Goal: Transaction & Acquisition: Purchase product/service

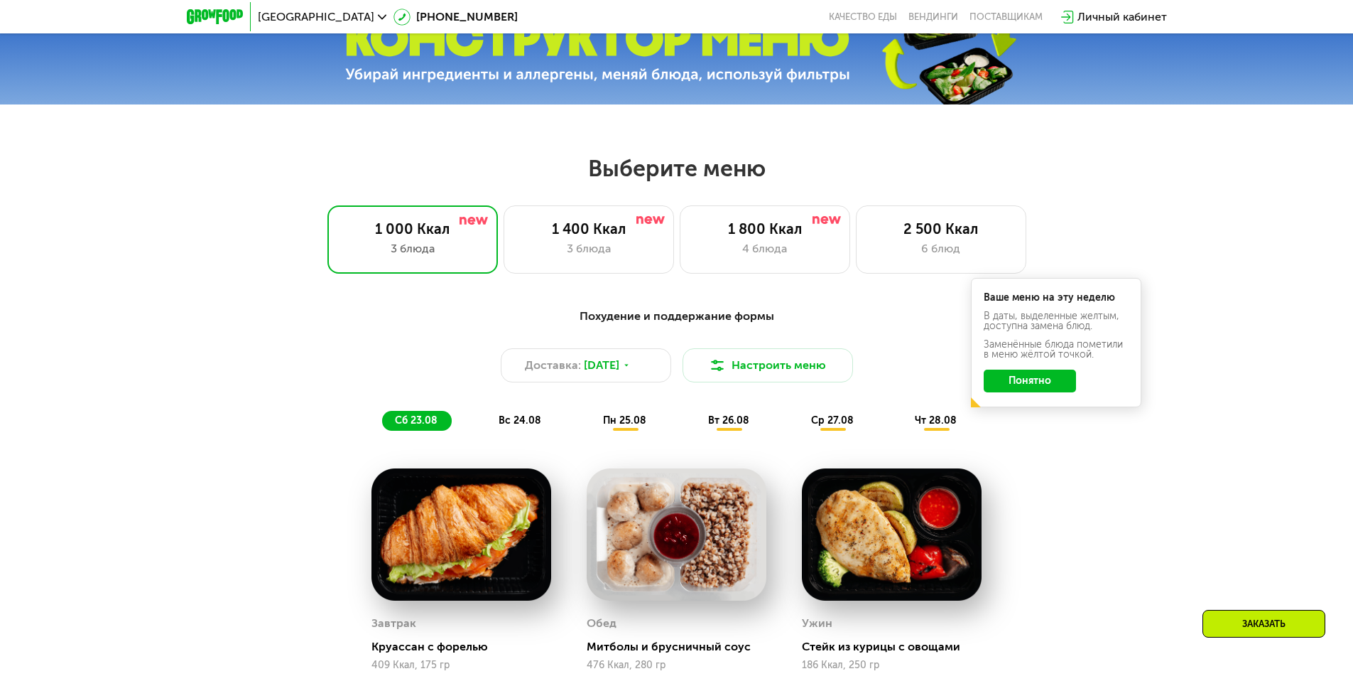
scroll to position [639, 0]
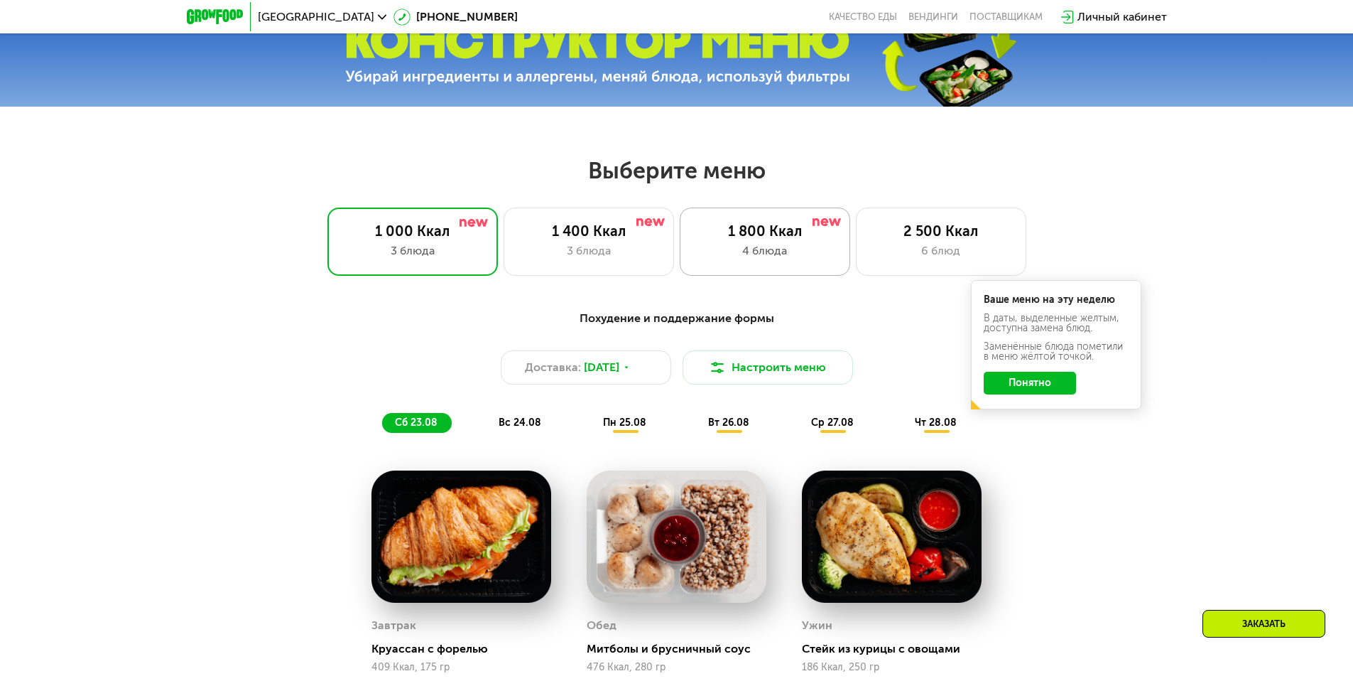
click at [712, 253] on div "4 блюда" at bounding box center [765, 250] width 141 height 17
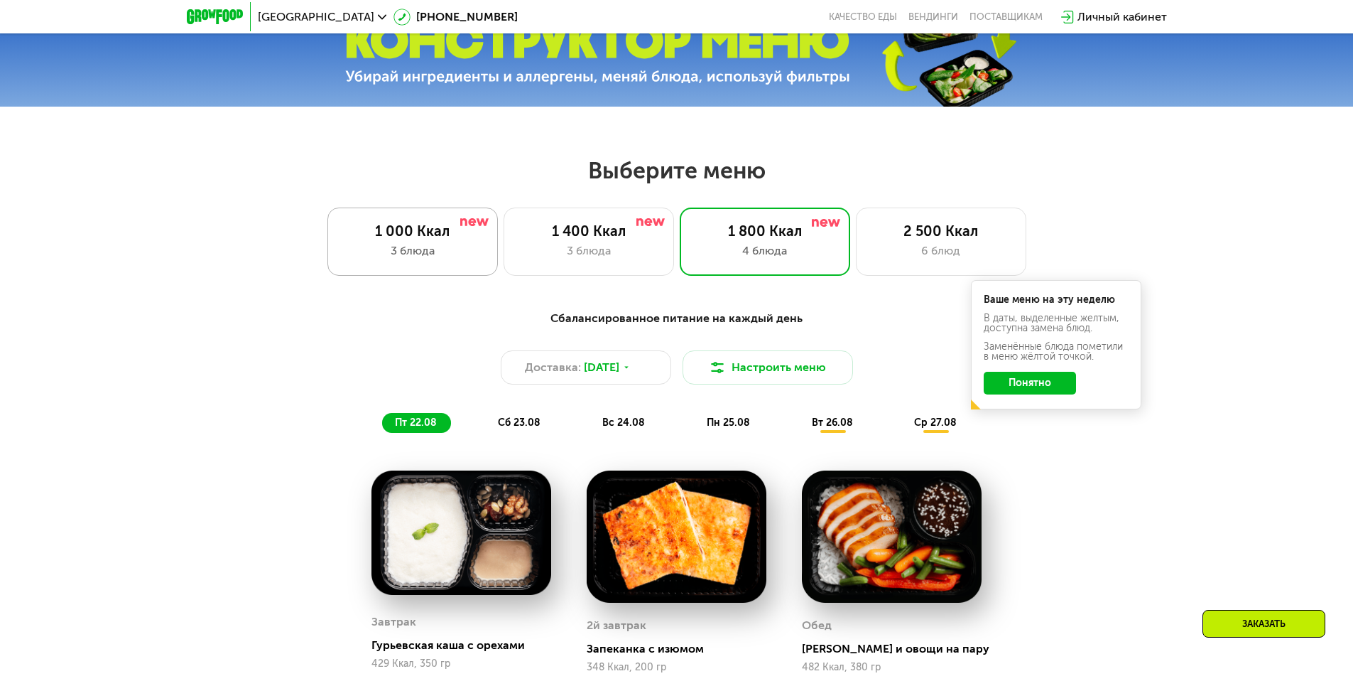
click at [431, 233] on div "1 000 Ккал" at bounding box center [412, 230] width 141 height 17
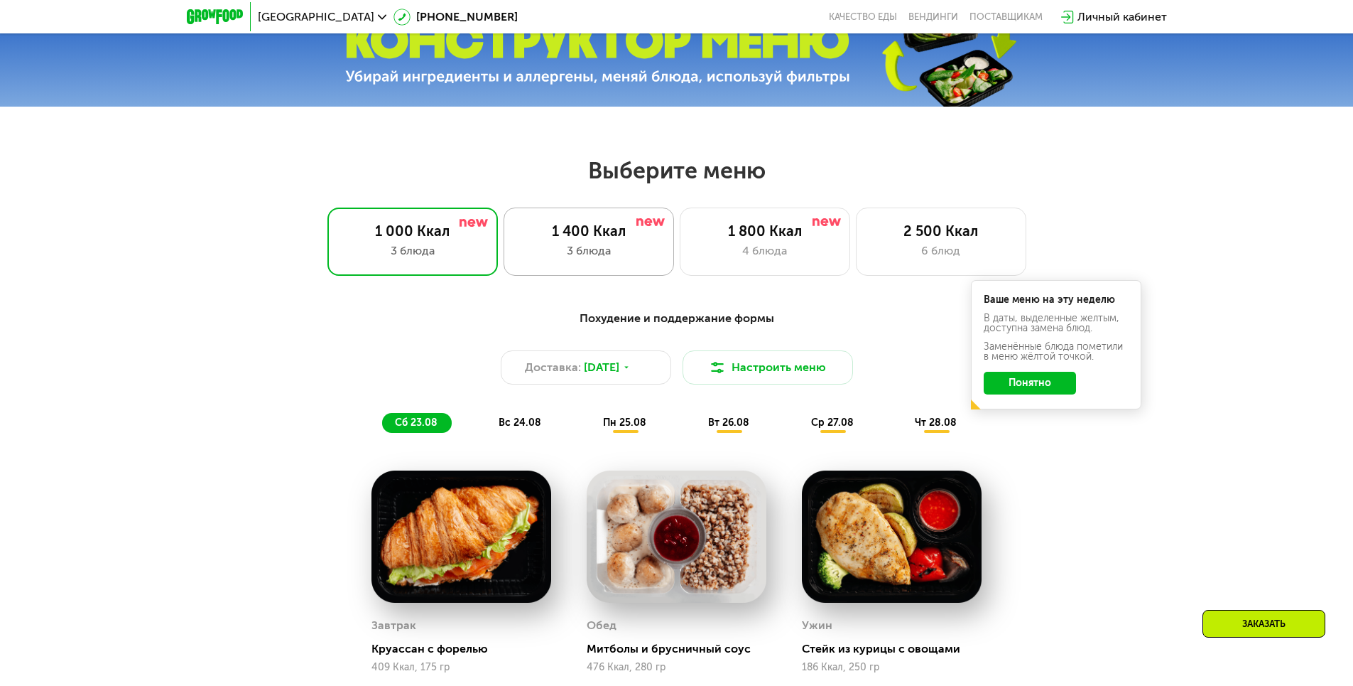
click at [628, 239] on div "1 400 Ккал" at bounding box center [589, 230] width 141 height 17
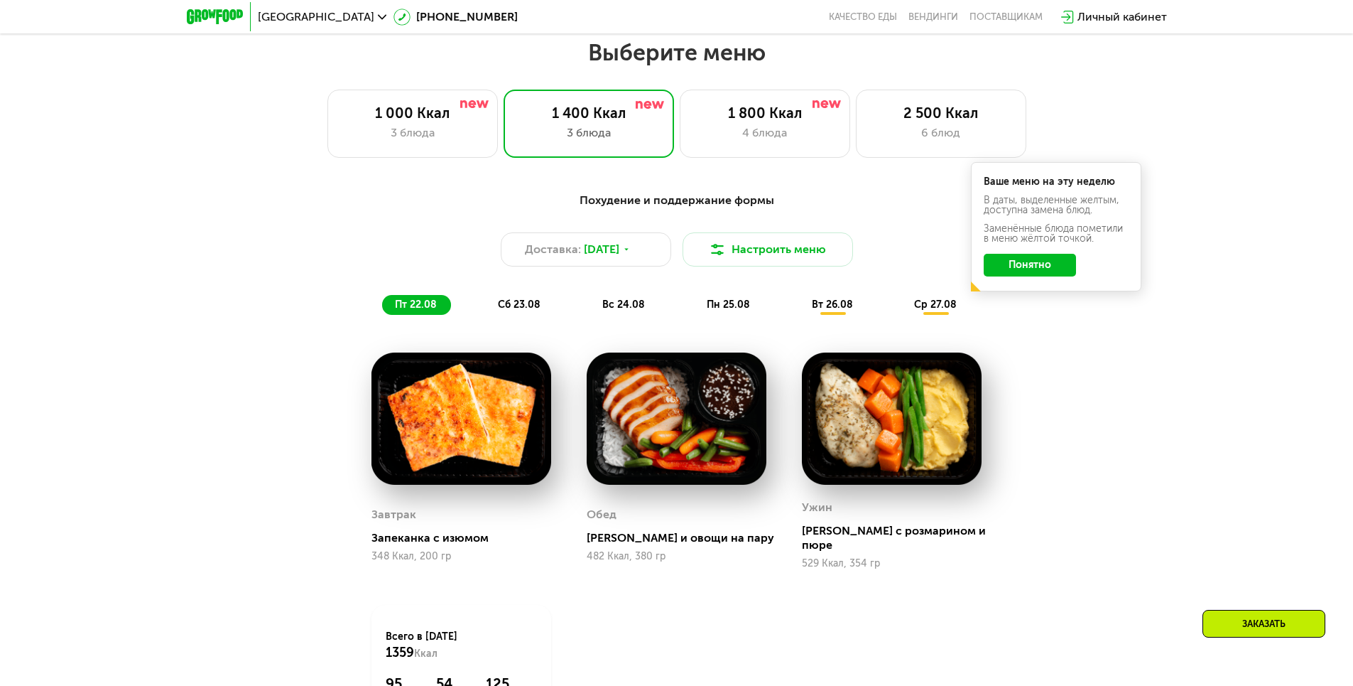
scroll to position [710, 0]
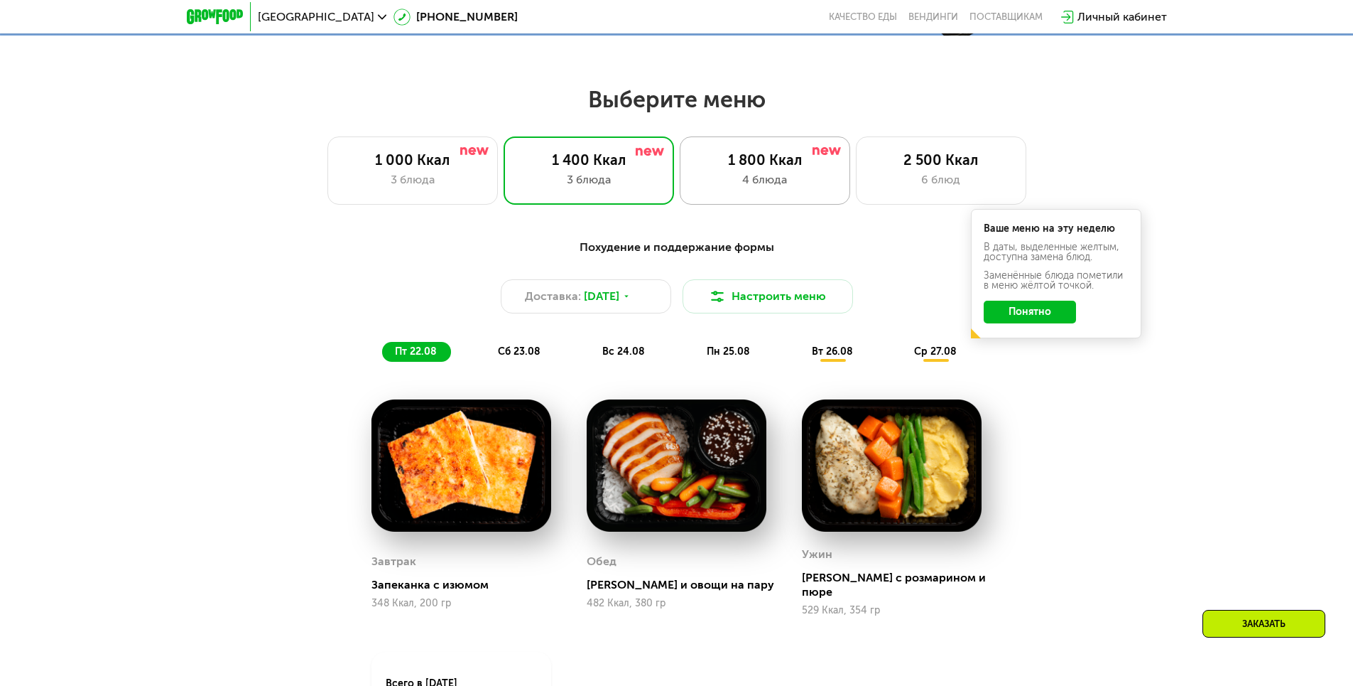
click at [703, 168] on div "1 800 Ккал" at bounding box center [765, 159] width 141 height 17
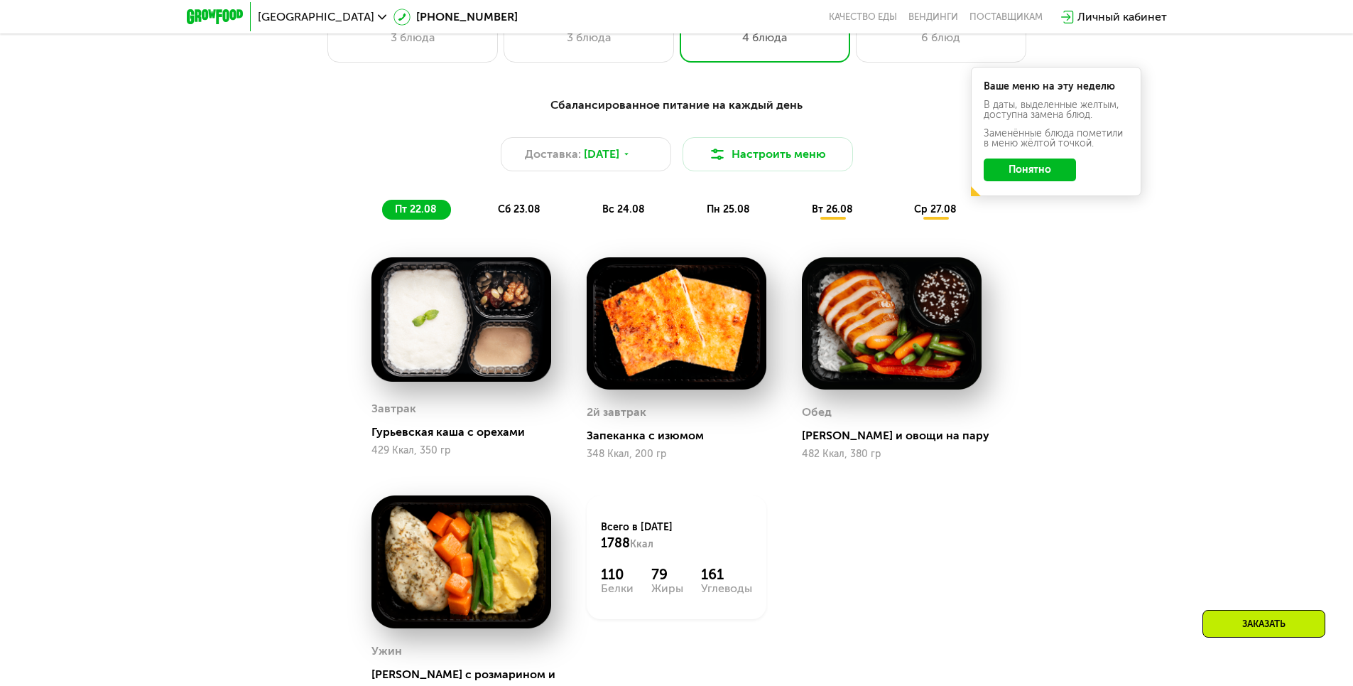
scroll to position [781, 0]
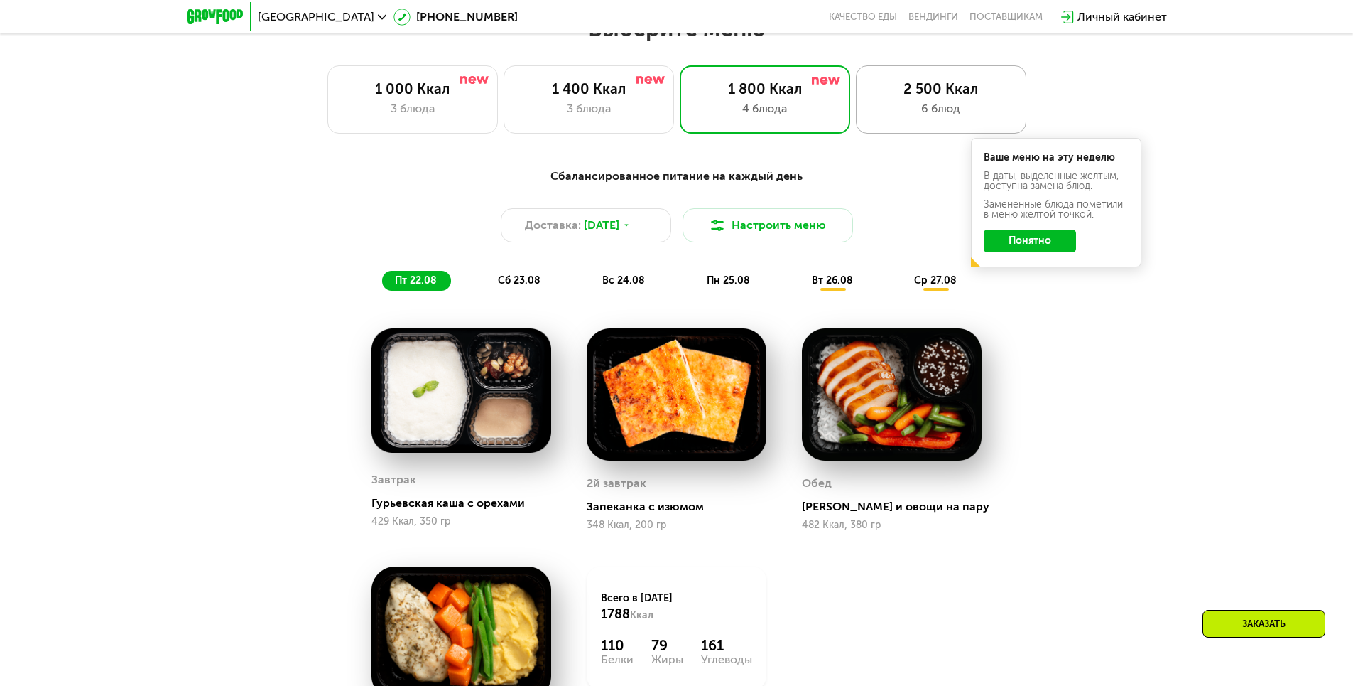
click at [936, 97] on div "2 500 Ккал" at bounding box center [941, 88] width 141 height 17
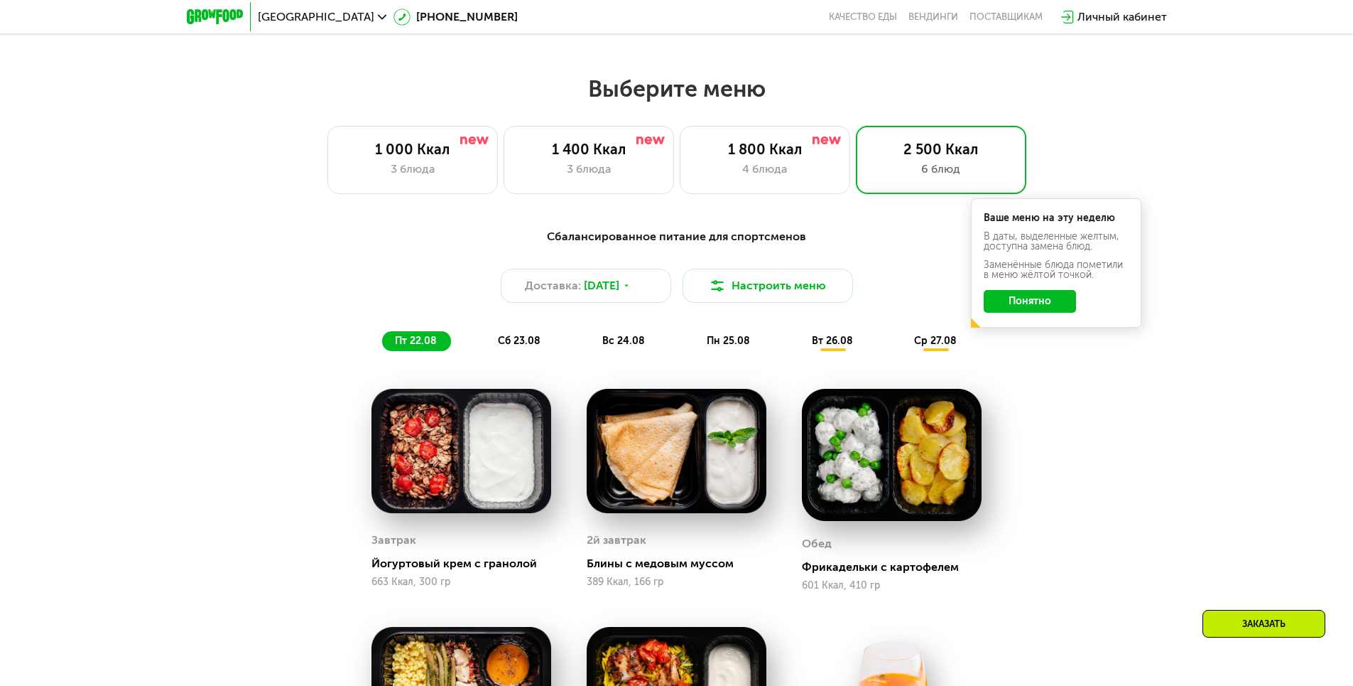
scroll to position [710, 0]
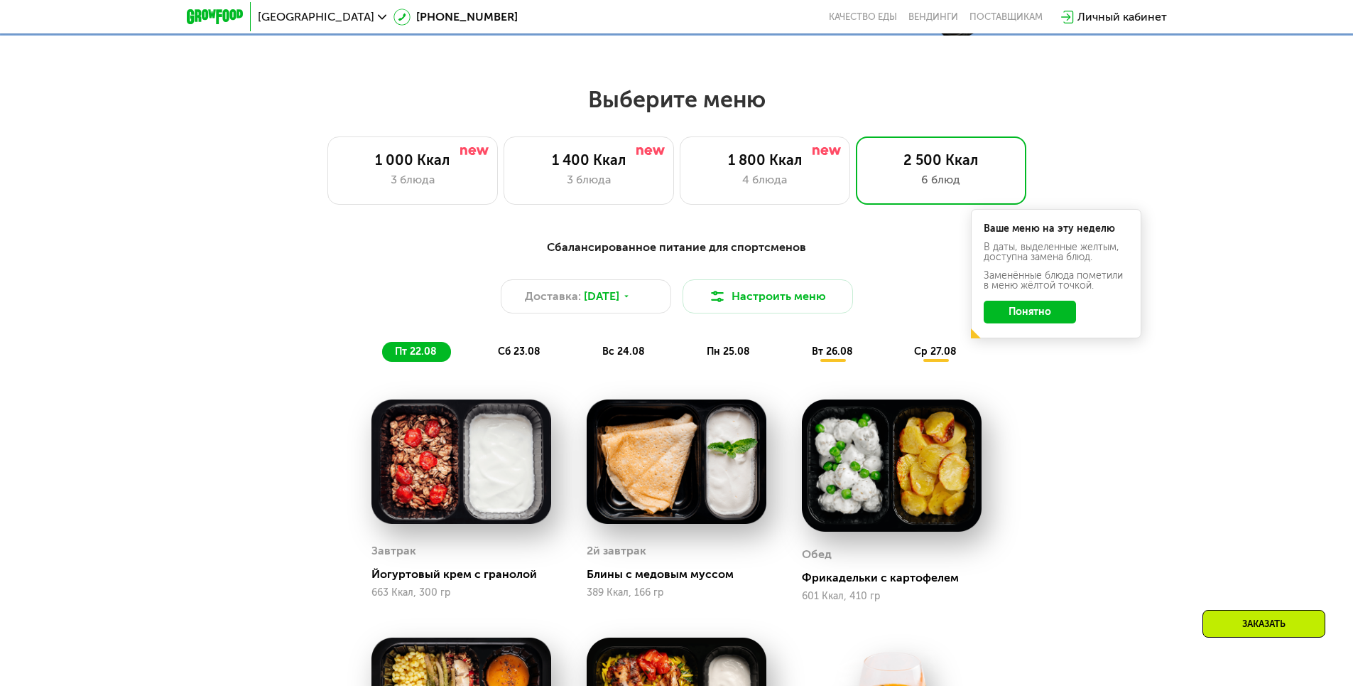
click at [1000, 310] on button "Понятно" at bounding box center [1030, 312] width 92 height 23
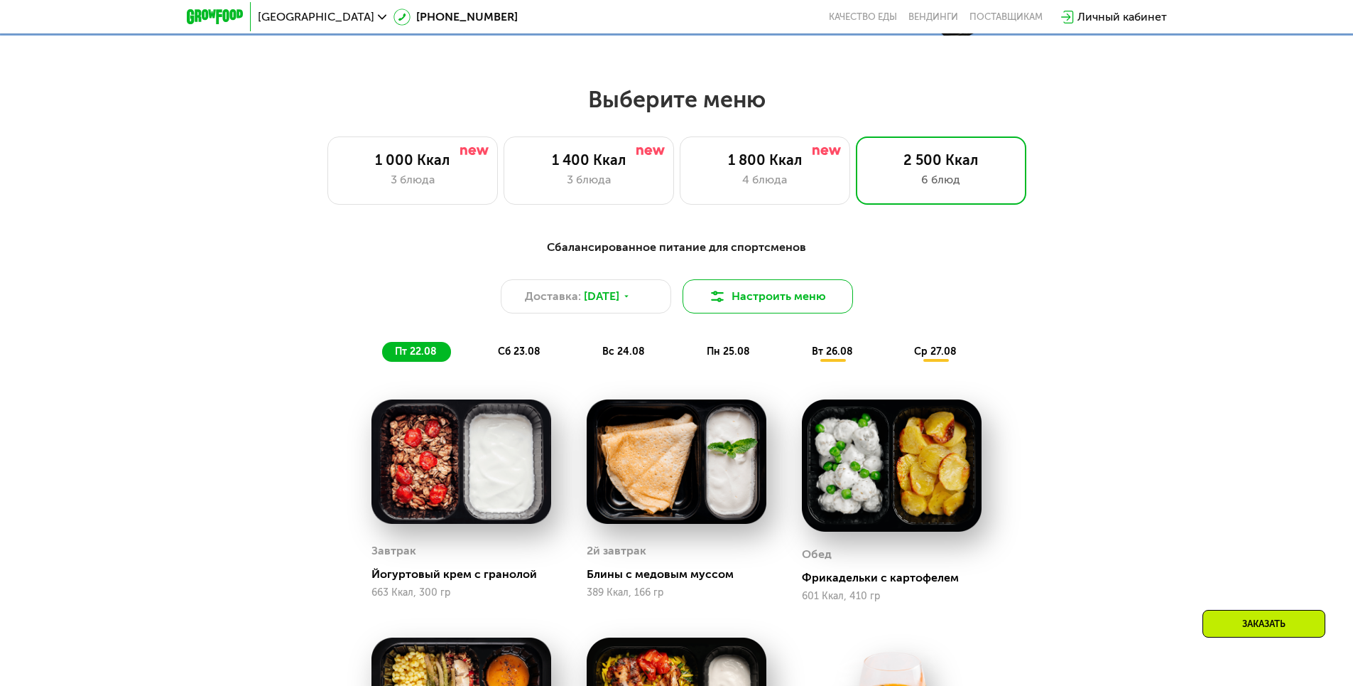
click at [802, 306] on button "Настроить меню" at bounding box center [768, 296] width 171 height 34
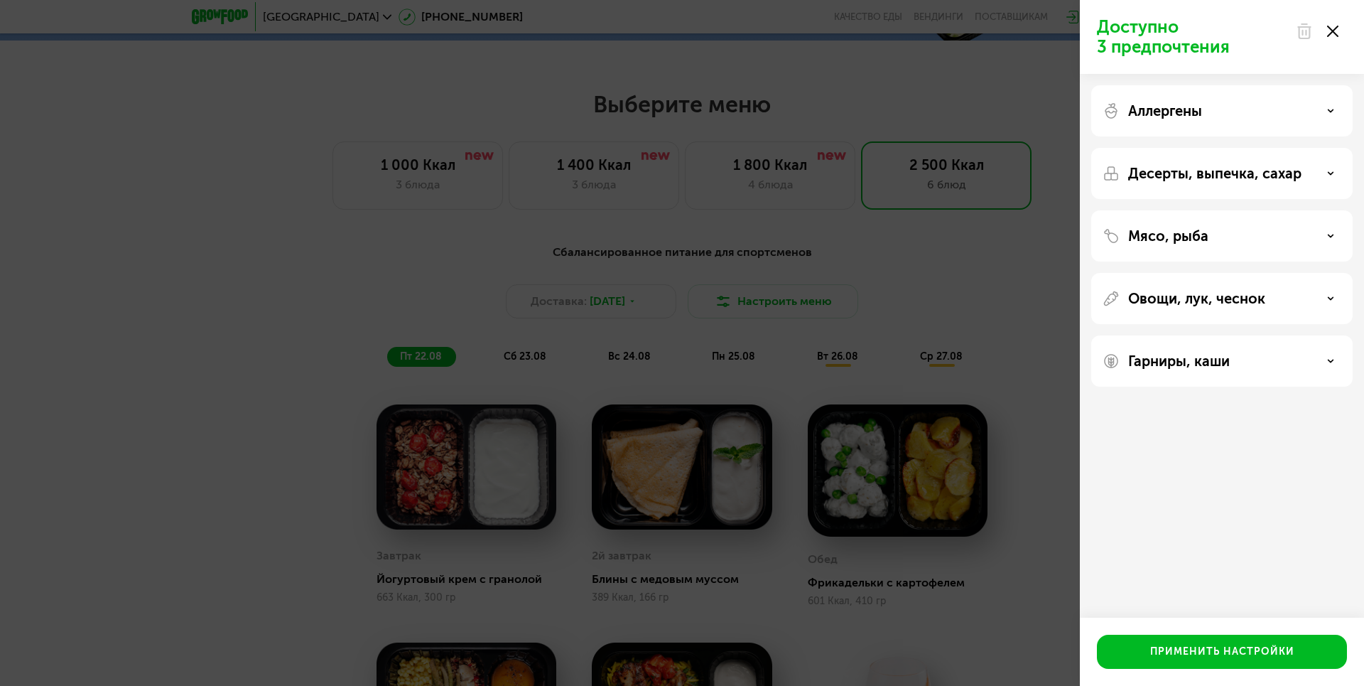
click at [1262, 148] on div "Аллергены" at bounding box center [1221, 173] width 261 height 51
click at [1268, 110] on div "Аллергены" at bounding box center [1222, 110] width 239 height 17
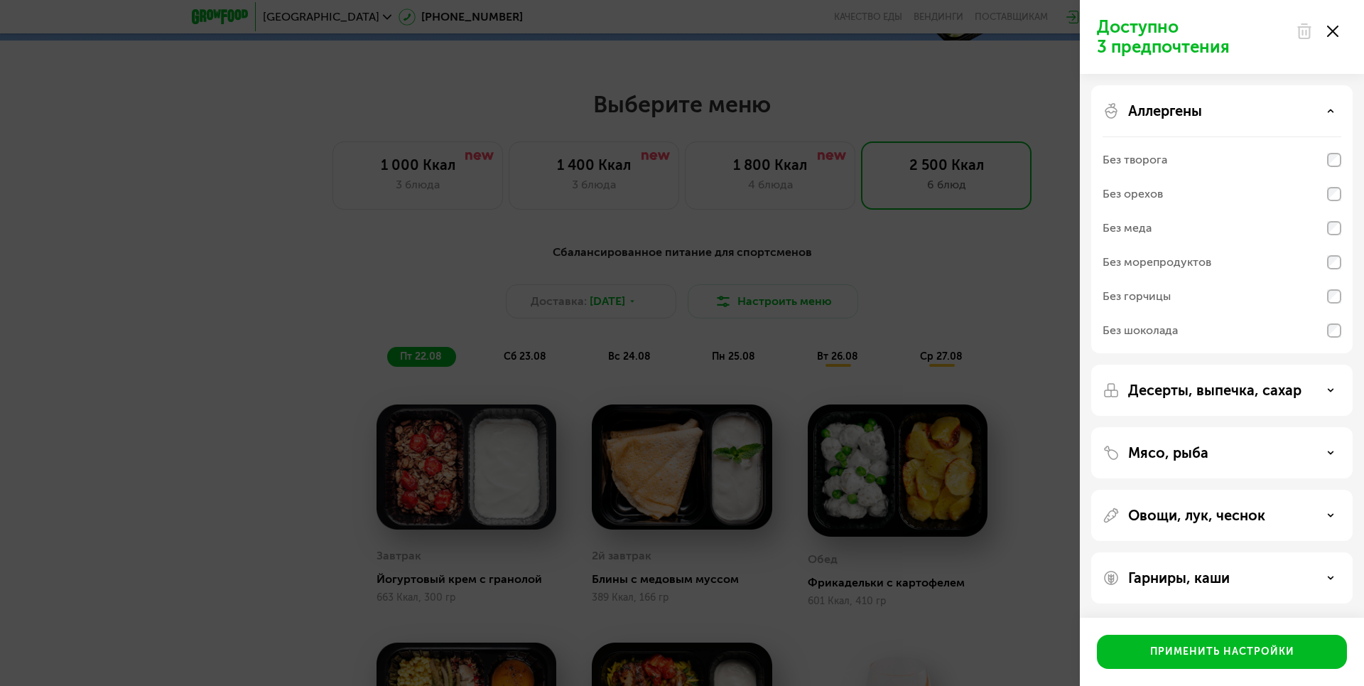
click at [1268, 110] on div "Аллергены" at bounding box center [1222, 110] width 239 height 17
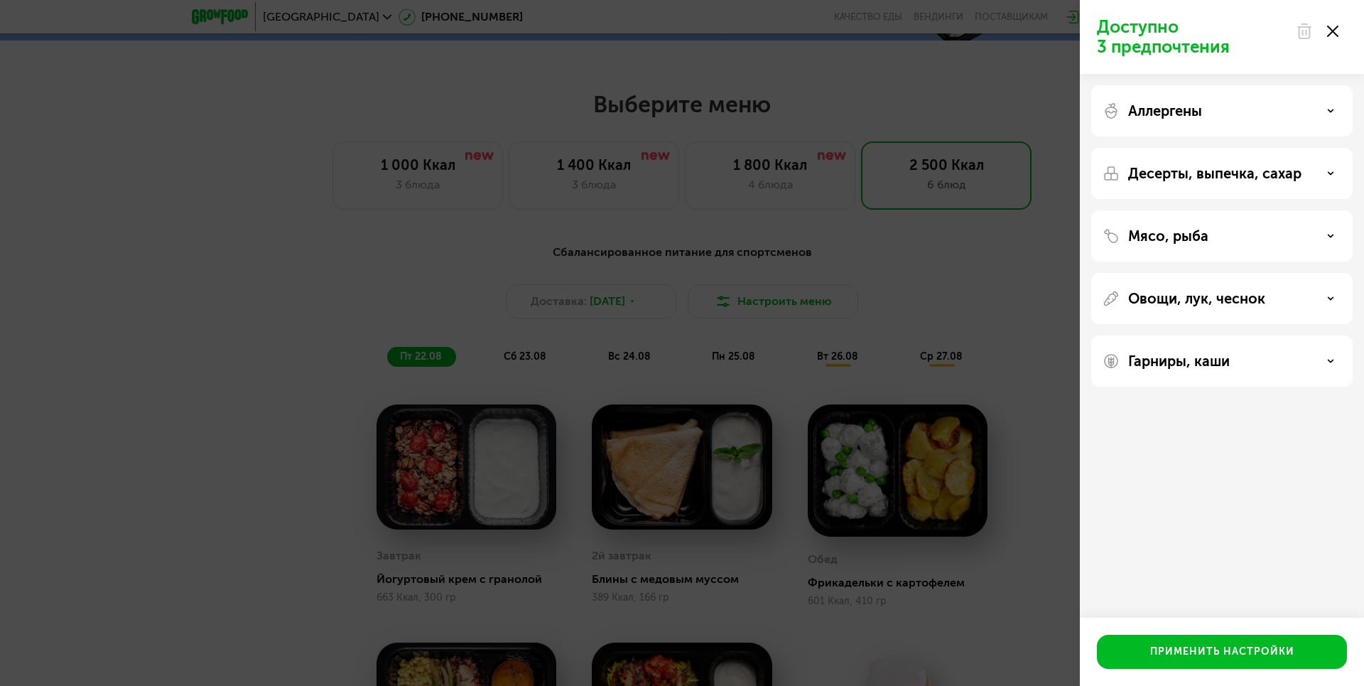
click at [1225, 301] on p "Овощи, лук, чеснок" at bounding box center [1196, 298] width 137 height 17
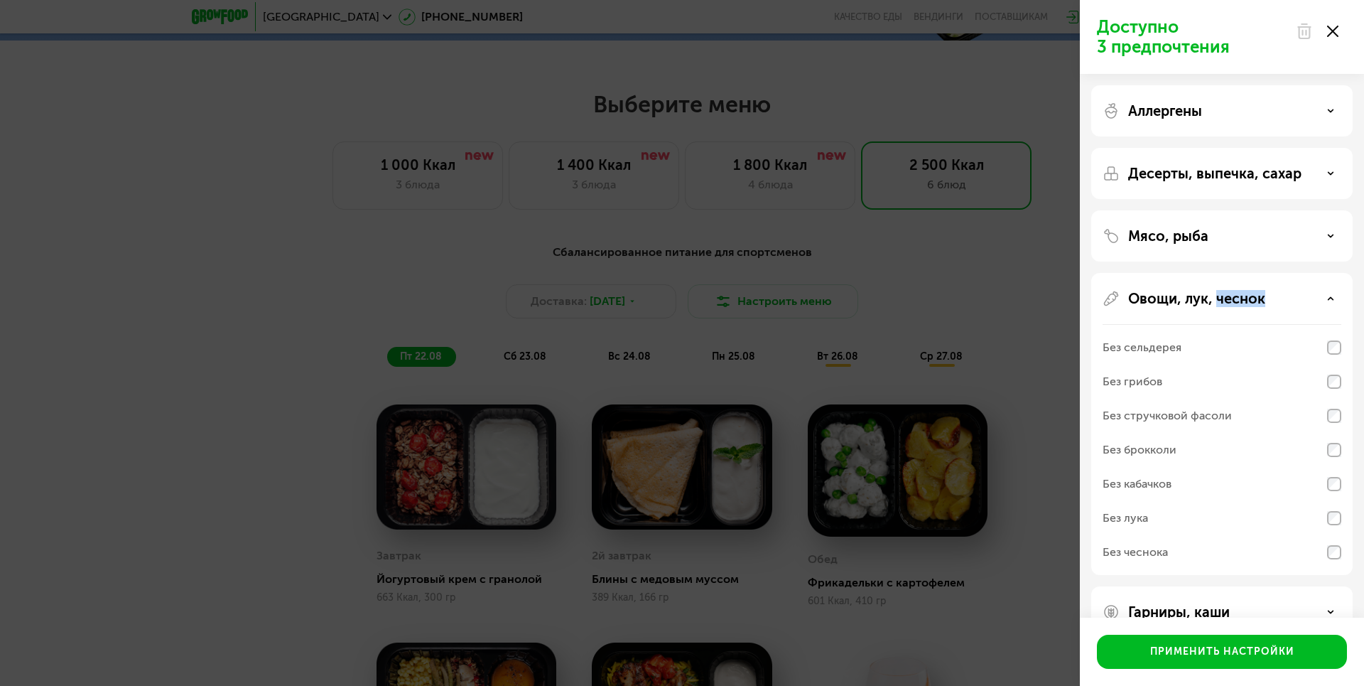
click at [1225, 301] on p "Овощи, лук, чеснок" at bounding box center [1196, 298] width 137 height 17
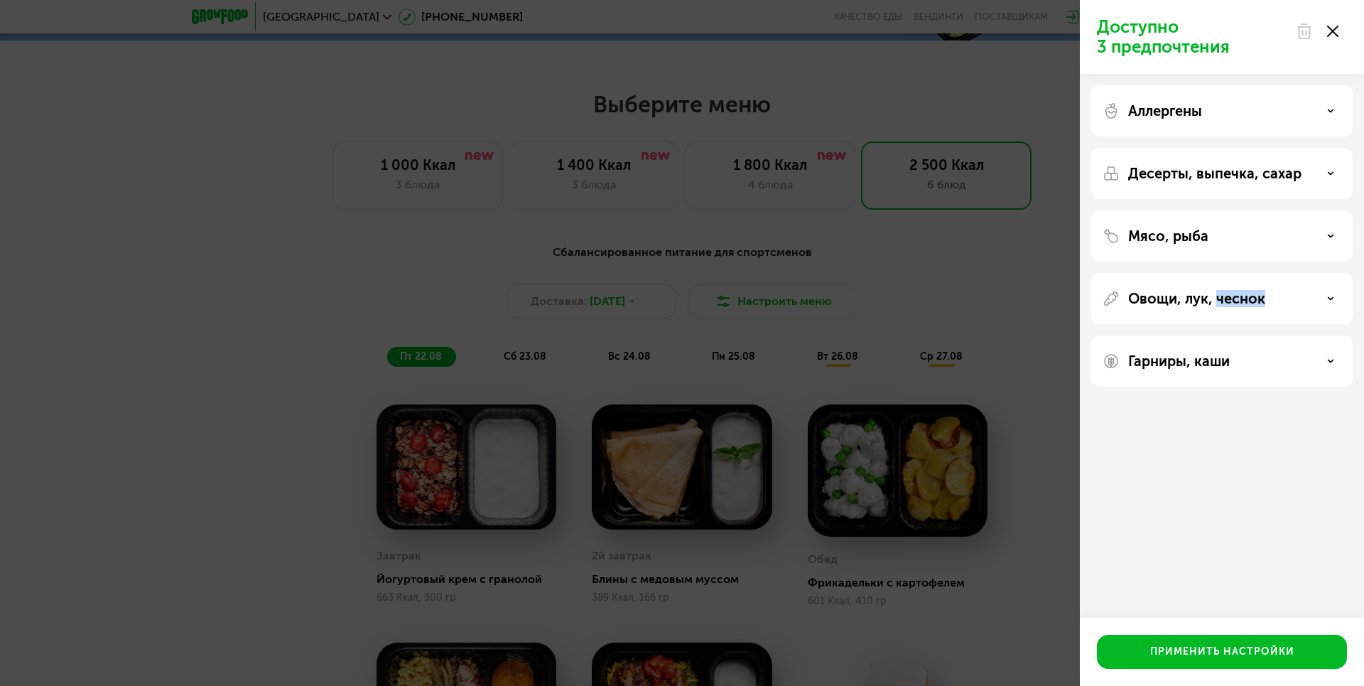
drag, startPoint x: 1225, startPoint y: 301, endPoint x: 1196, endPoint y: 233, distance: 73.2
click at [1196, 233] on p "Мясо, рыба" at bounding box center [1168, 235] width 80 height 17
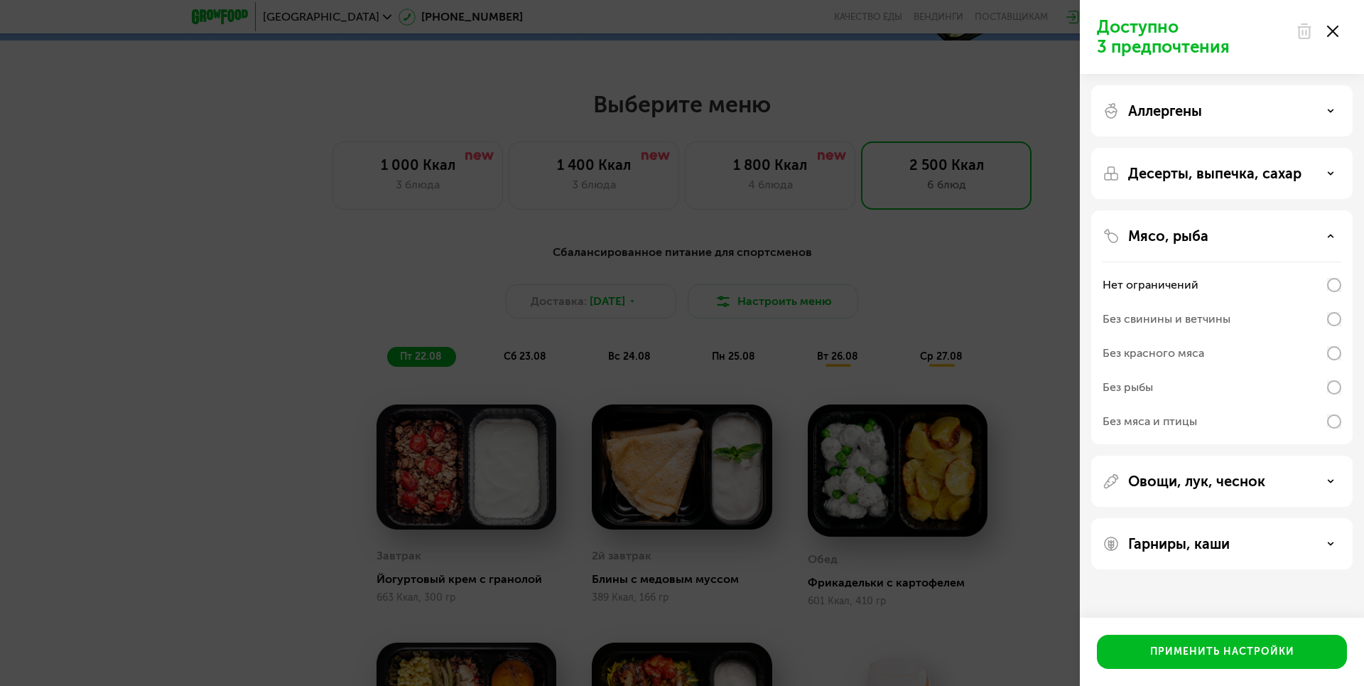
click at [1176, 314] on div "Без свинины и ветчины" at bounding box center [1167, 318] width 128 height 17
click at [1197, 646] on div "Применить настройки" at bounding box center [1222, 651] width 144 height 14
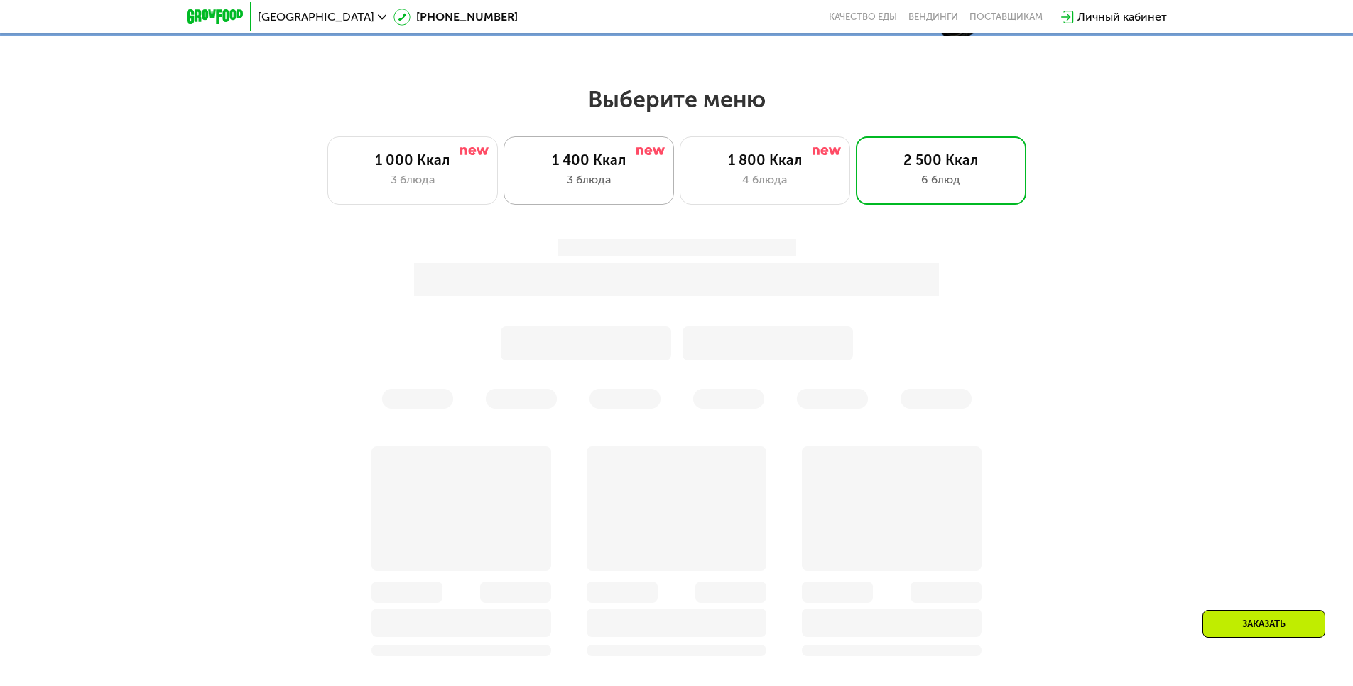
click at [622, 188] on div "3 блюда" at bounding box center [589, 179] width 141 height 17
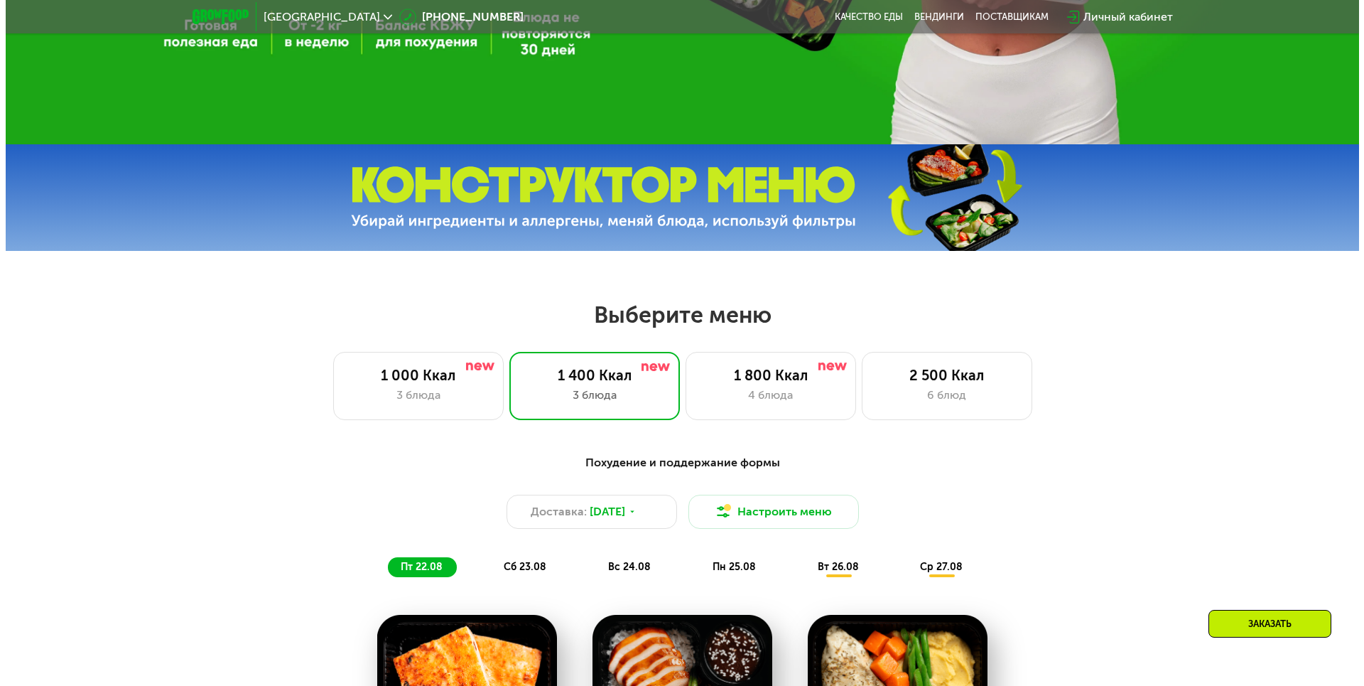
scroll to position [497, 0]
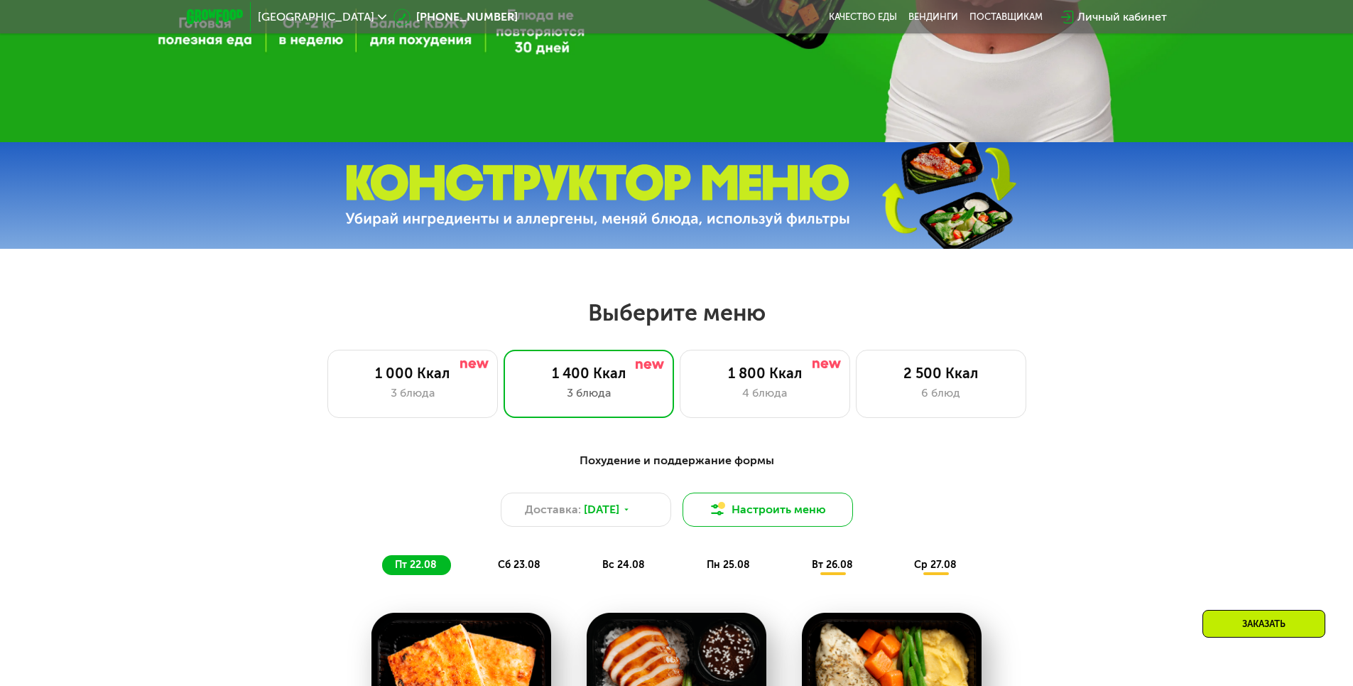
click at [760, 503] on button "Настроить меню" at bounding box center [768, 509] width 171 height 34
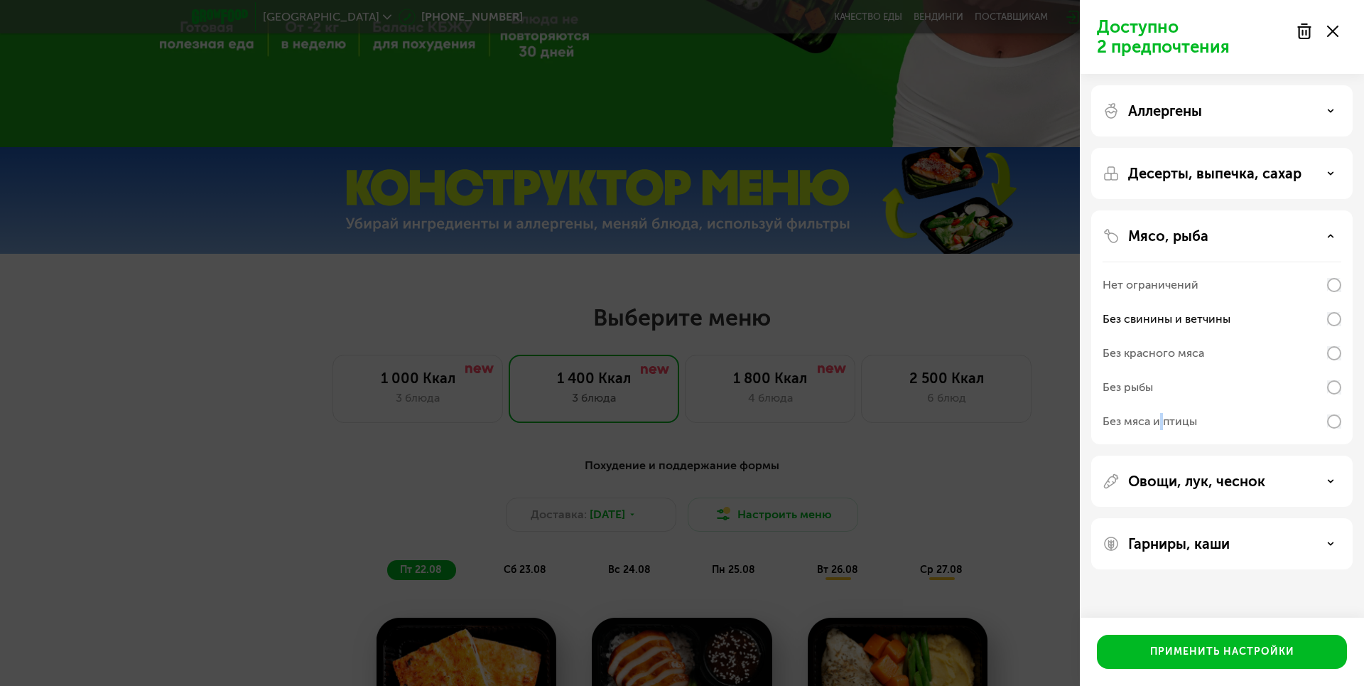
click at [1162, 410] on div "Без мяса и птицы" at bounding box center [1222, 421] width 239 height 34
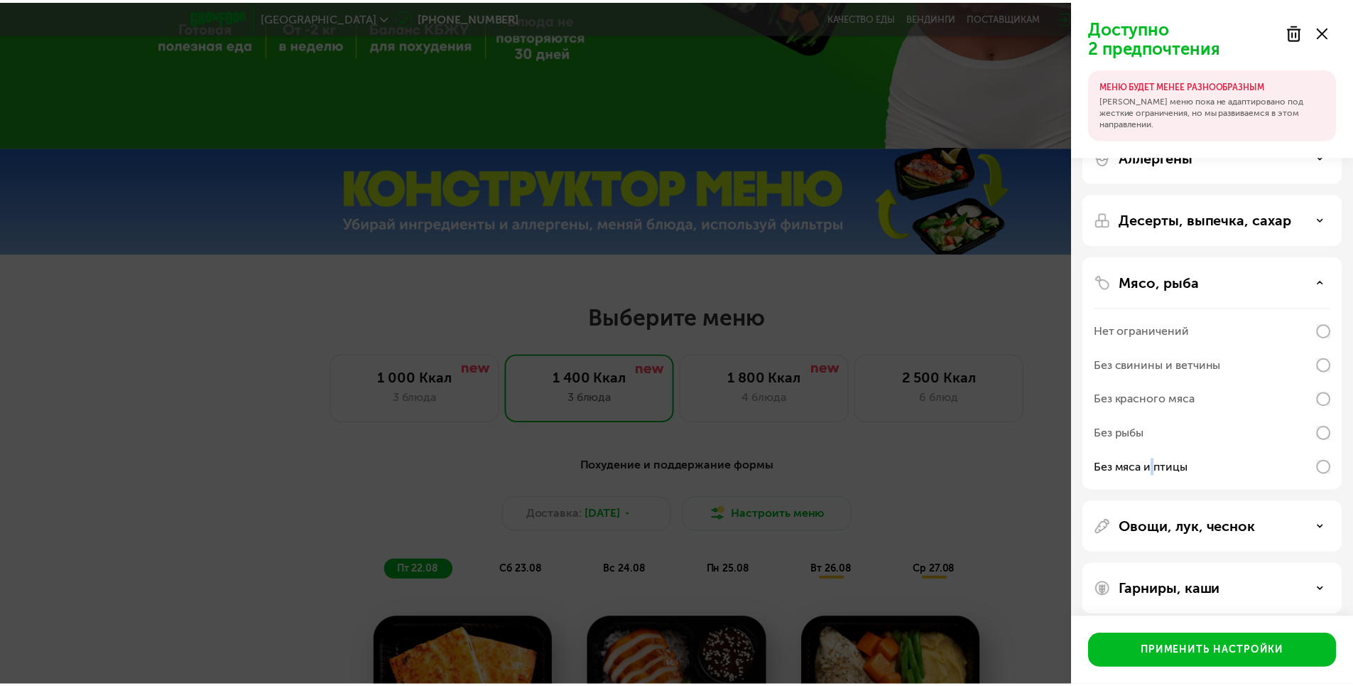
scroll to position [37, 0]
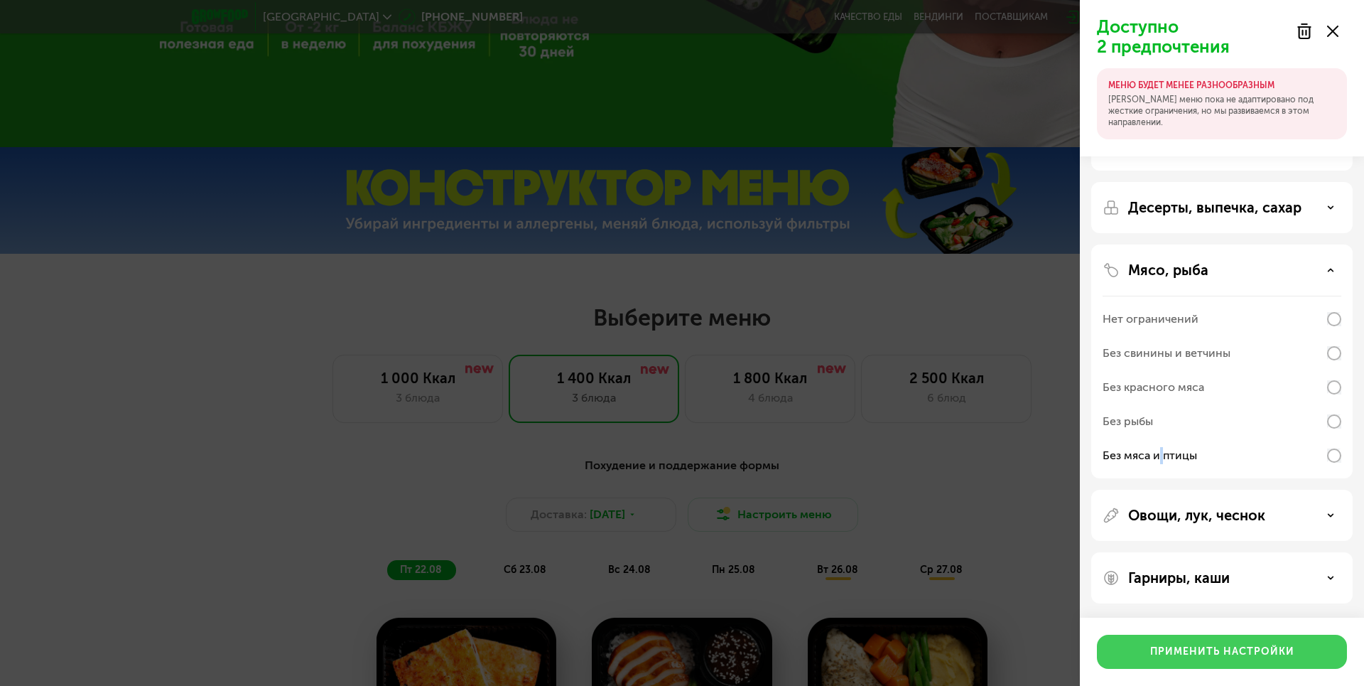
click at [1168, 647] on div "Применить настройки" at bounding box center [1222, 651] width 144 height 14
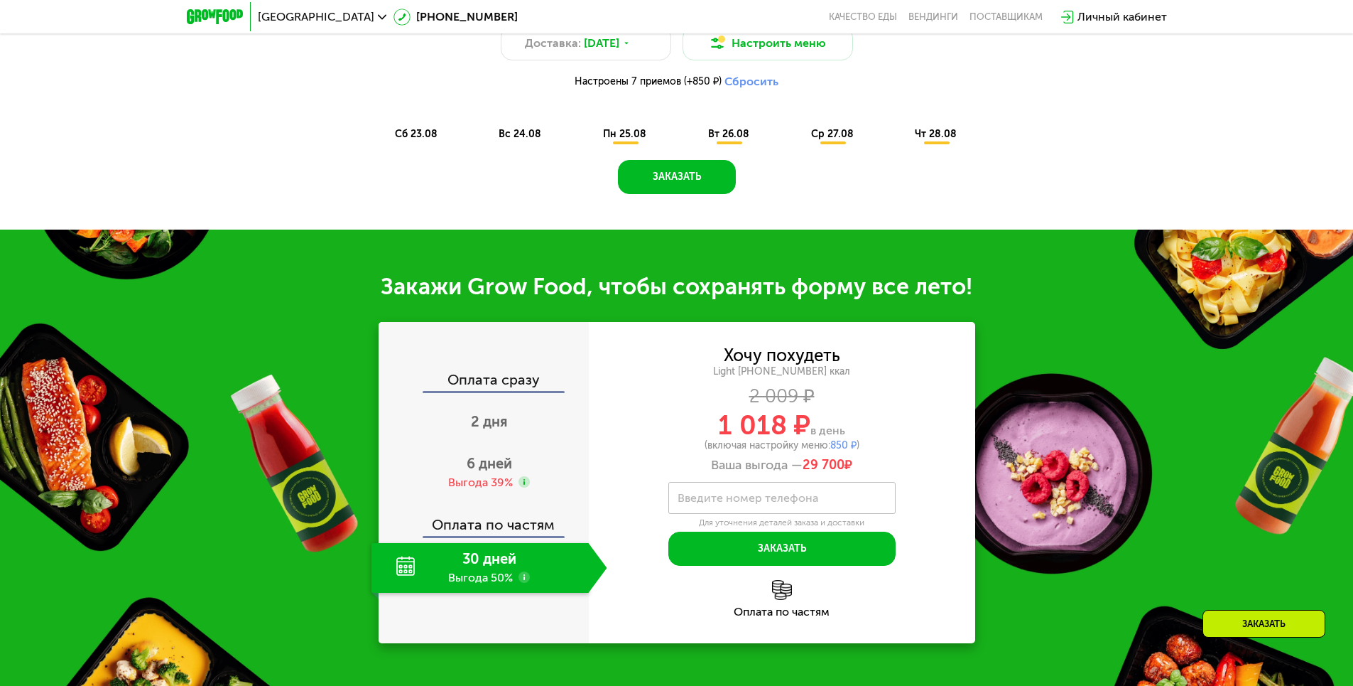
scroll to position [781, 0]
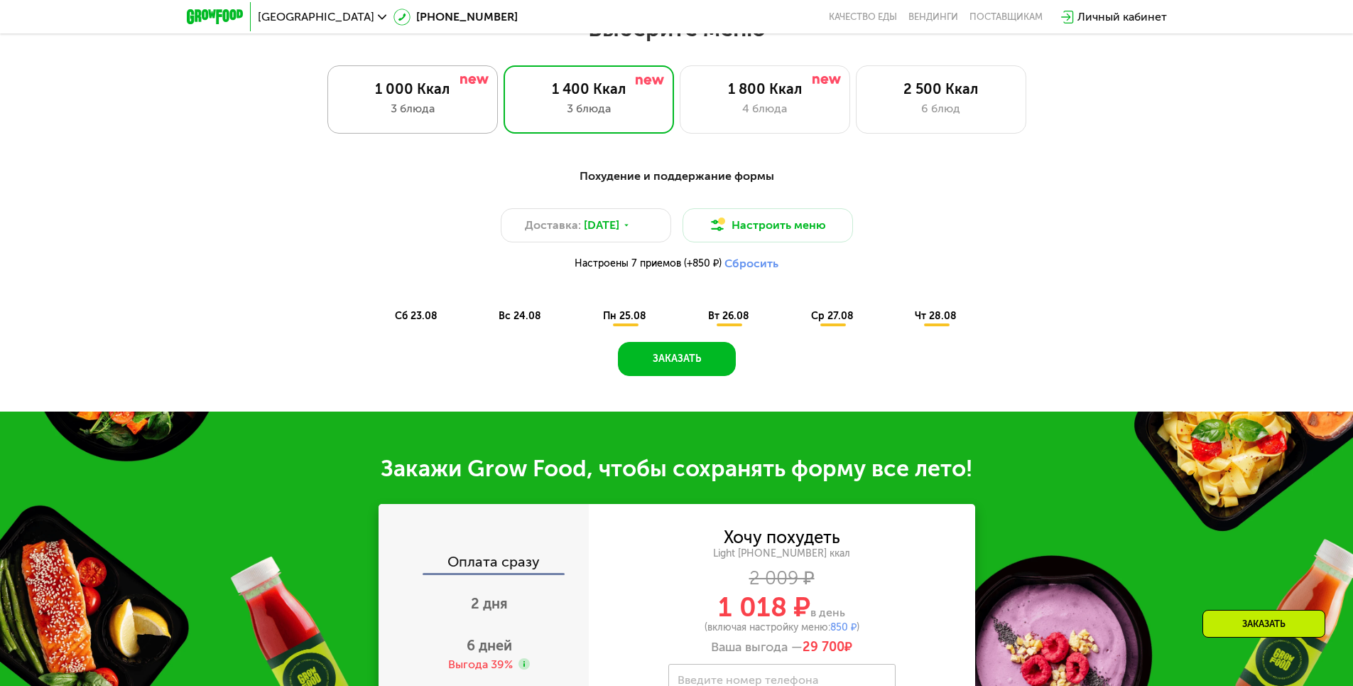
click at [504, 103] on div "1 000 Ккал 3 блюда" at bounding box center [589, 99] width 171 height 68
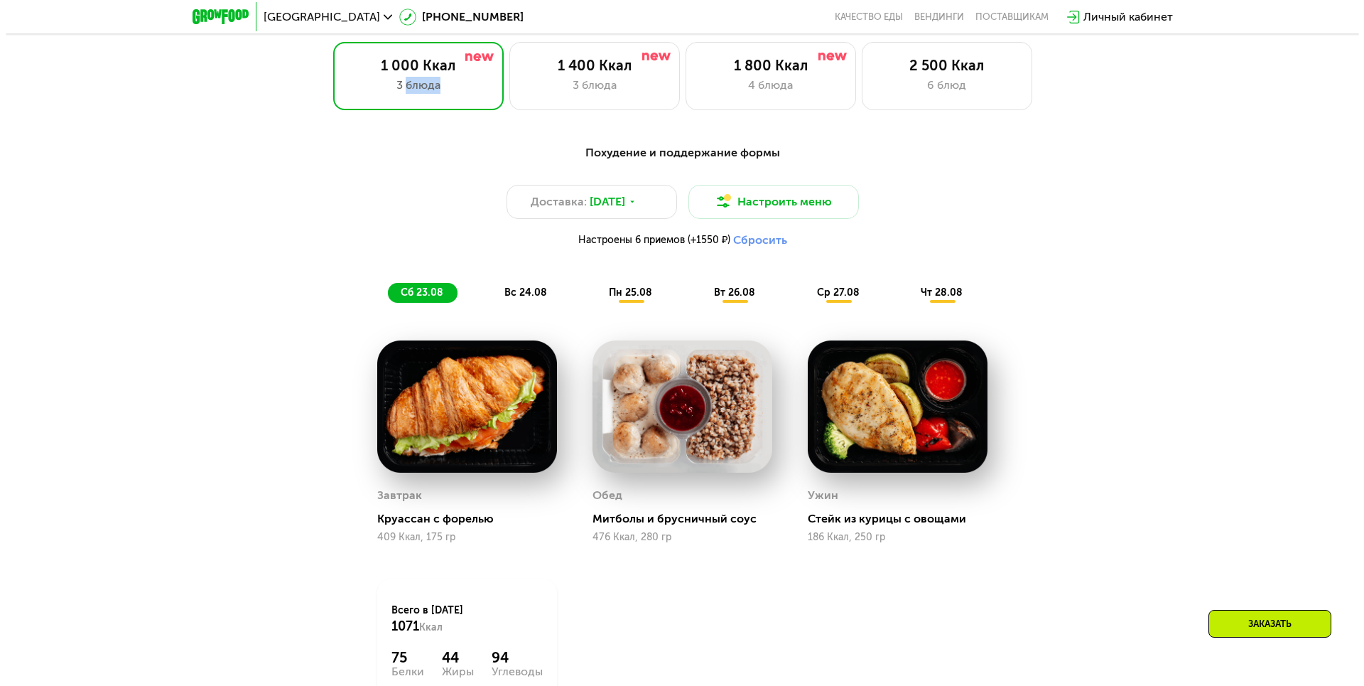
scroll to position [568, 0]
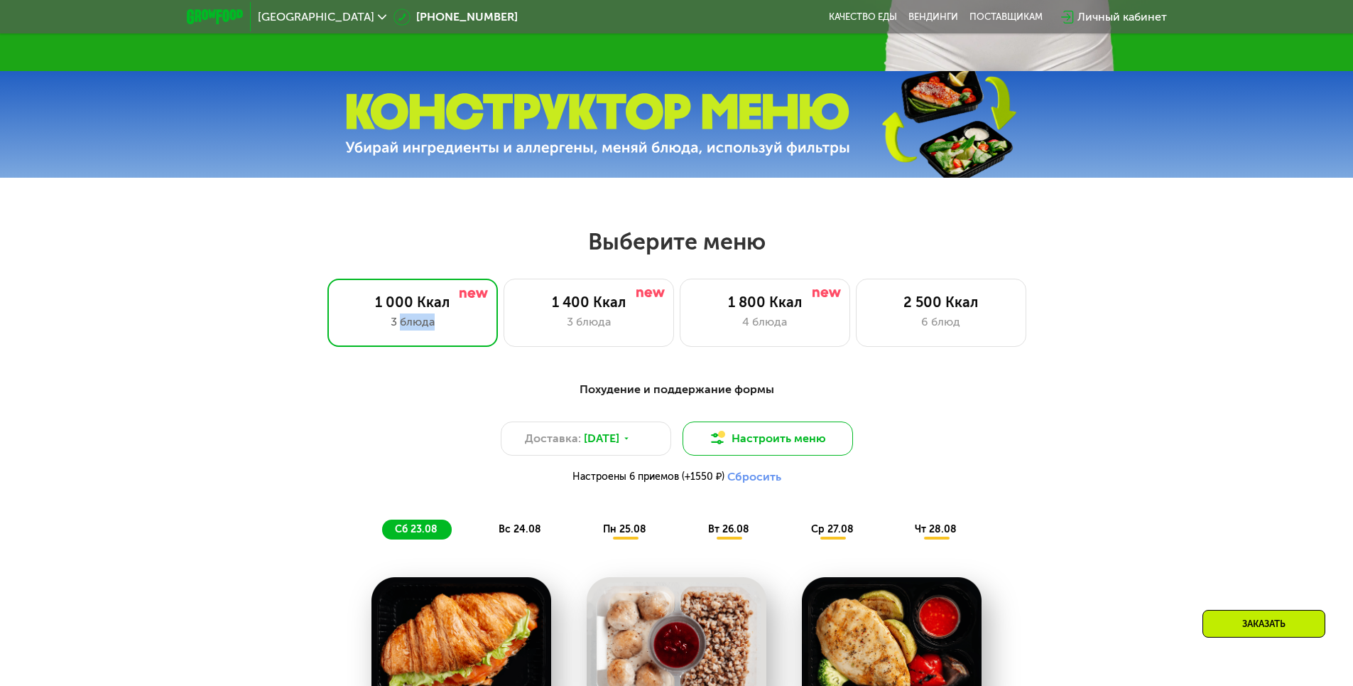
click at [820, 432] on button "Настроить меню" at bounding box center [768, 438] width 171 height 34
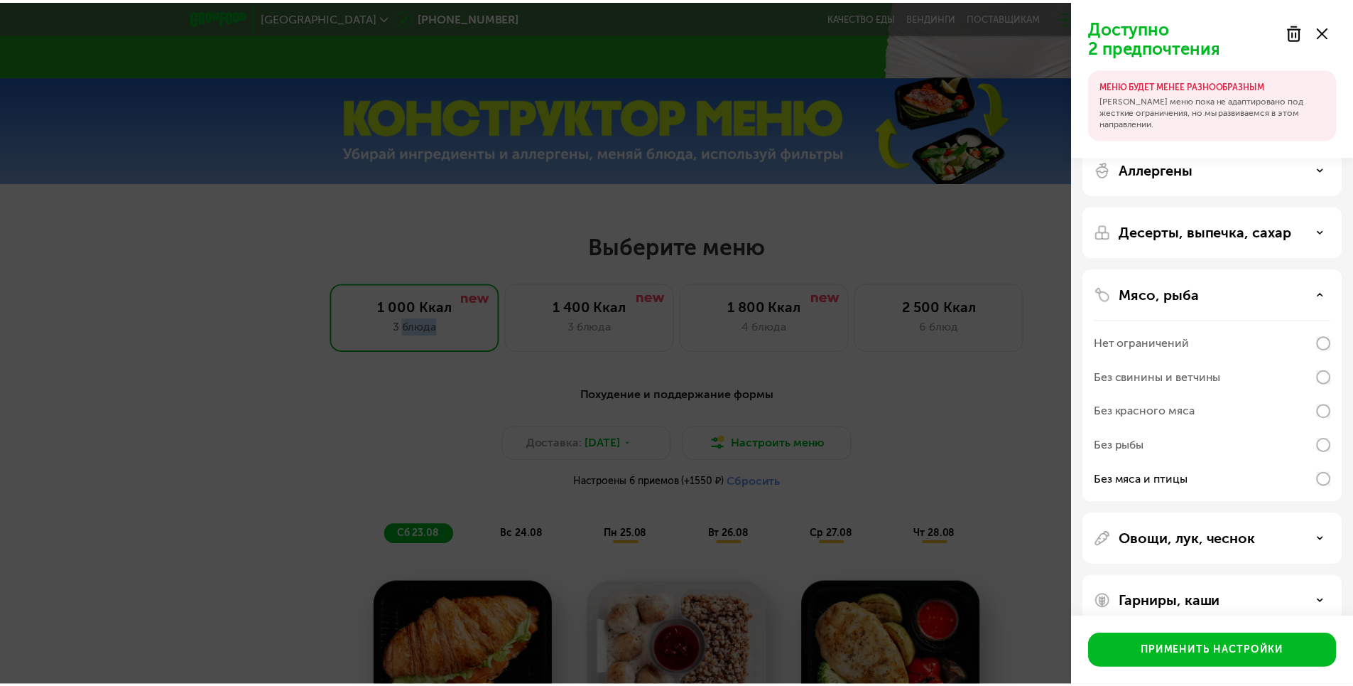
scroll to position [0, 0]
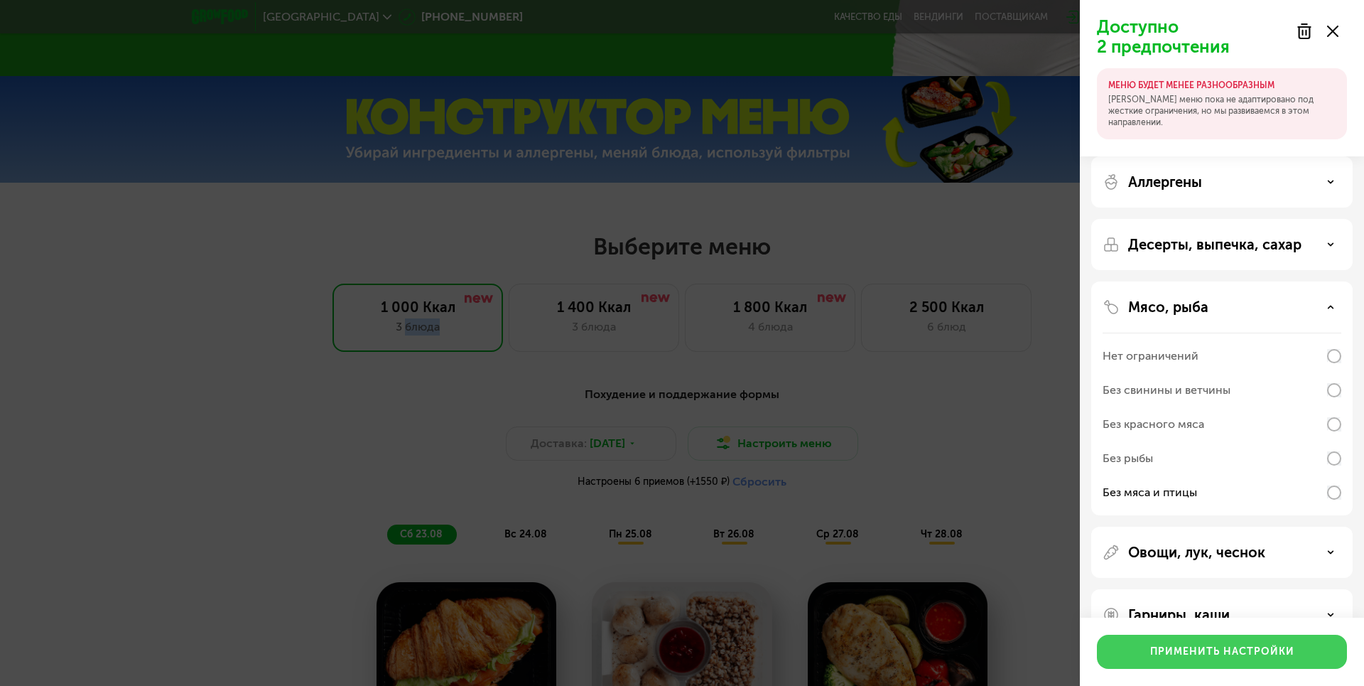
click at [1191, 655] on div "Применить настройки" at bounding box center [1222, 651] width 144 height 14
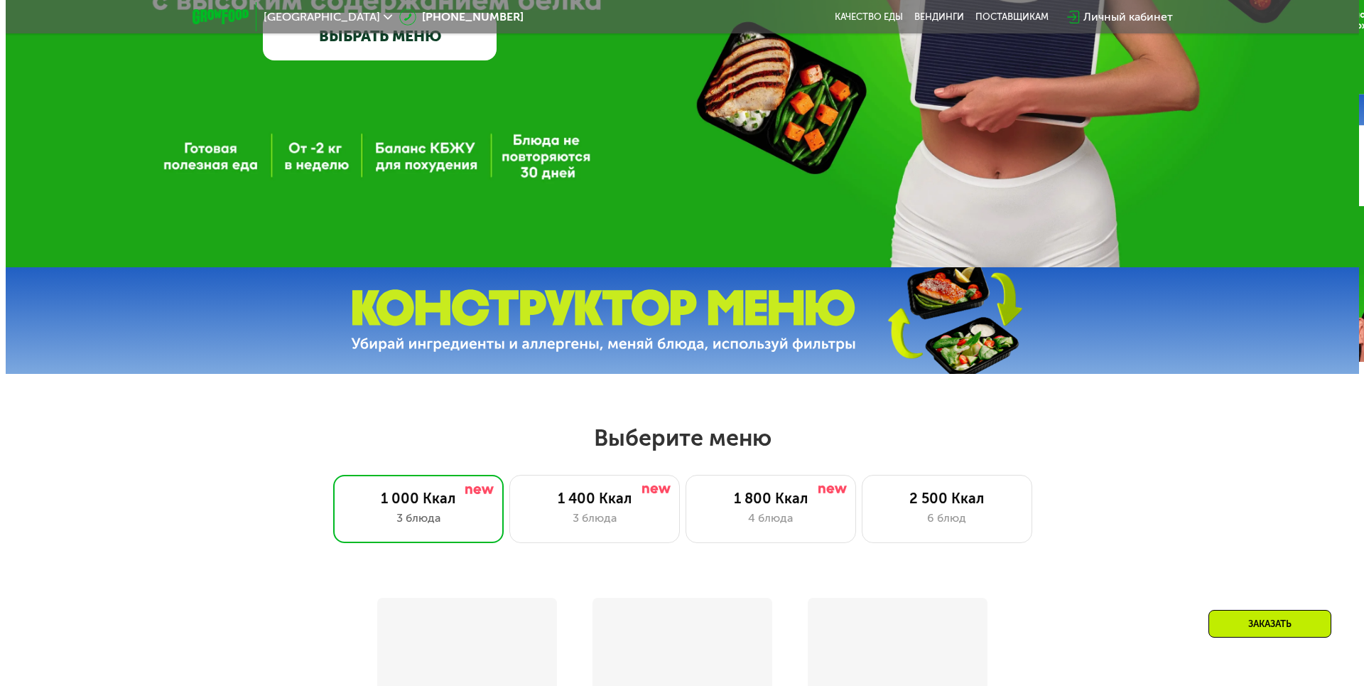
scroll to position [568, 0]
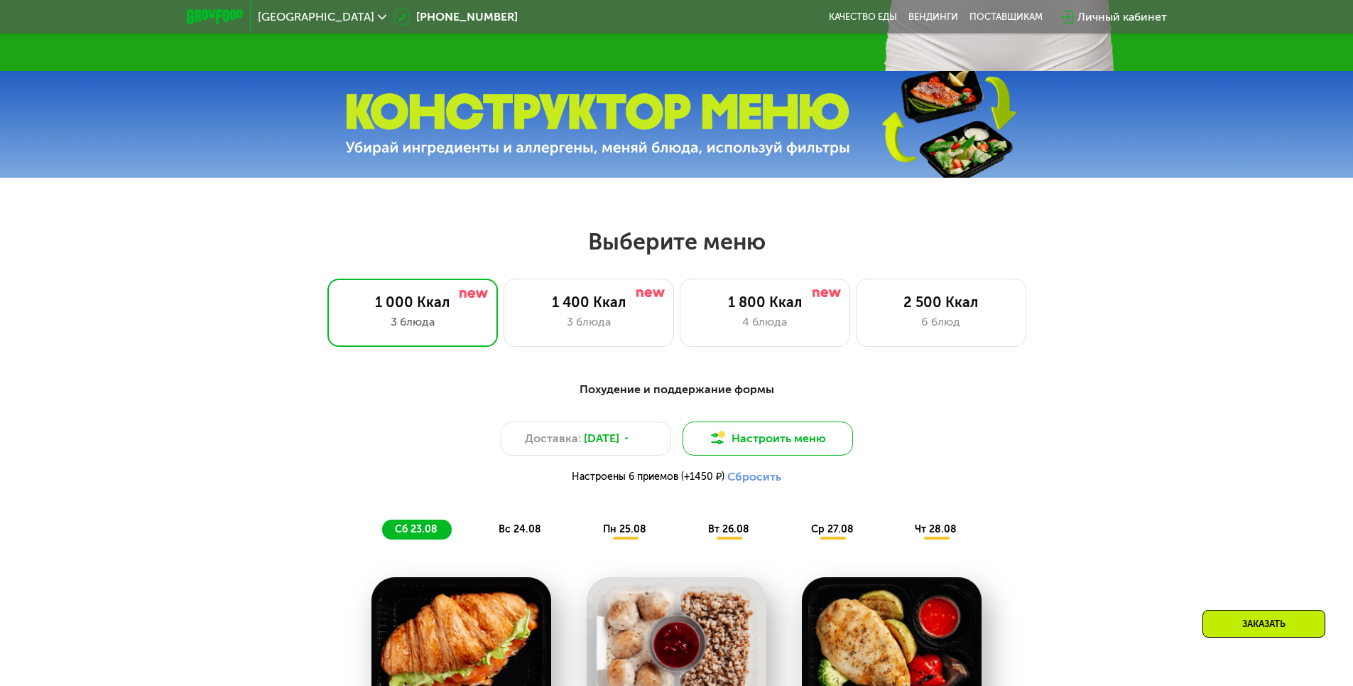
click at [760, 448] on button "Настроить меню" at bounding box center [768, 438] width 171 height 34
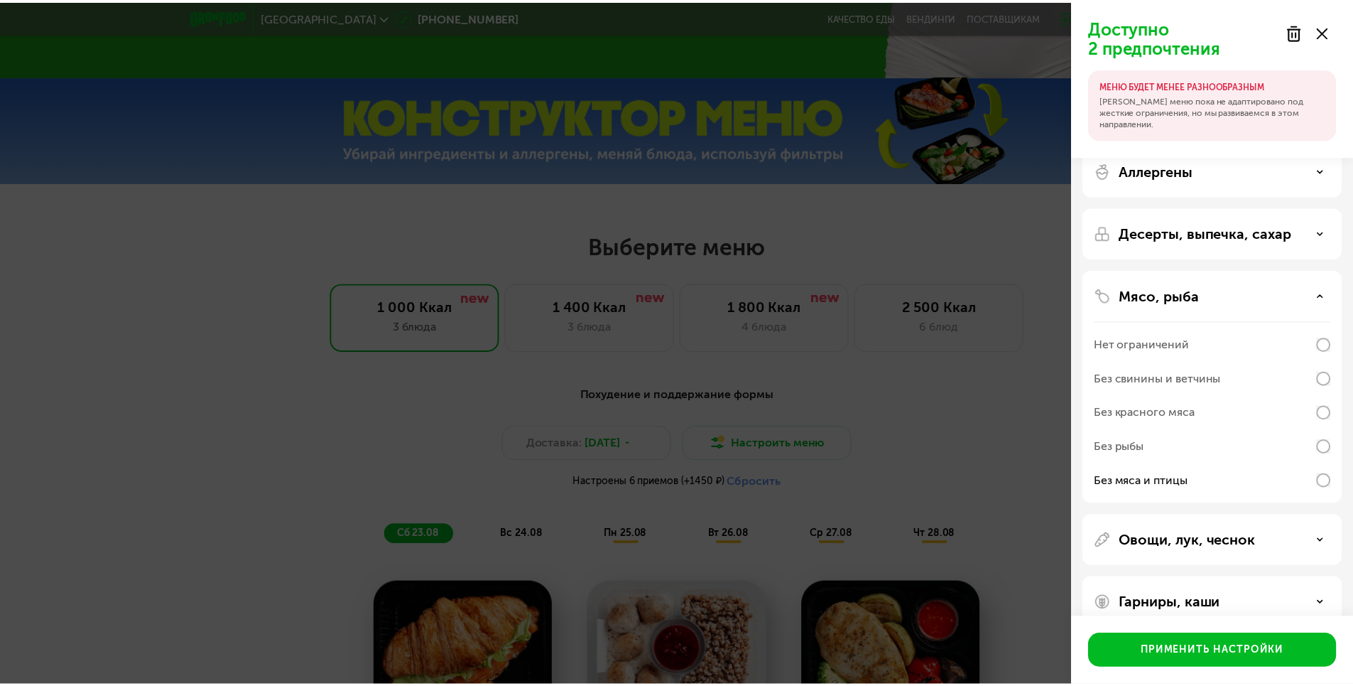
scroll to position [0, 0]
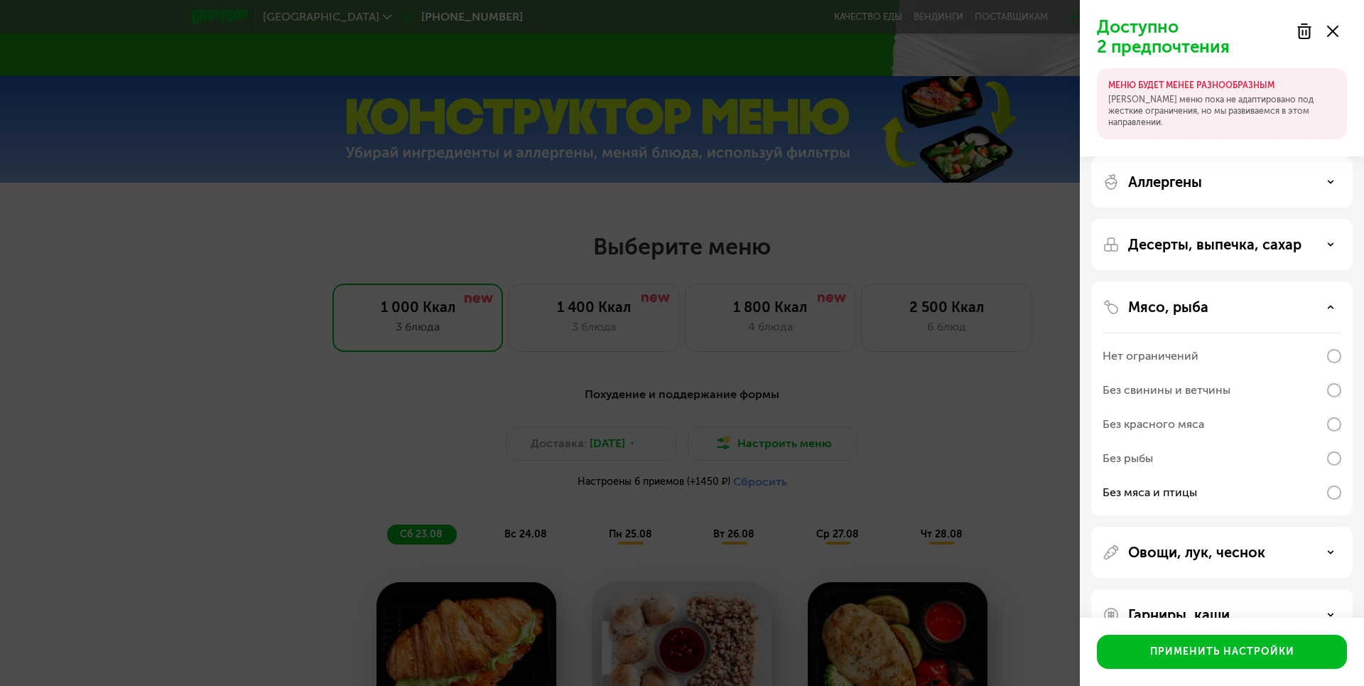
click at [1299, 30] on use at bounding box center [1304, 31] width 12 height 14
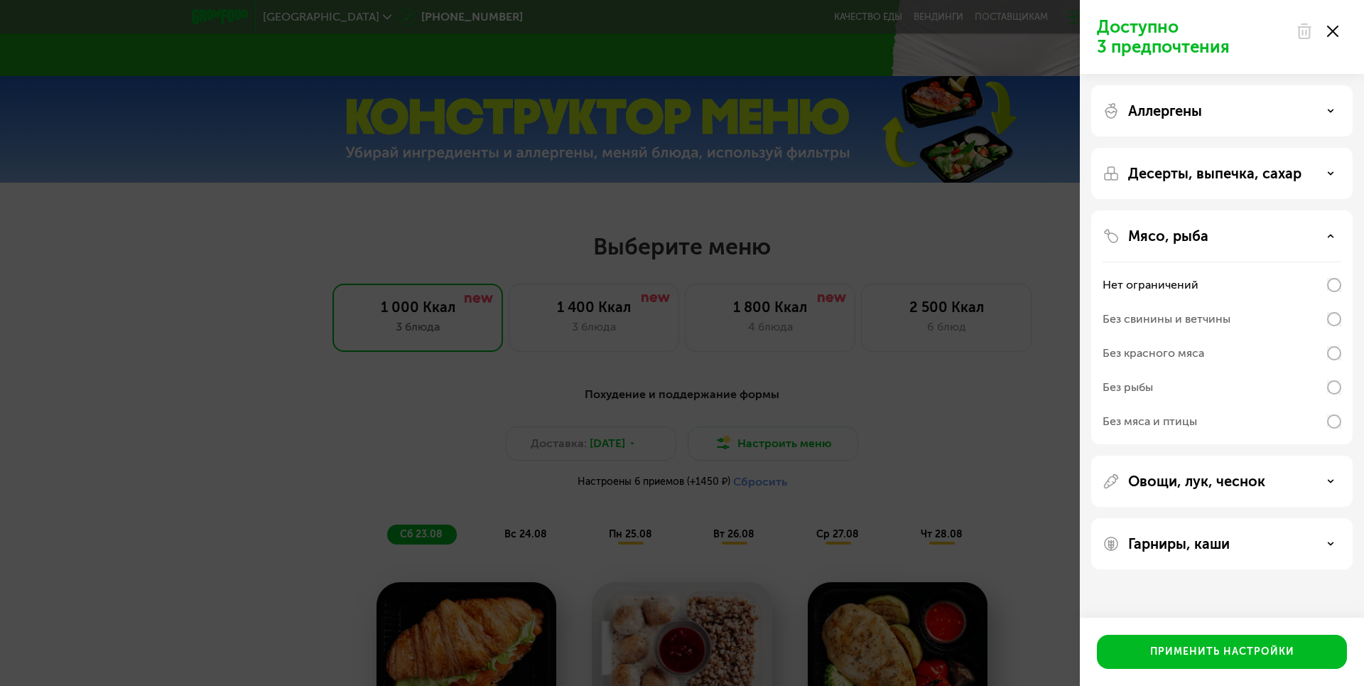
click at [1299, 30] on use at bounding box center [1304, 31] width 12 height 14
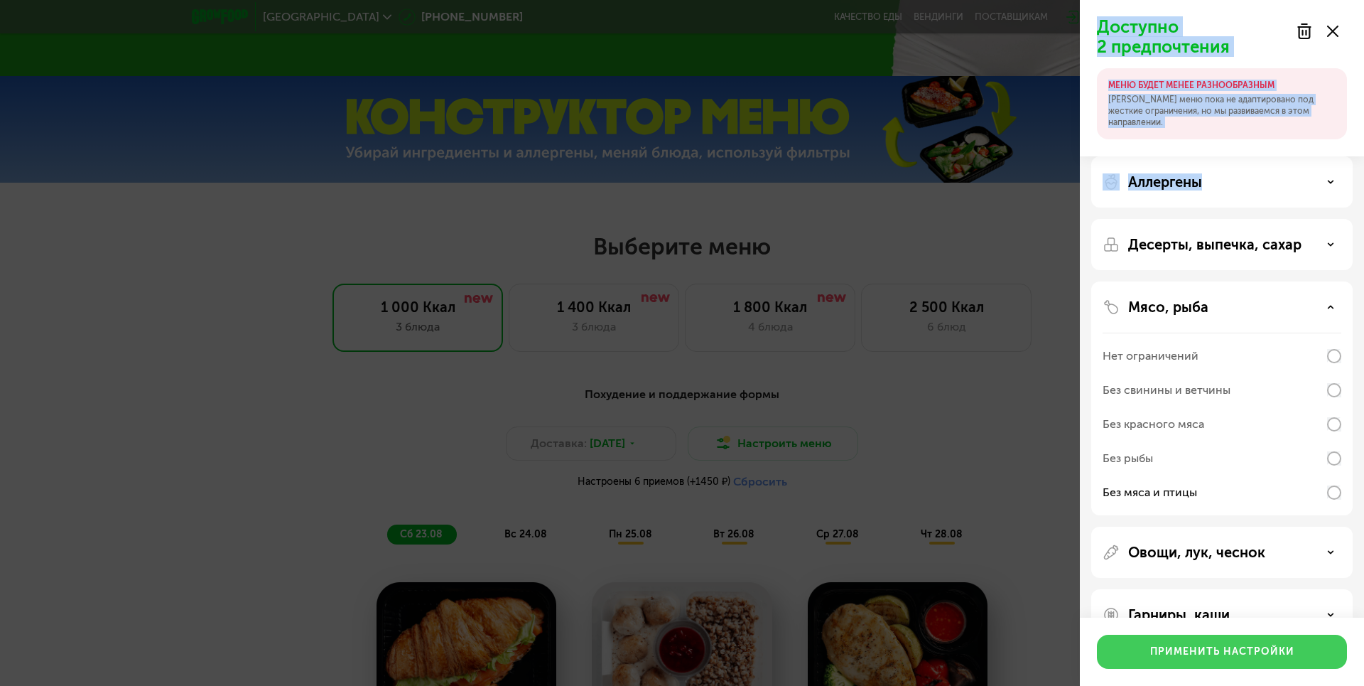
click at [1245, 659] on div "Применить настройки" at bounding box center [1222, 651] width 144 height 14
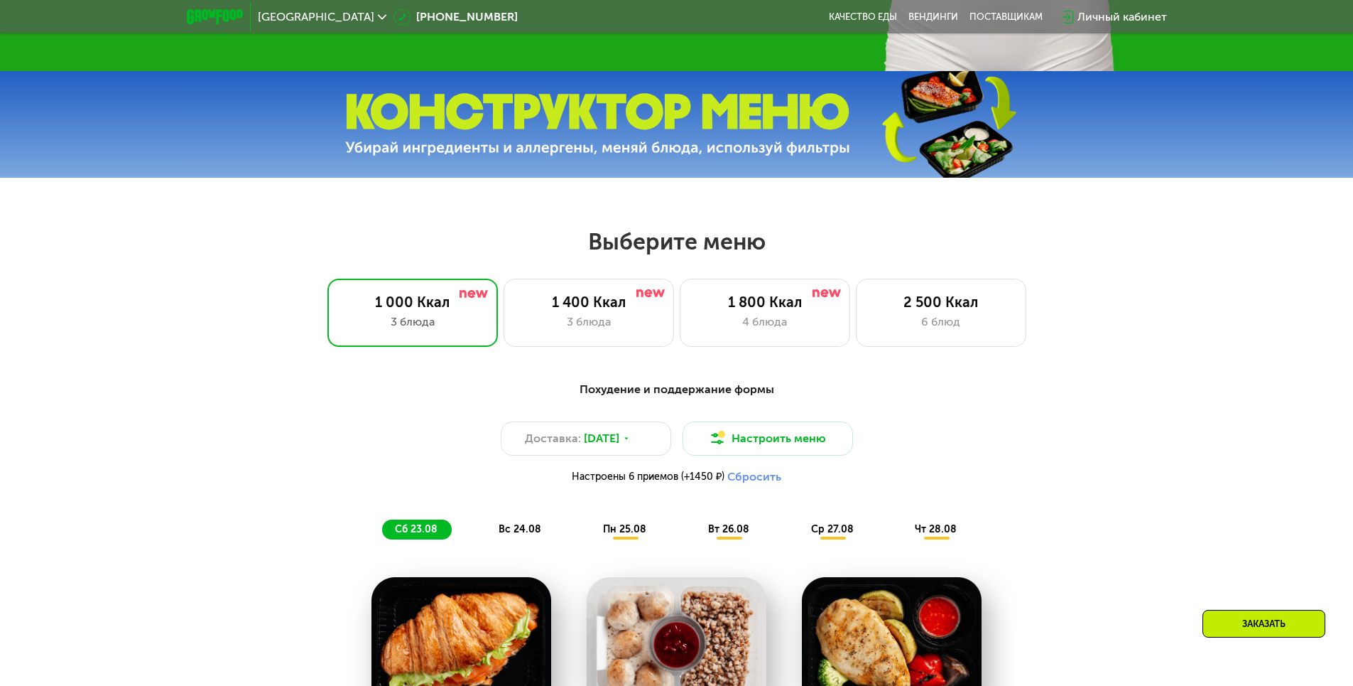
click at [536, 535] on span "вс 24.08" at bounding box center [520, 529] width 43 height 12
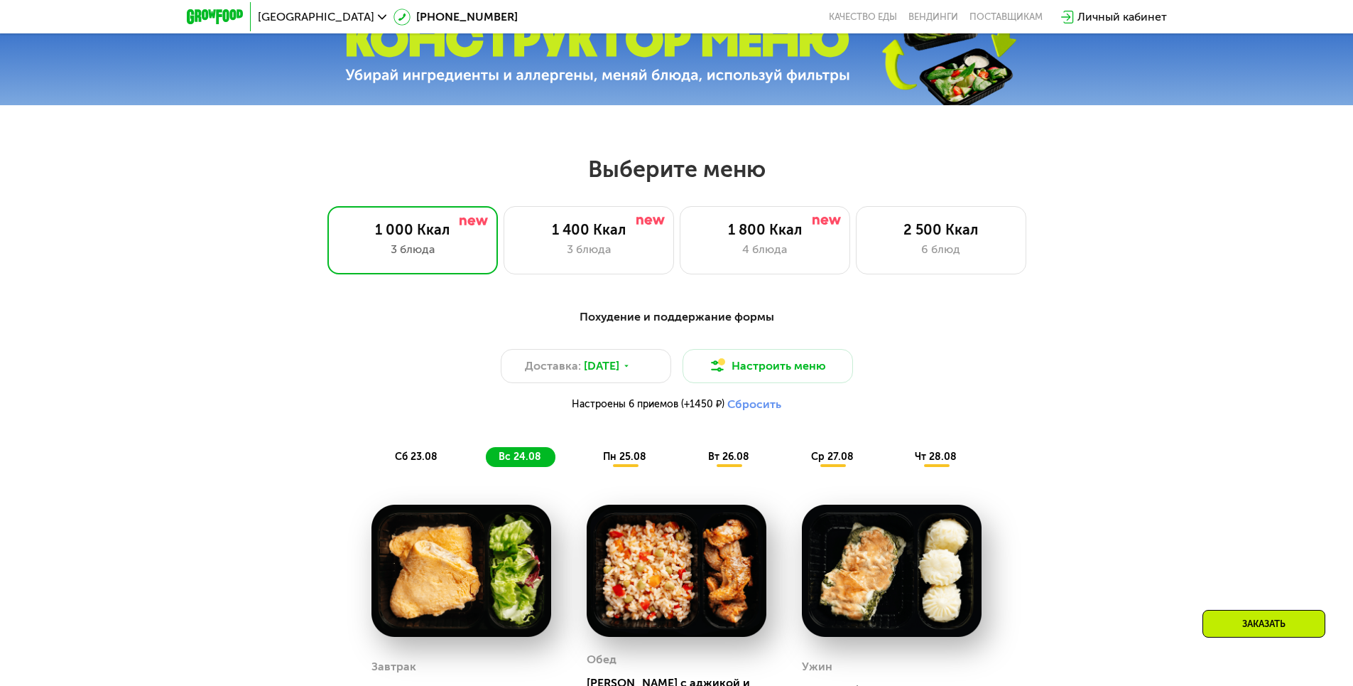
scroll to position [710, 0]
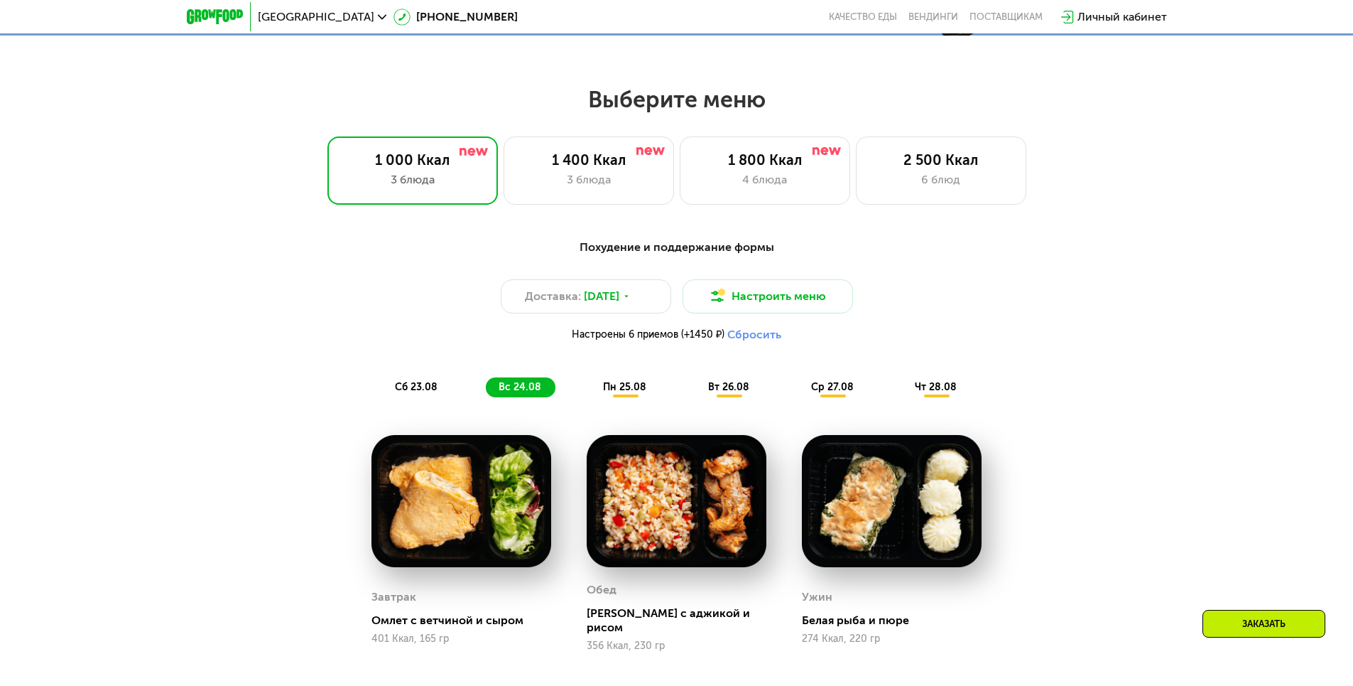
click at [696, 391] on div "пн 25.08" at bounding box center [730, 387] width 68 height 20
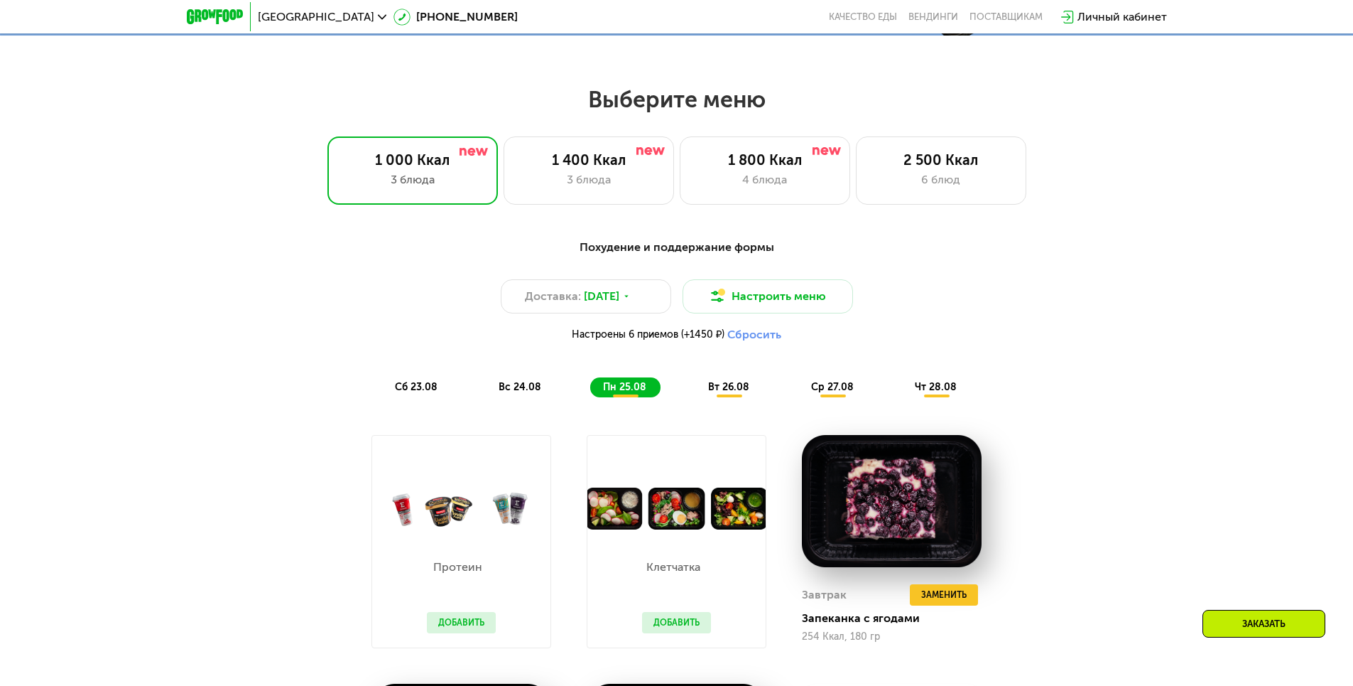
click at [799, 384] on div "вт 26.08" at bounding box center [834, 387] width 70 height 20
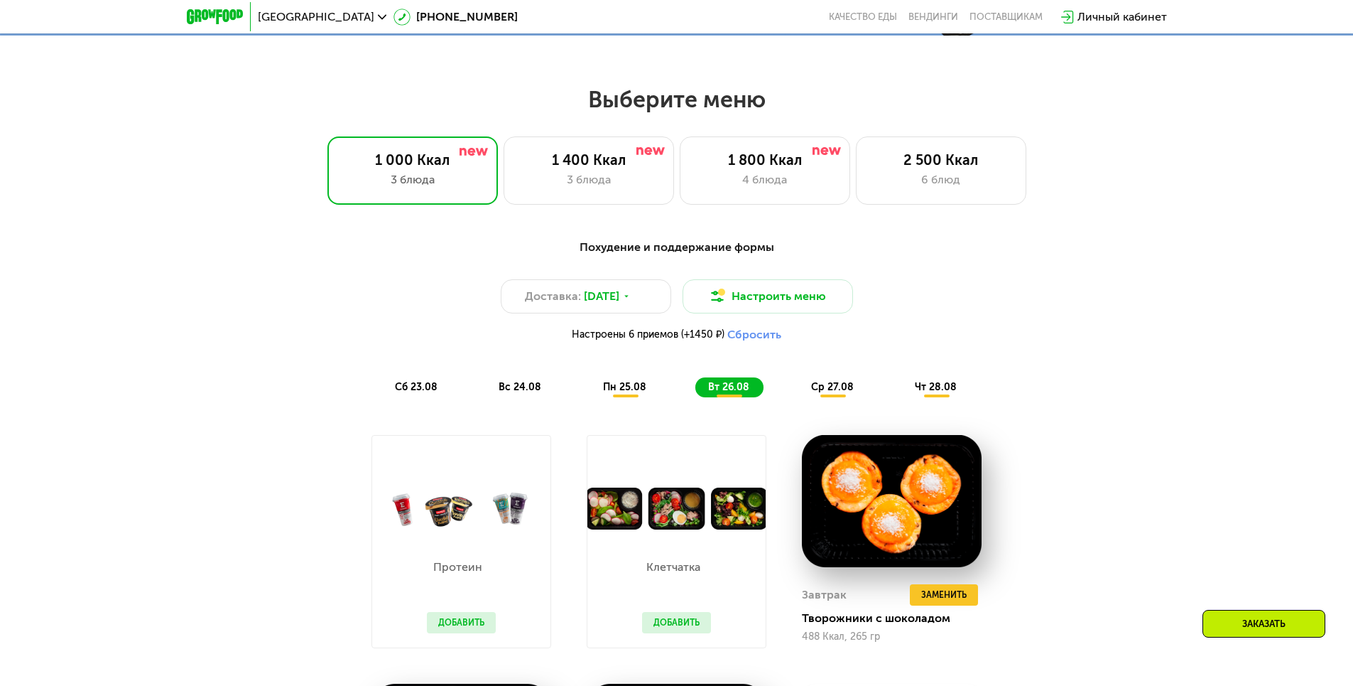
click at [399, 391] on span "сб 23.08" at bounding box center [416, 387] width 43 height 12
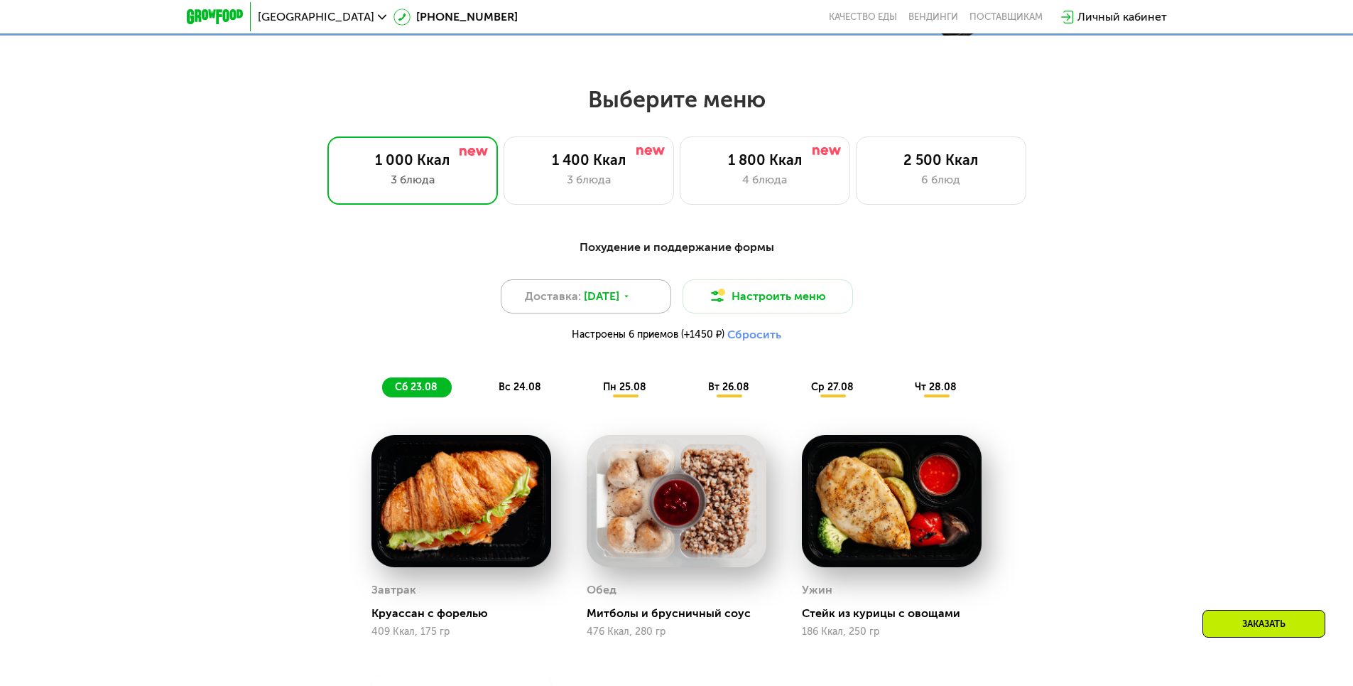
click at [619, 300] on span "[DATE]" at bounding box center [602, 296] width 36 height 17
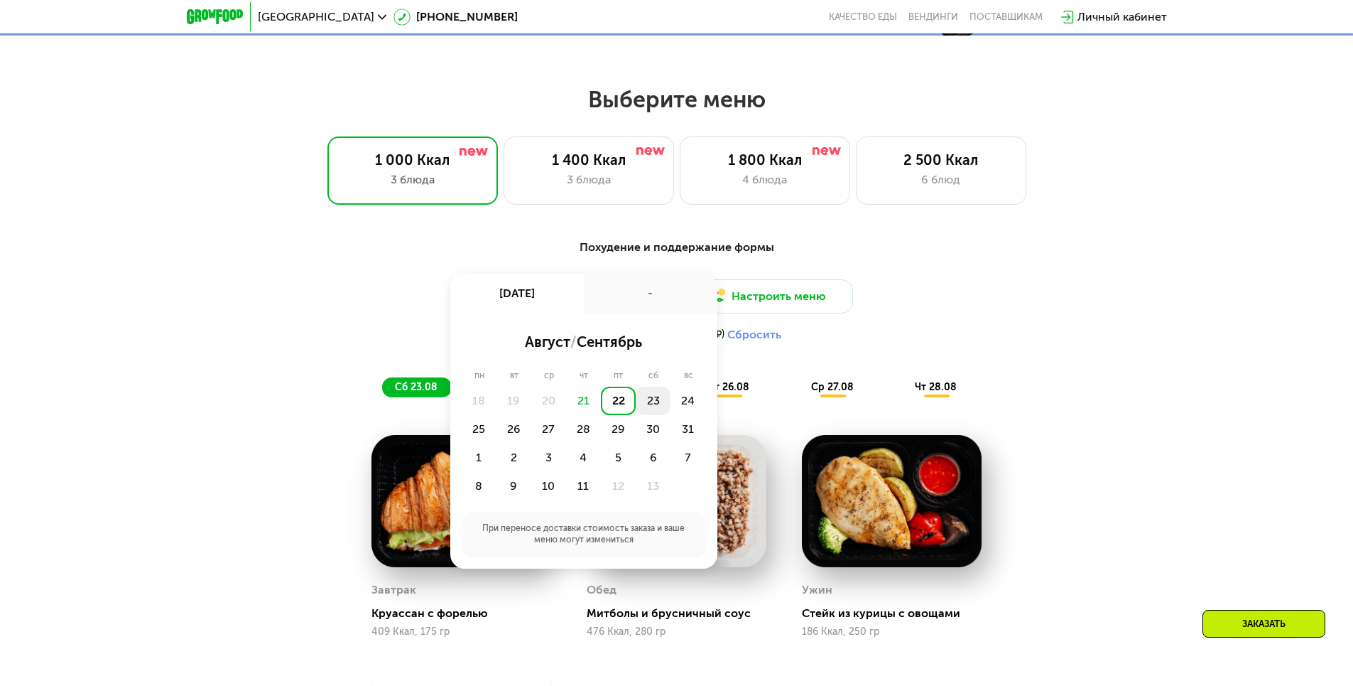
click at [671, 404] on div "23" at bounding box center [688, 400] width 35 height 28
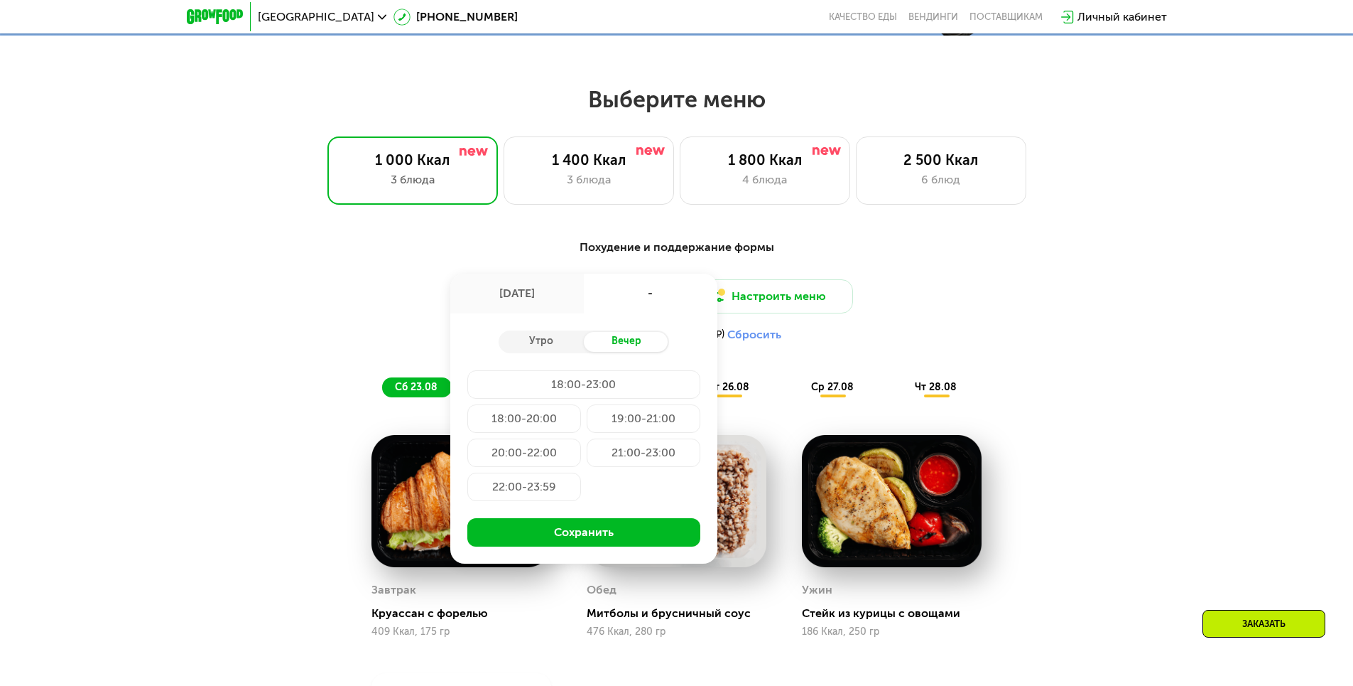
click at [551, 491] on div "22:00-23:59" at bounding box center [524, 486] width 114 height 28
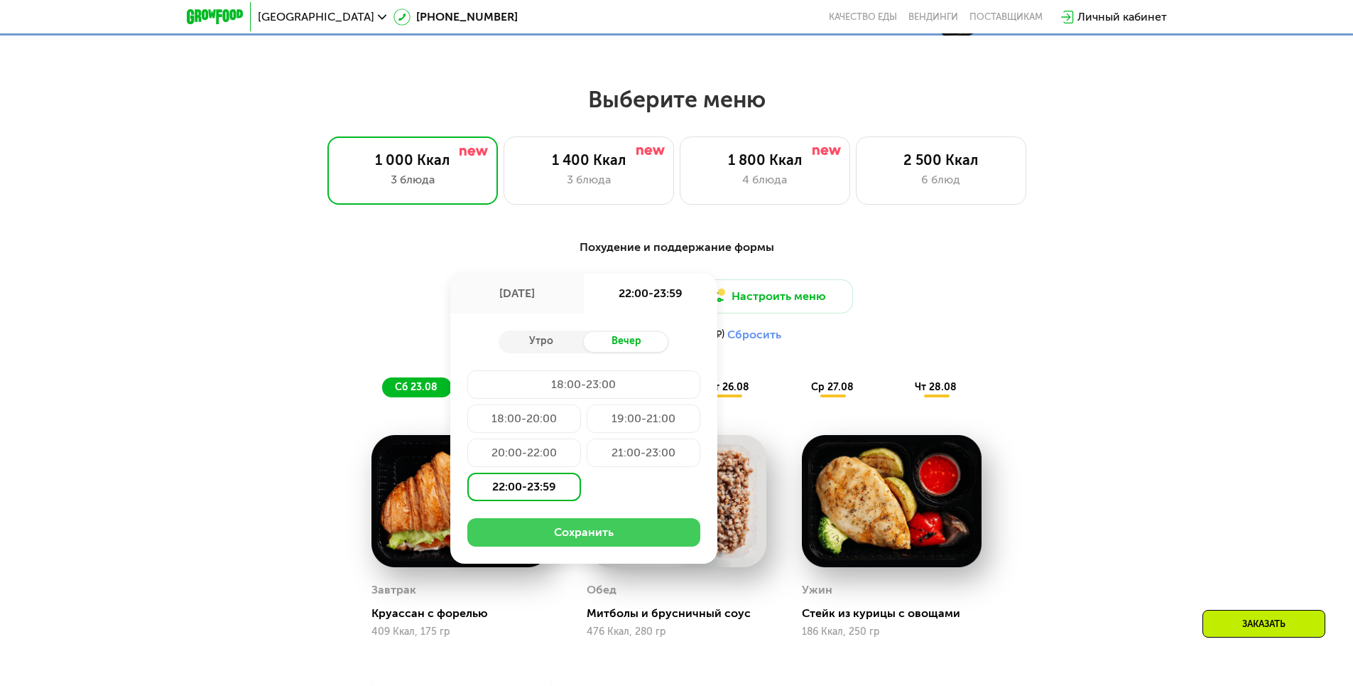
click at [575, 527] on button "Сохранить" at bounding box center [583, 532] width 233 height 28
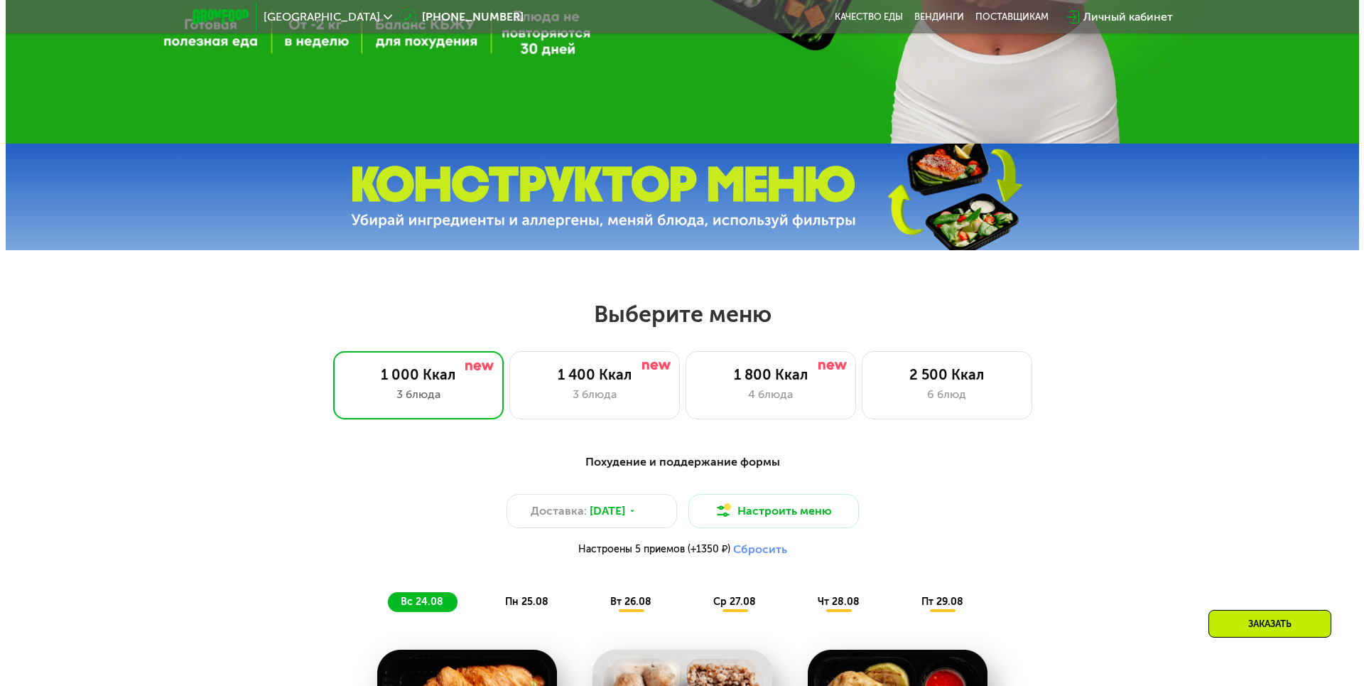
scroll to position [497, 0]
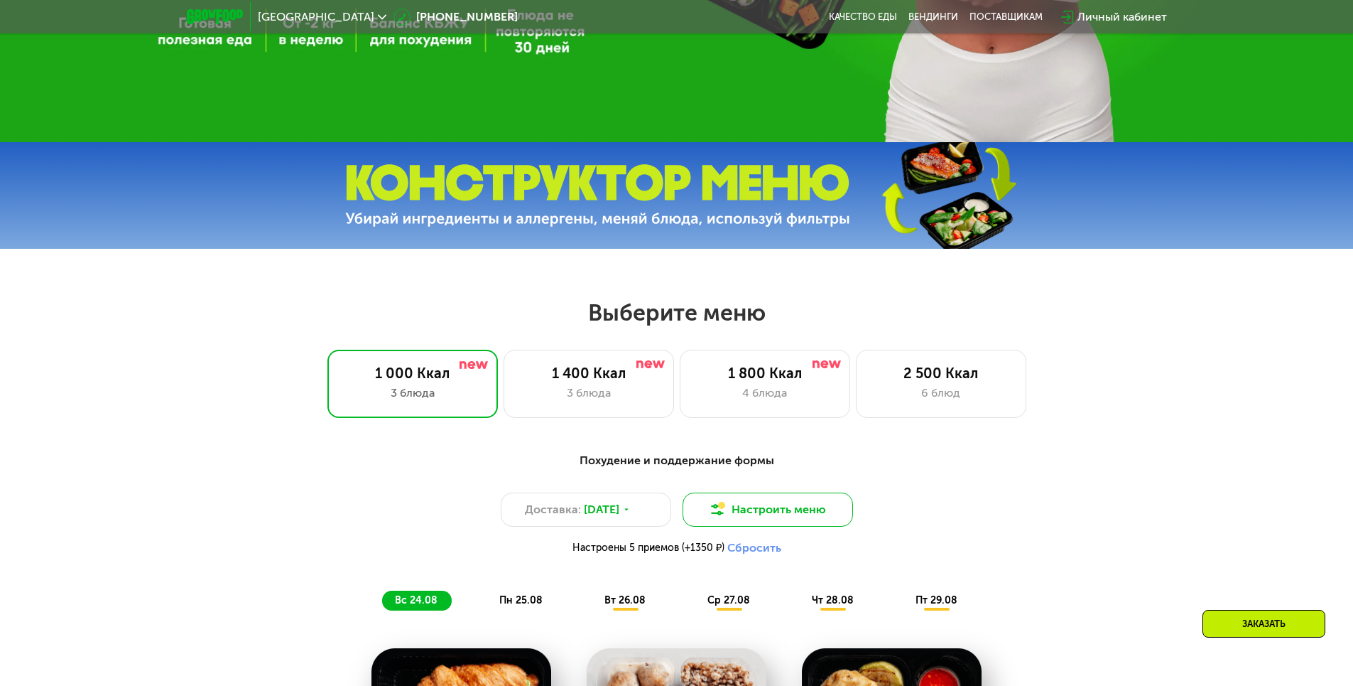
click at [769, 509] on button "Настроить меню" at bounding box center [768, 509] width 171 height 34
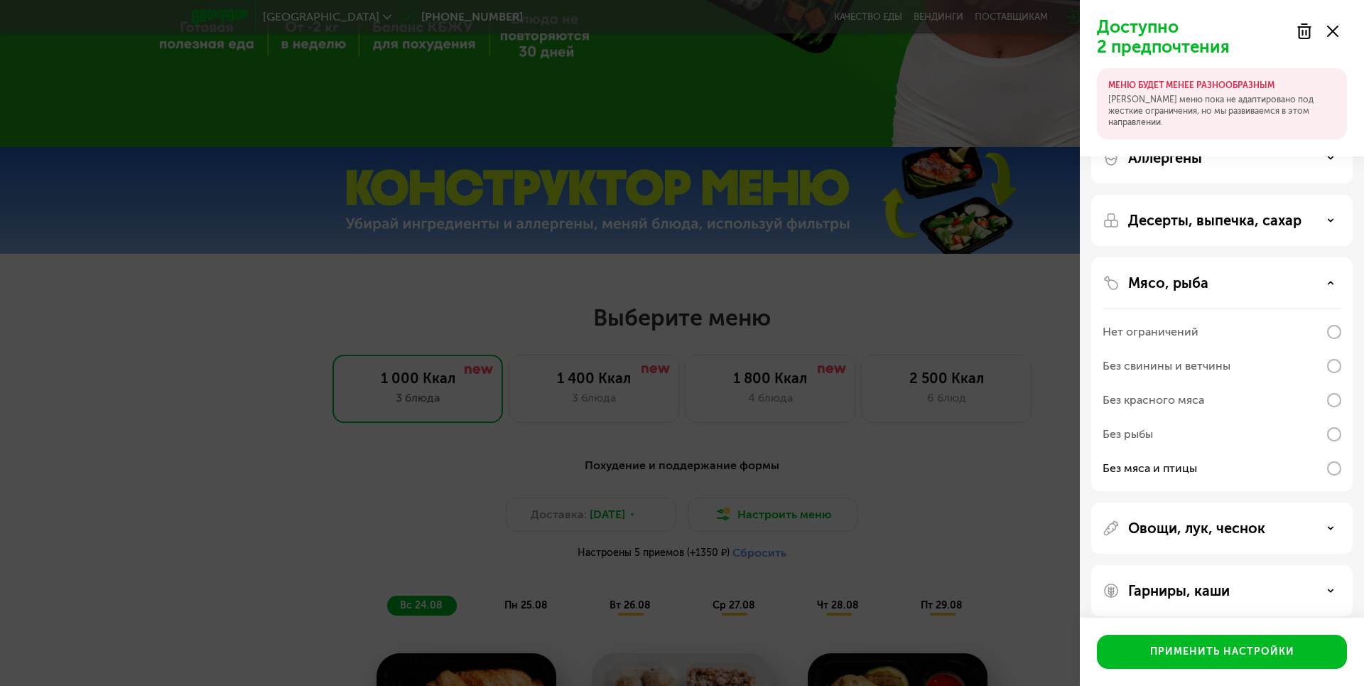
scroll to position [37, 0]
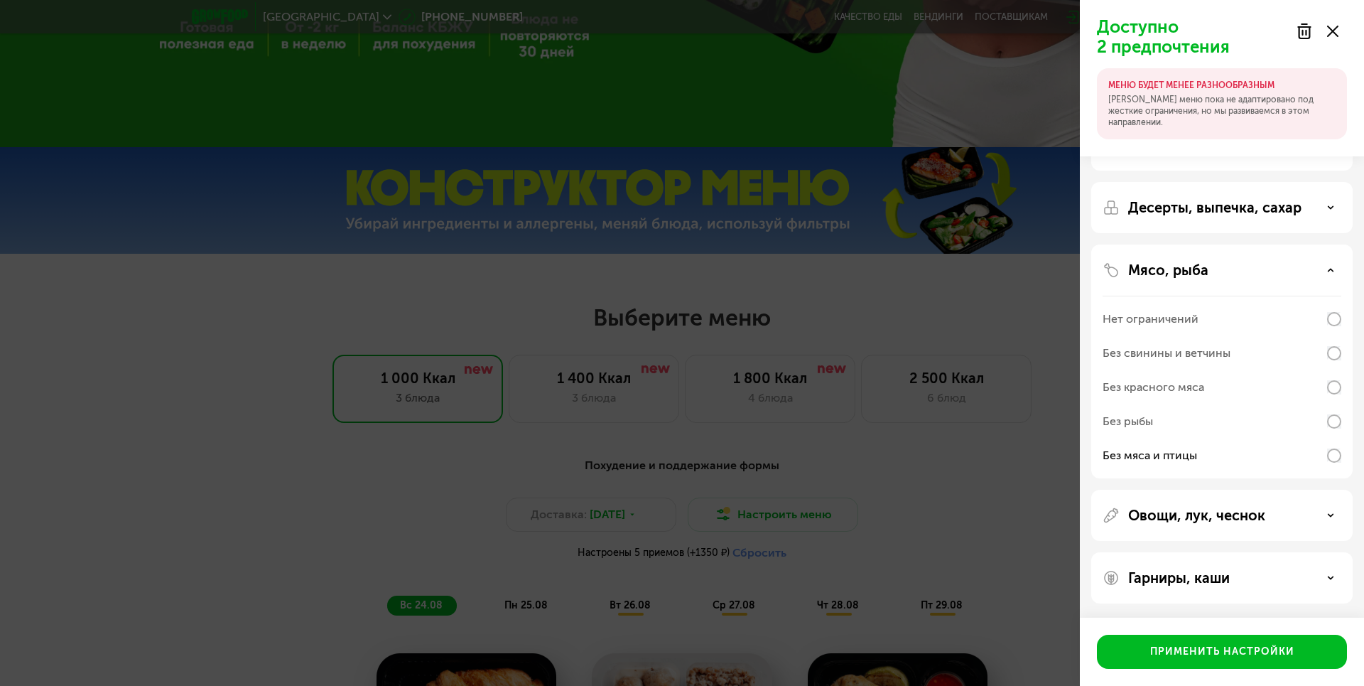
click at [1260, 320] on div "Нет ограничений" at bounding box center [1222, 319] width 239 height 34
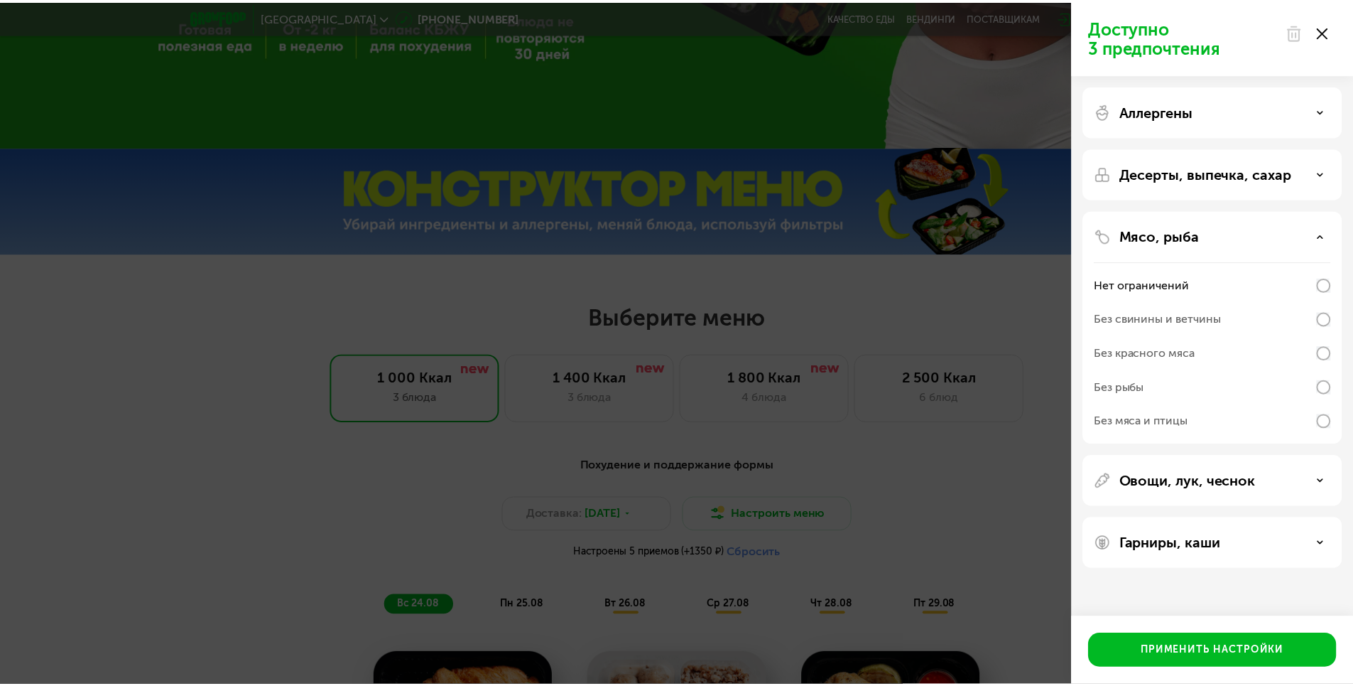
scroll to position [0, 0]
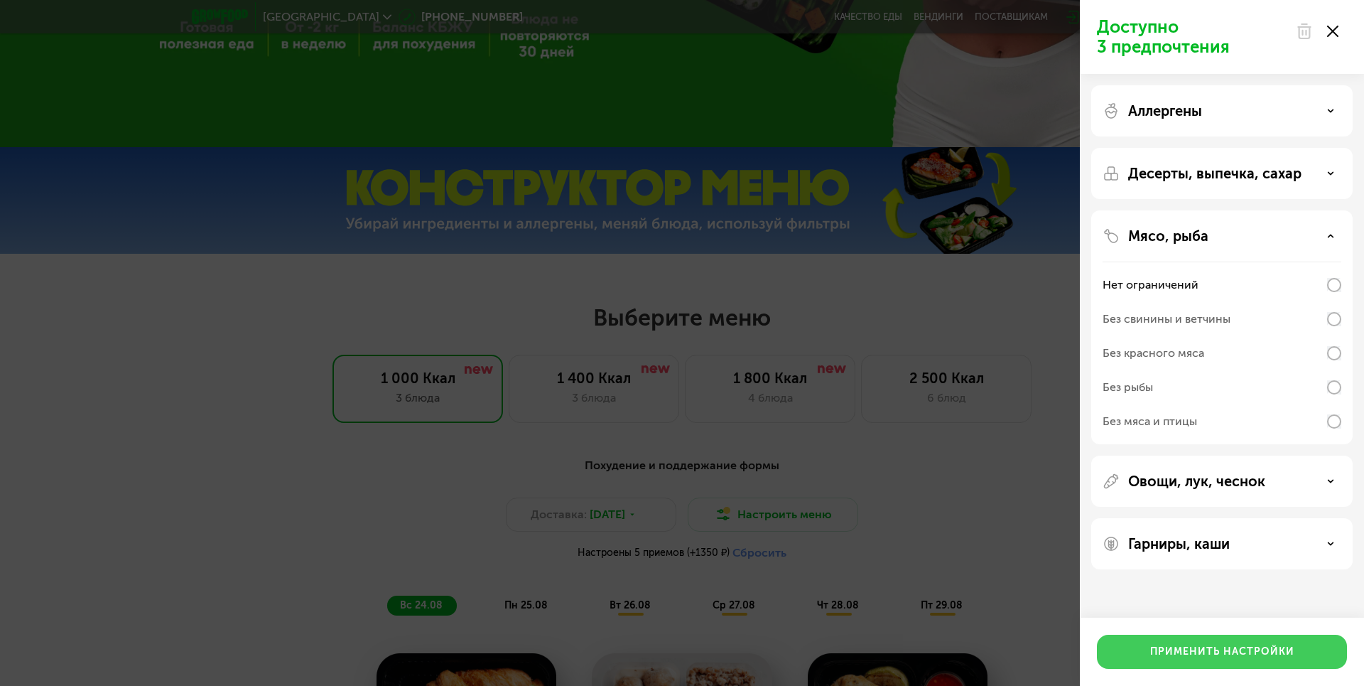
click at [1202, 642] on button "Применить настройки" at bounding box center [1222, 651] width 250 height 34
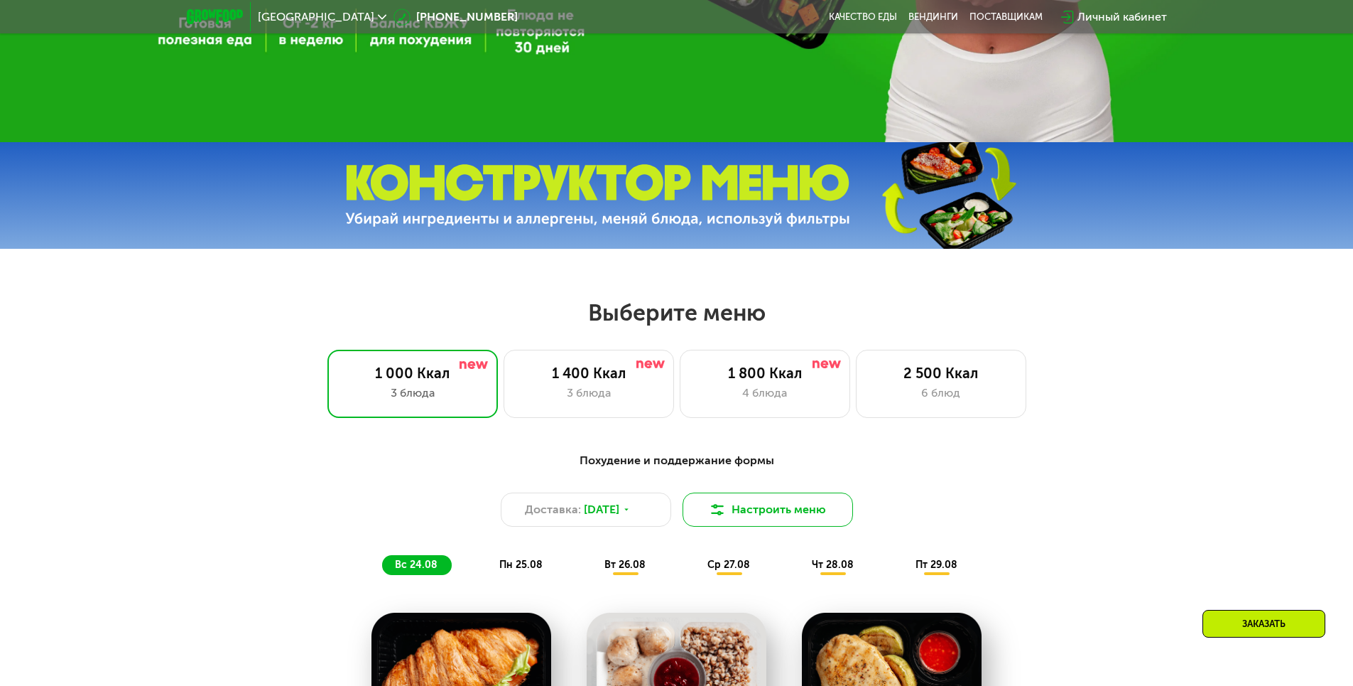
click at [767, 509] on button "Настроить меню" at bounding box center [768, 509] width 171 height 34
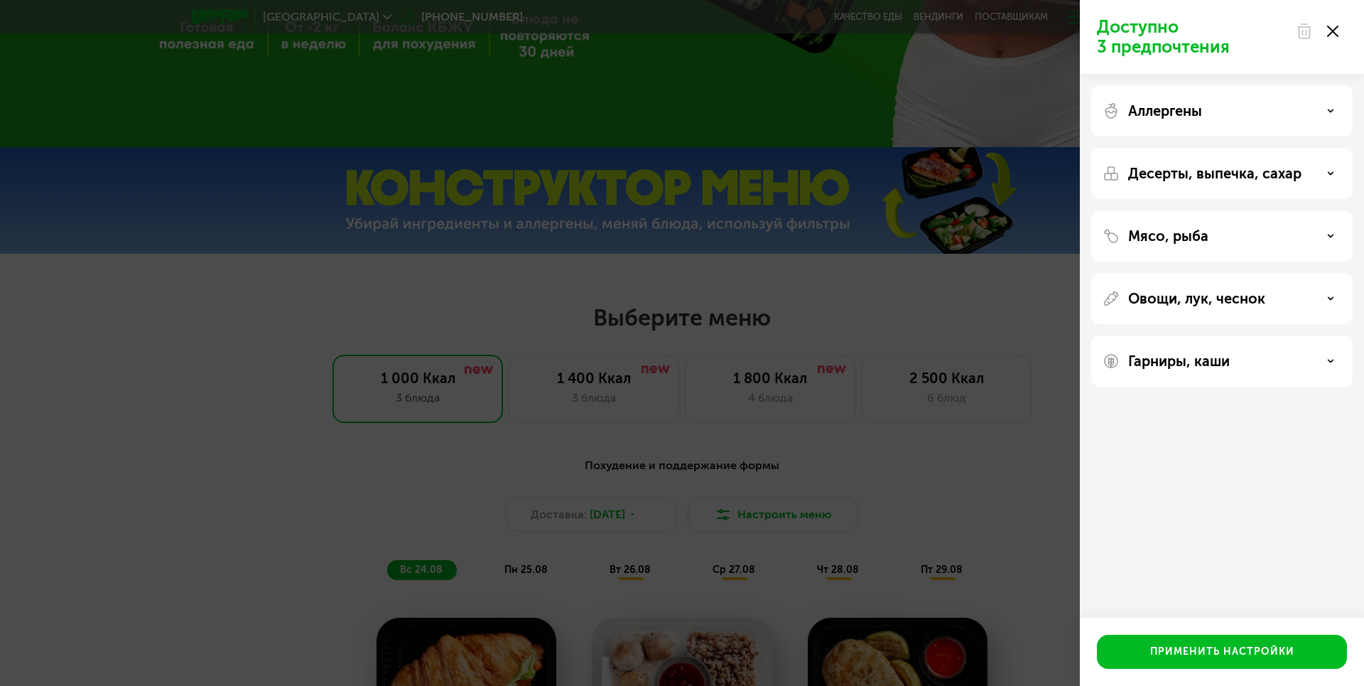
click at [1194, 273] on div "Мясо, рыба" at bounding box center [1221, 298] width 261 height 51
click at [1195, 239] on p "Мясо, рыба" at bounding box center [1168, 235] width 80 height 17
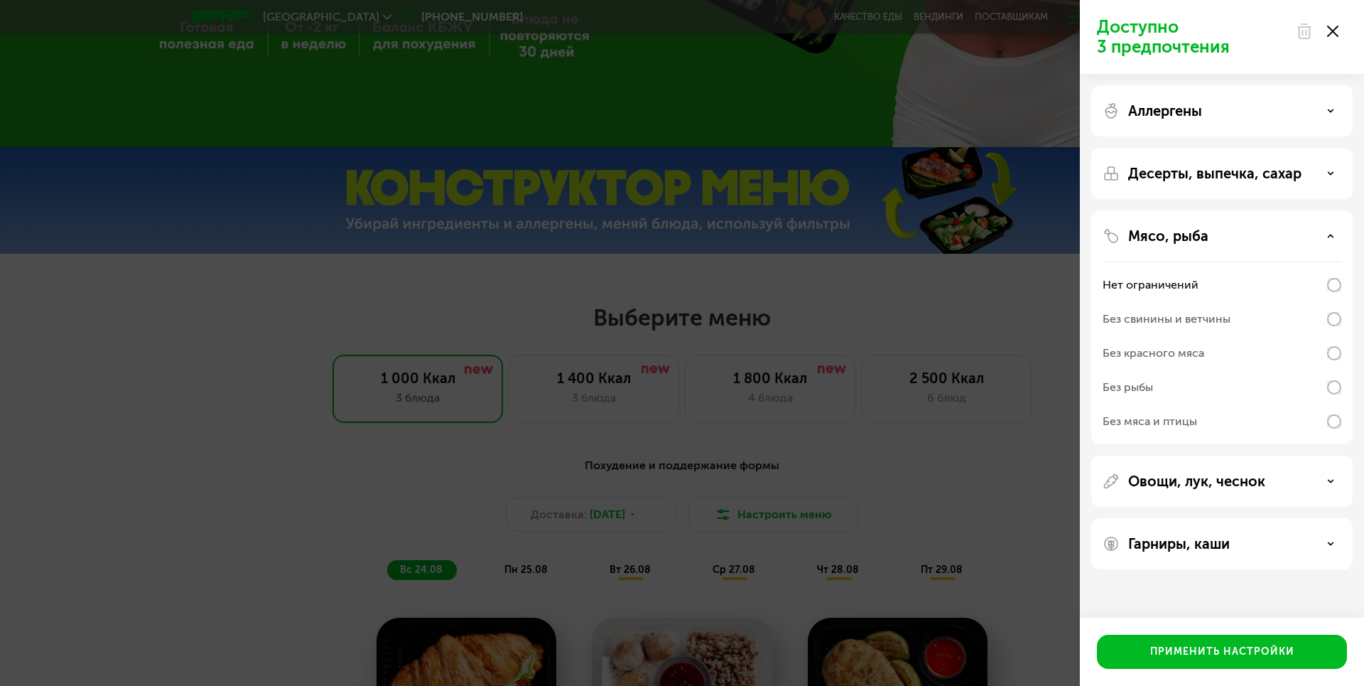
click at [1171, 348] on div "Без красного мяса" at bounding box center [1154, 353] width 102 height 17
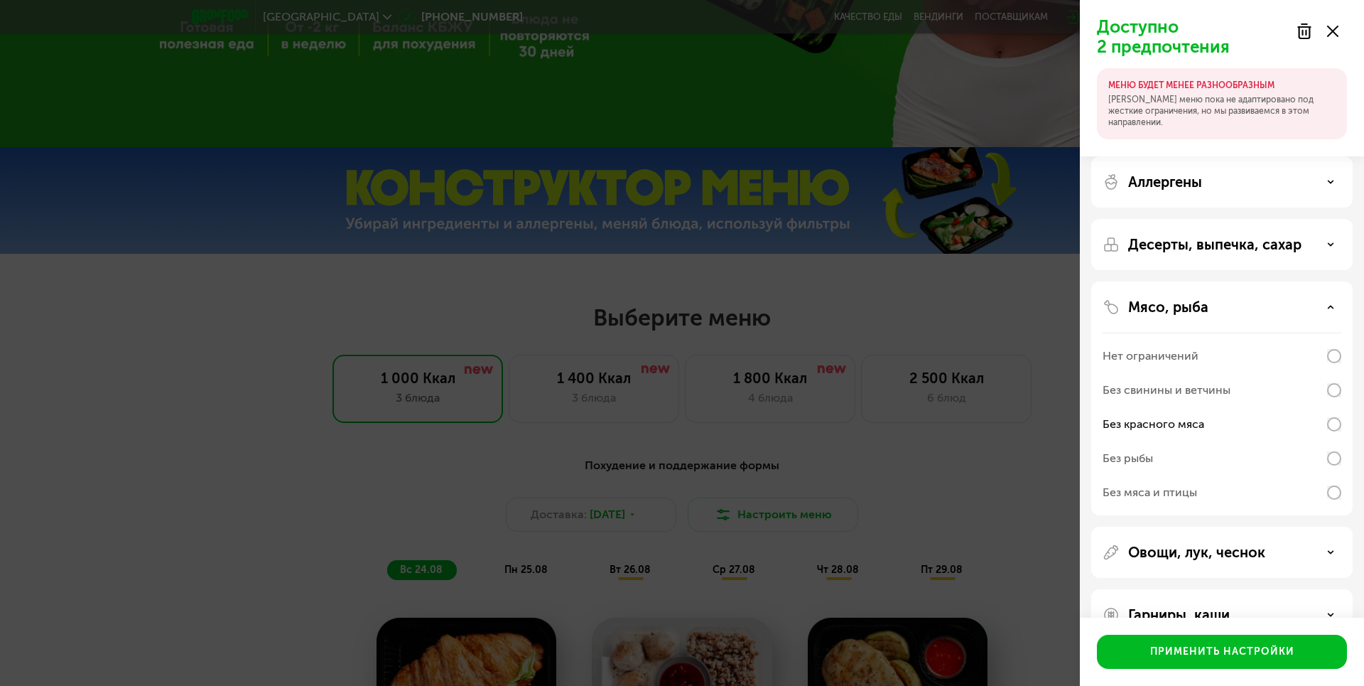
click at [1174, 384] on div "Без свинины и ветчины" at bounding box center [1167, 389] width 128 height 17
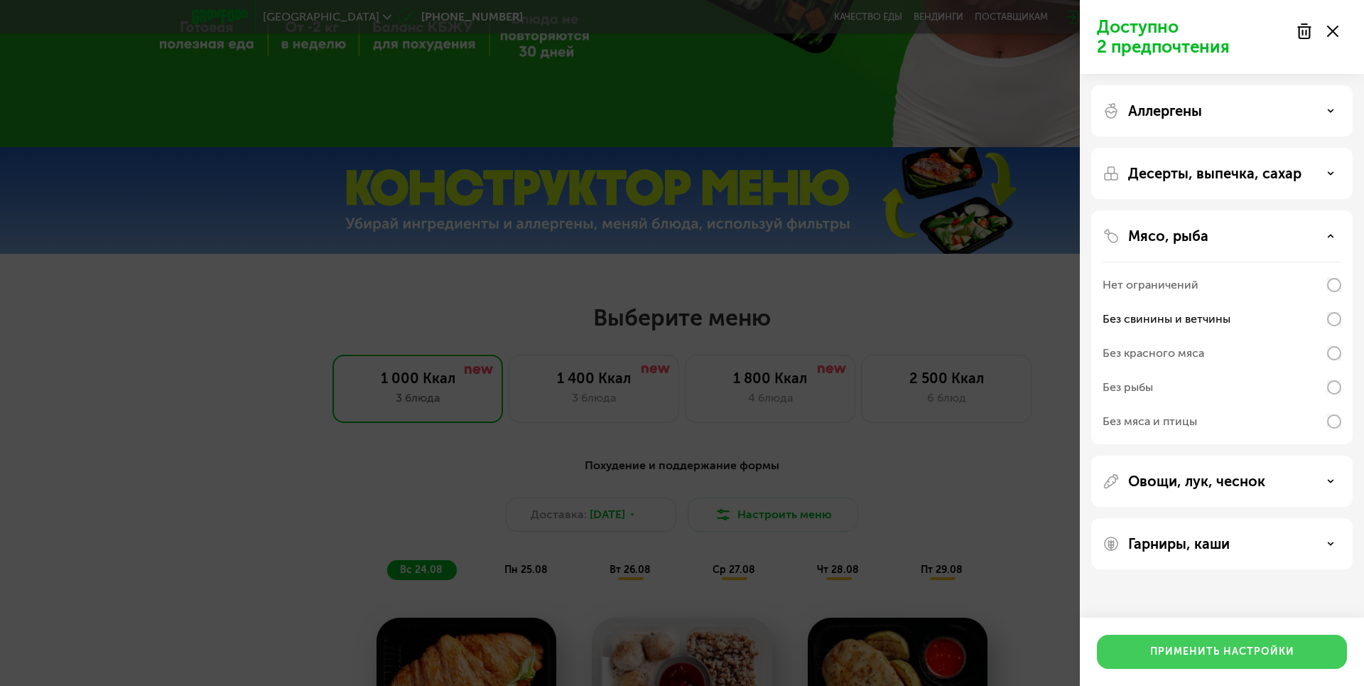
click at [1252, 661] on button "Применить настройки" at bounding box center [1222, 651] width 250 height 34
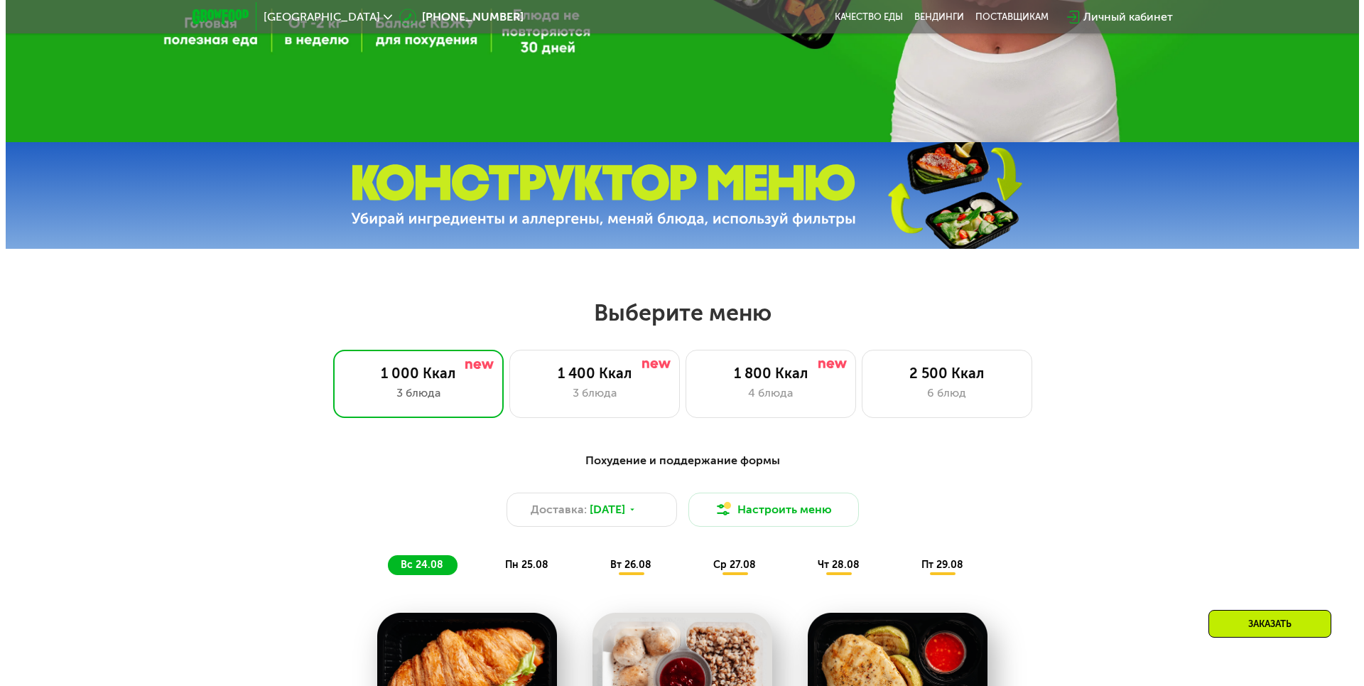
scroll to position [710, 0]
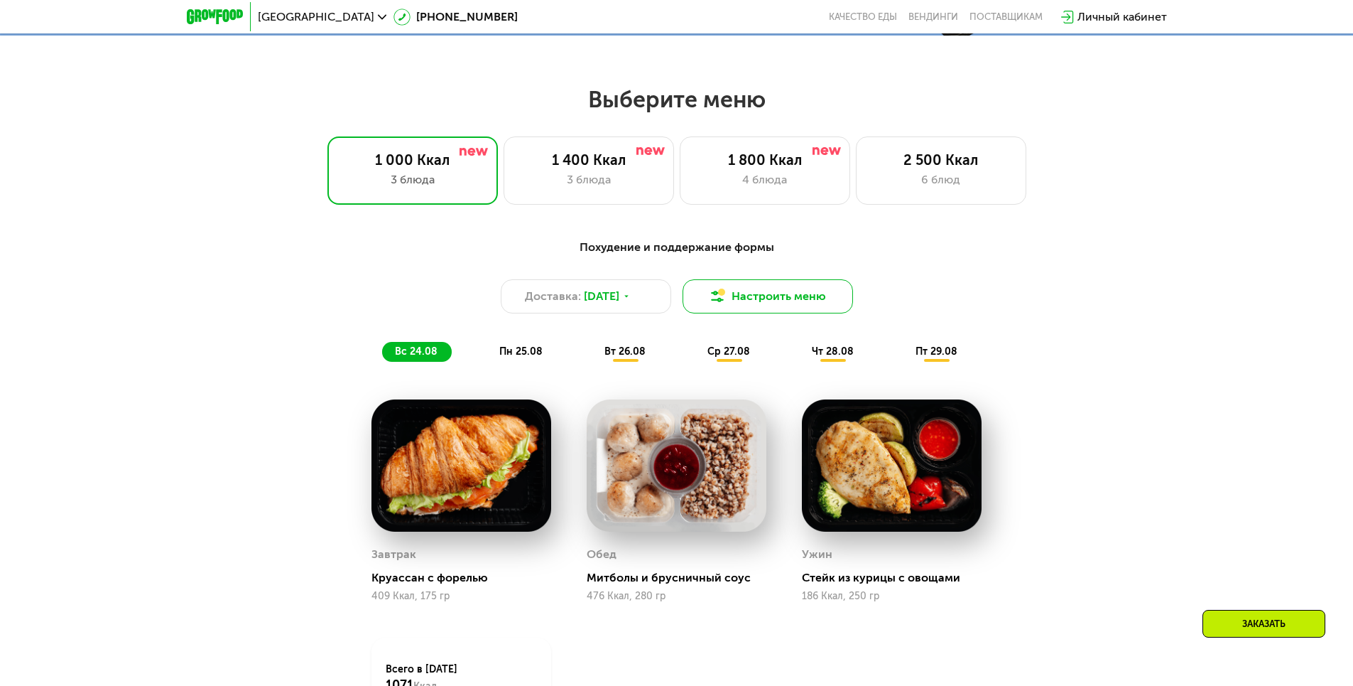
click at [735, 305] on button "Настроить меню" at bounding box center [768, 296] width 171 height 34
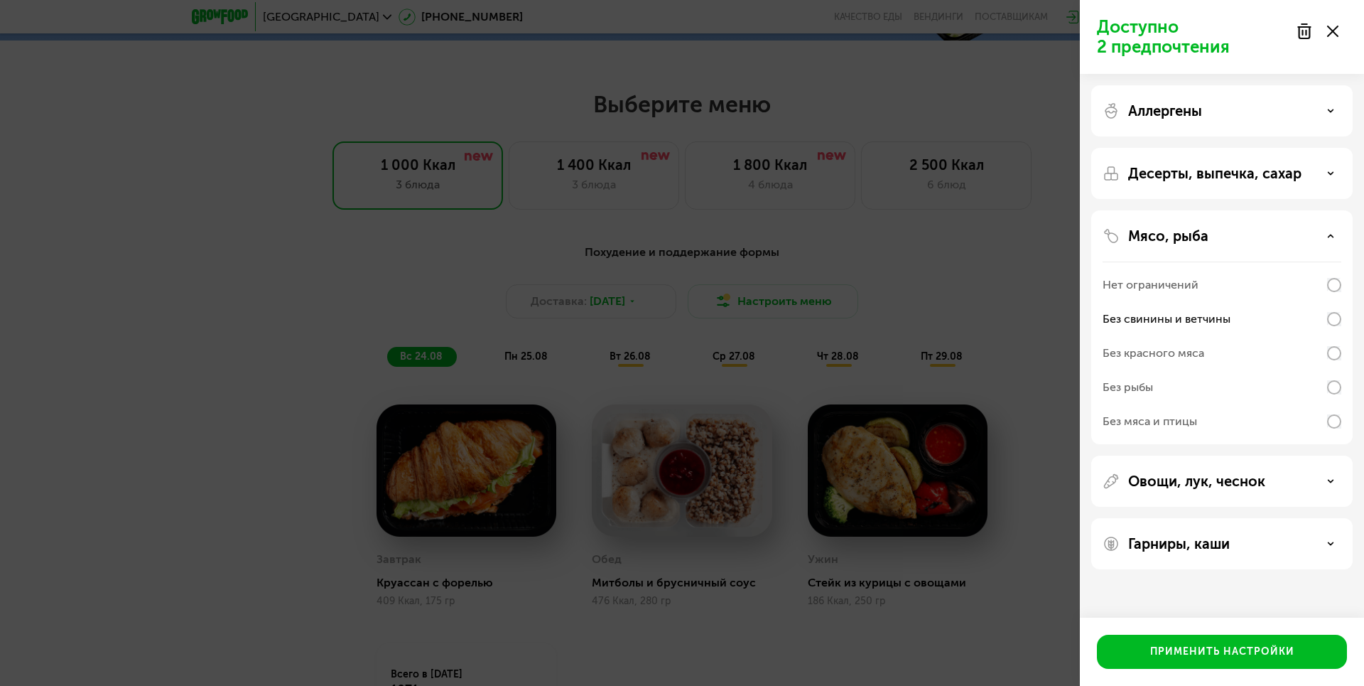
click at [1176, 166] on p "Десерты, выпечка, сахар" at bounding box center [1214, 173] width 173 height 17
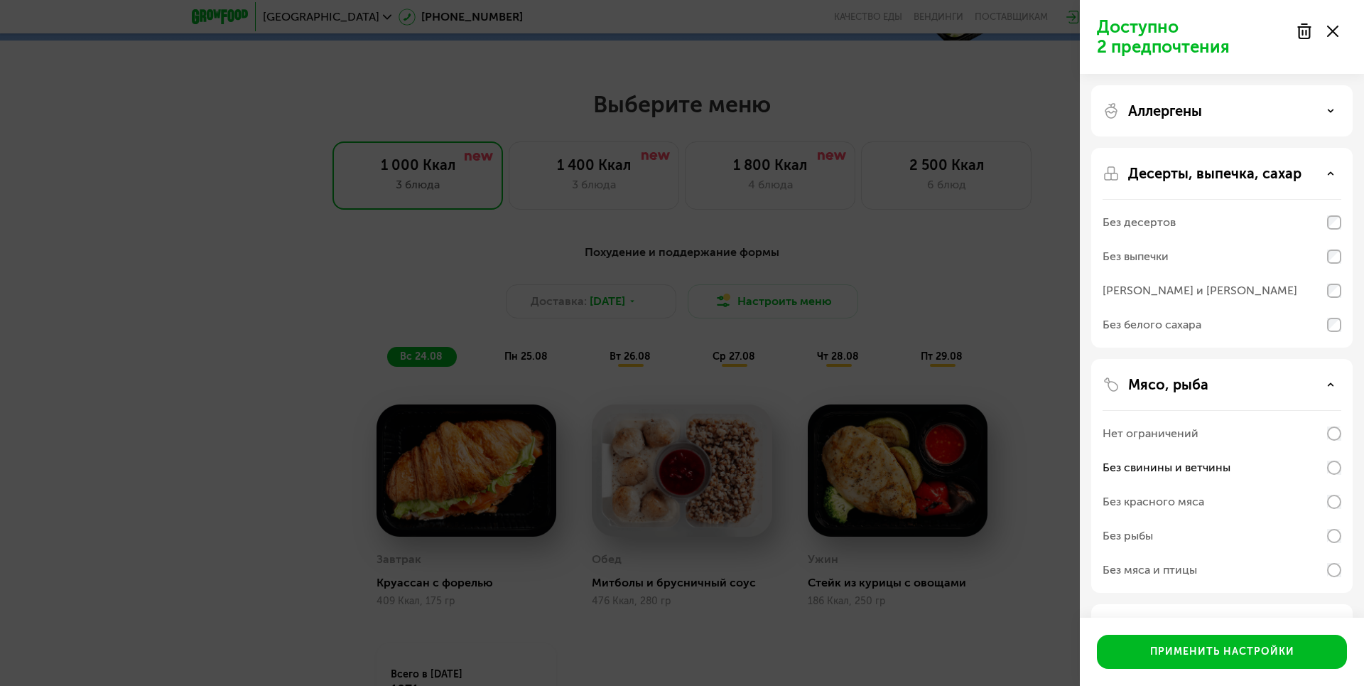
click at [1192, 173] on p "Десерты, выпечка, сахар" at bounding box center [1214, 173] width 173 height 17
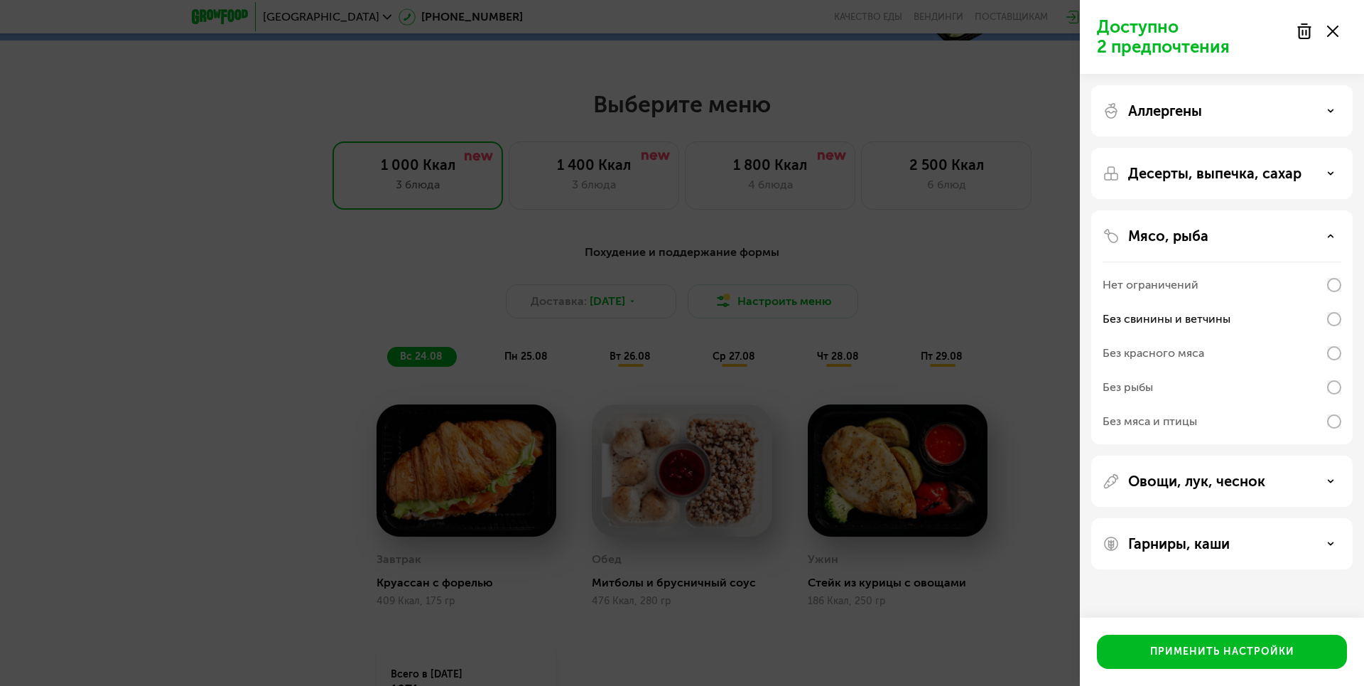
click at [1204, 112] on div "Аллергены" at bounding box center [1222, 110] width 239 height 17
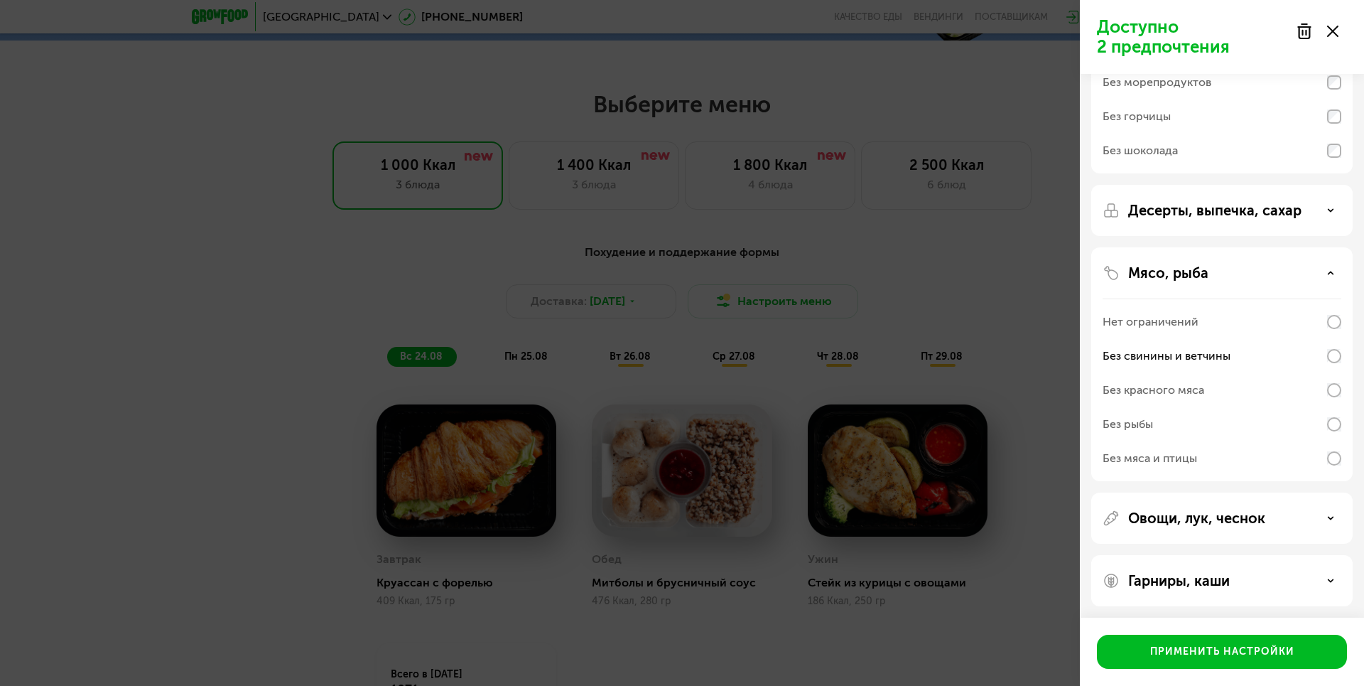
scroll to position [183, 0]
click at [1237, 516] on p "Овощи, лук, чеснок" at bounding box center [1196, 515] width 137 height 17
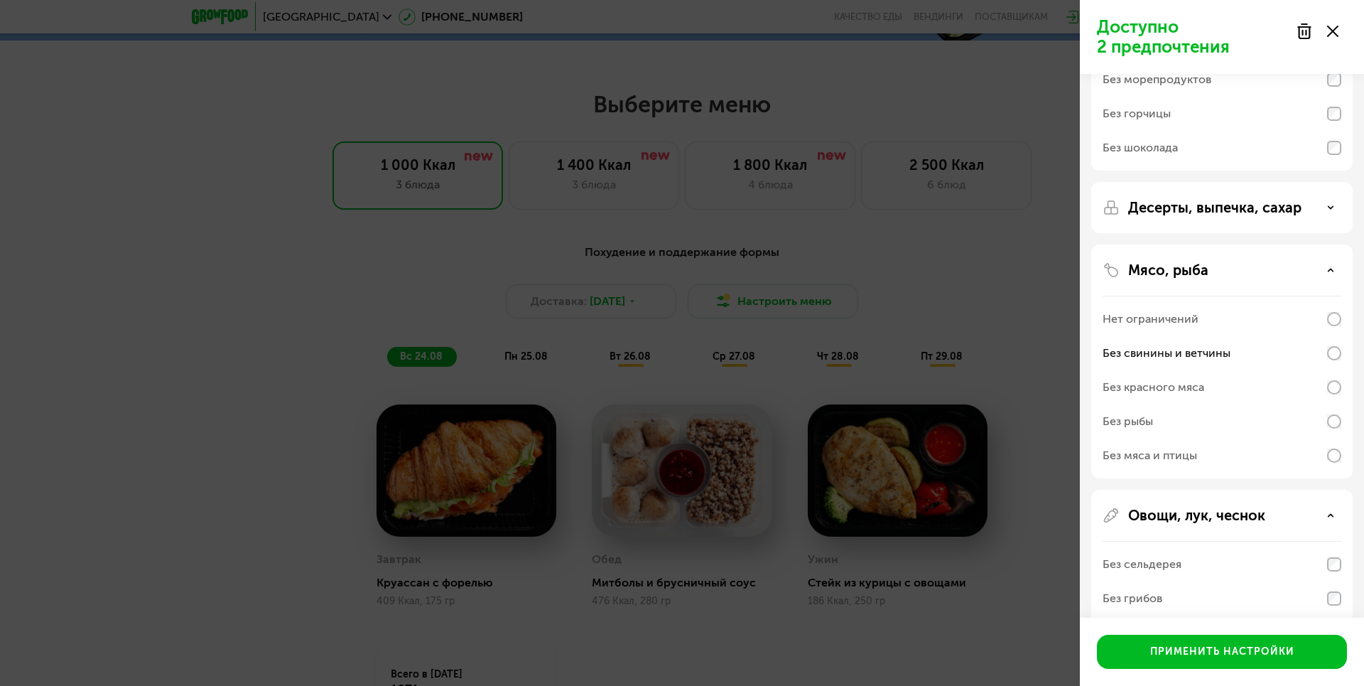
click at [1237, 516] on p "Овощи, лук, чеснок" at bounding box center [1196, 515] width 137 height 17
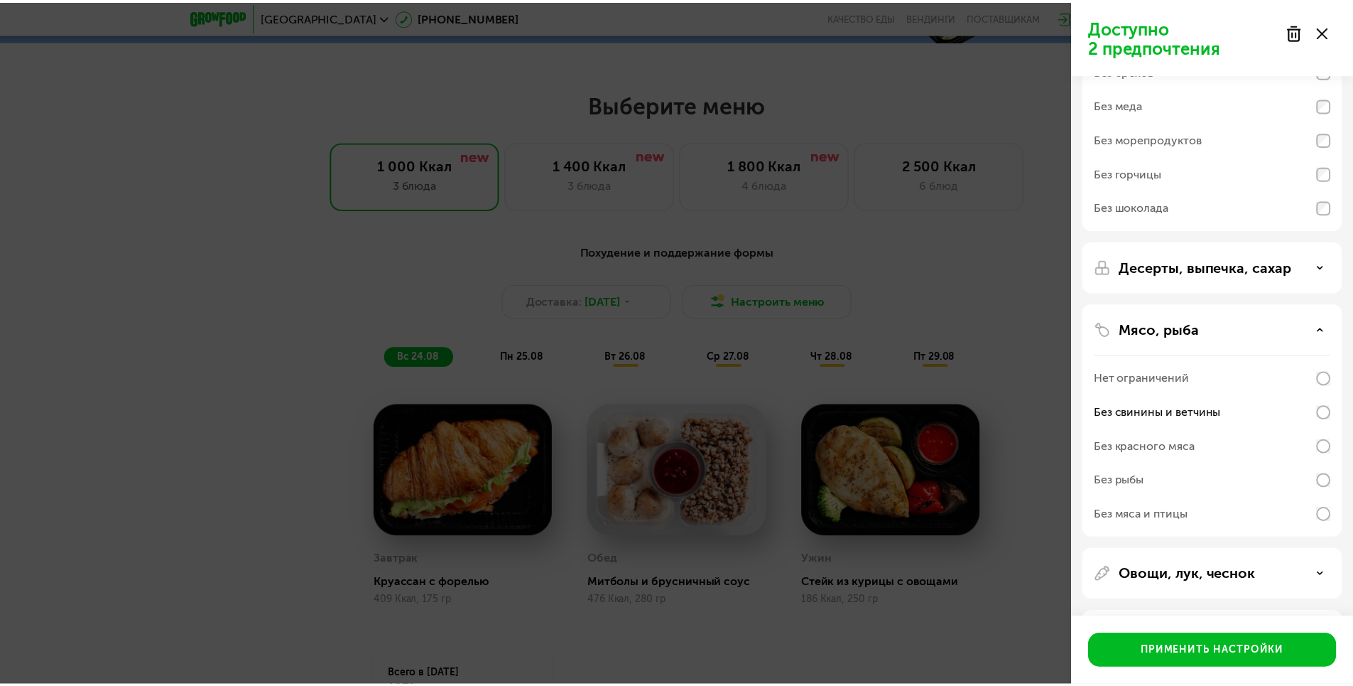
scroll to position [0, 0]
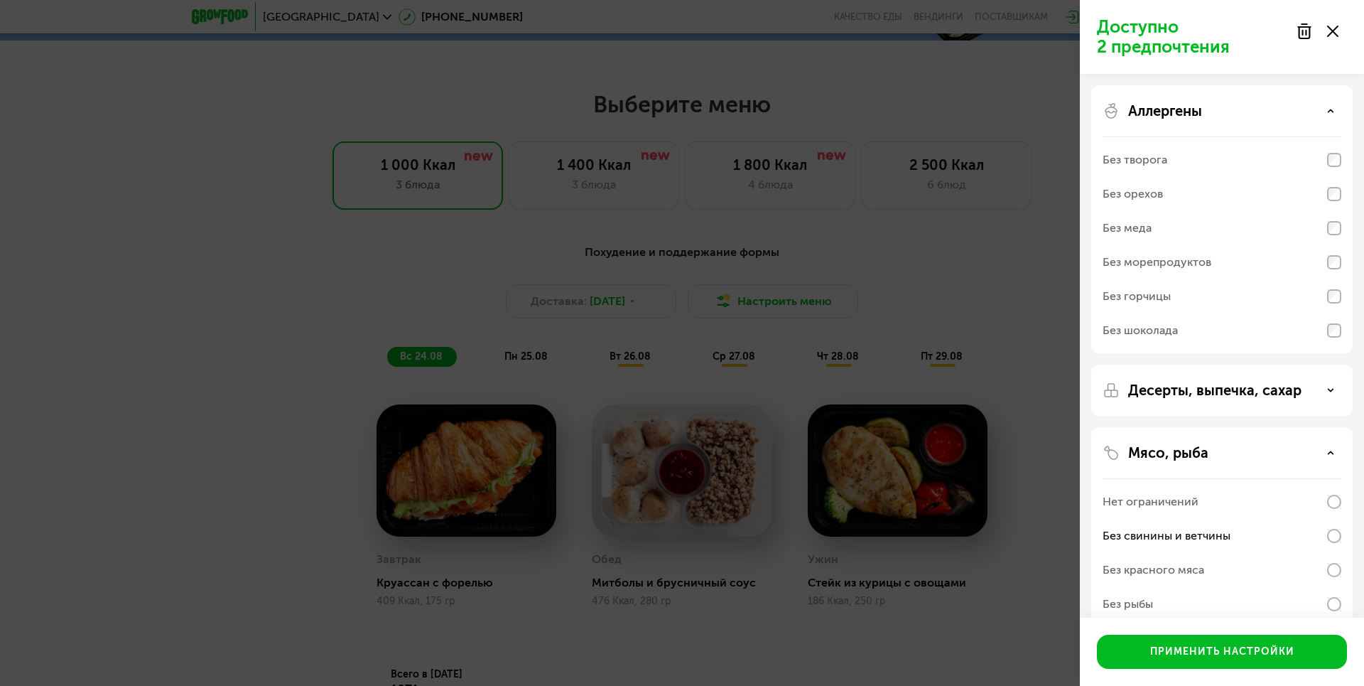
click at [535, 165] on div "Доступно 2 предпочтения Аллергены Без творога Без орехов Без меда Без морепроду…" at bounding box center [682, 343] width 1364 height 686
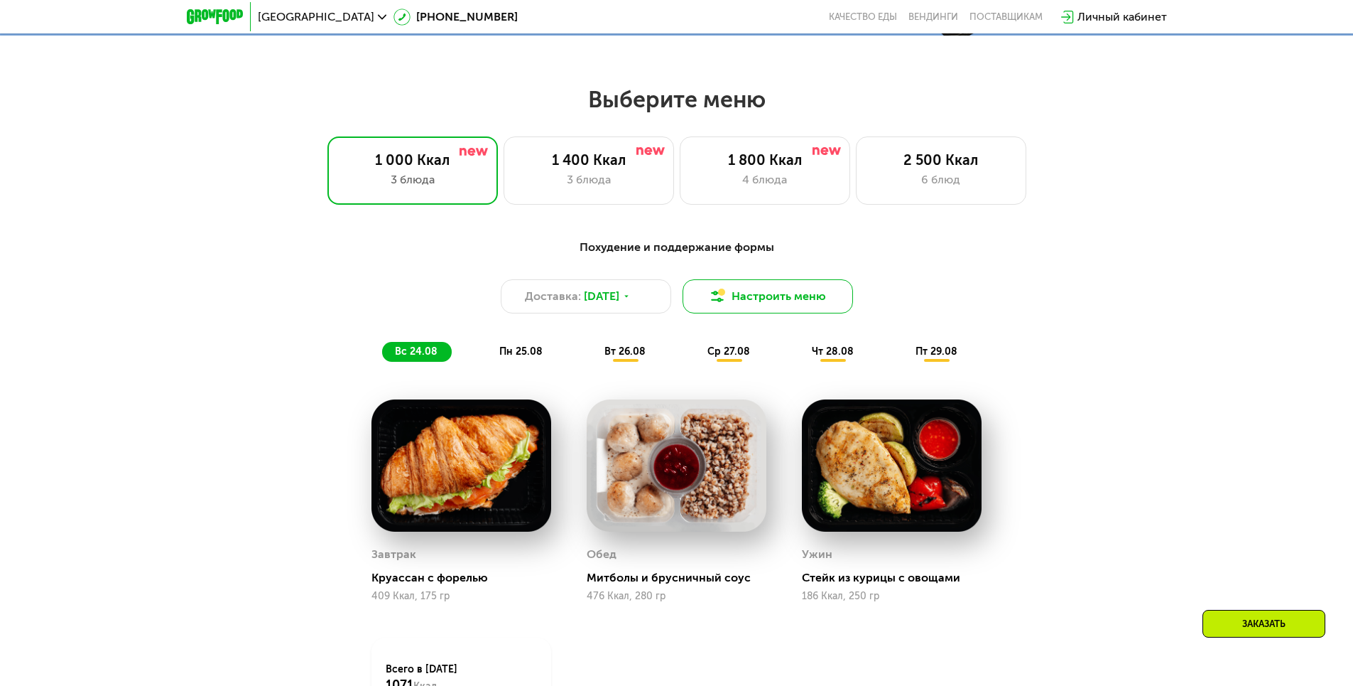
click at [713, 293] on img at bounding box center [717, 296] width 17 height 17
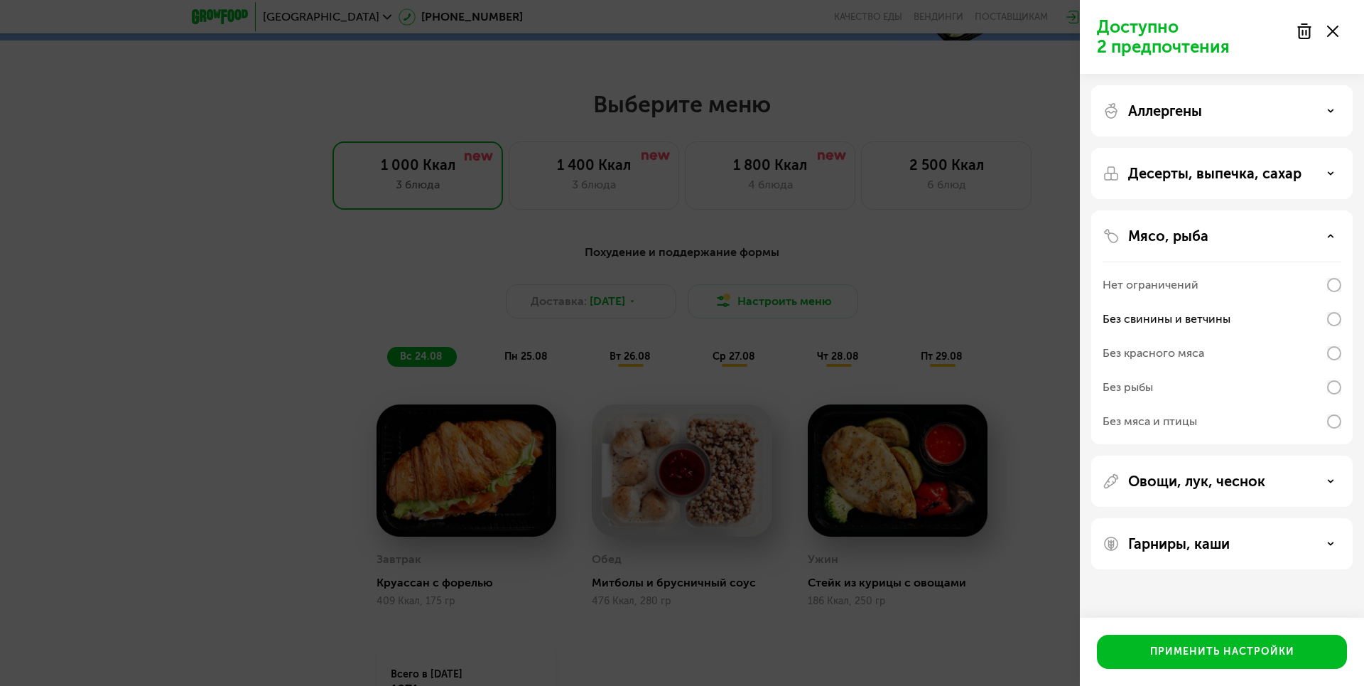
click at [1301, 27] on use at bounding box center [1304, 31] width 12 height 14
click at [1335, 29] on use at bounding box center [1332, 31] width 11 height 11
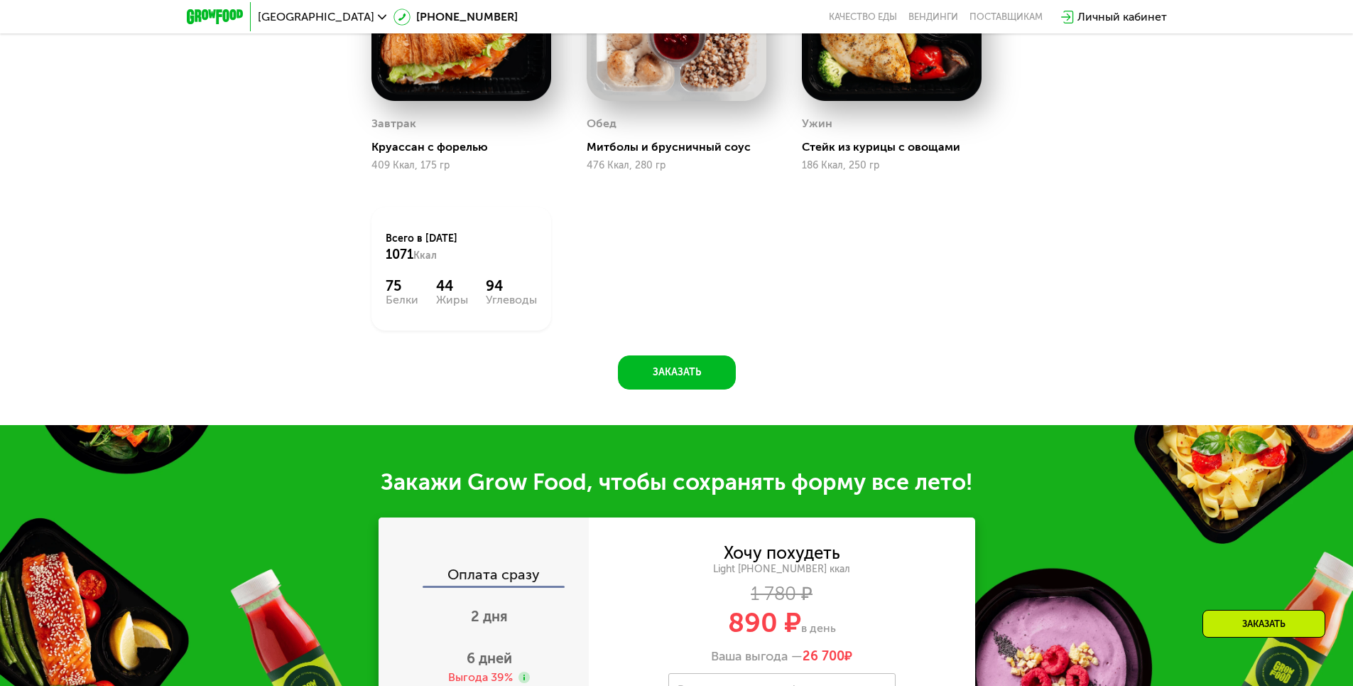
scroll to position [1350, 0]
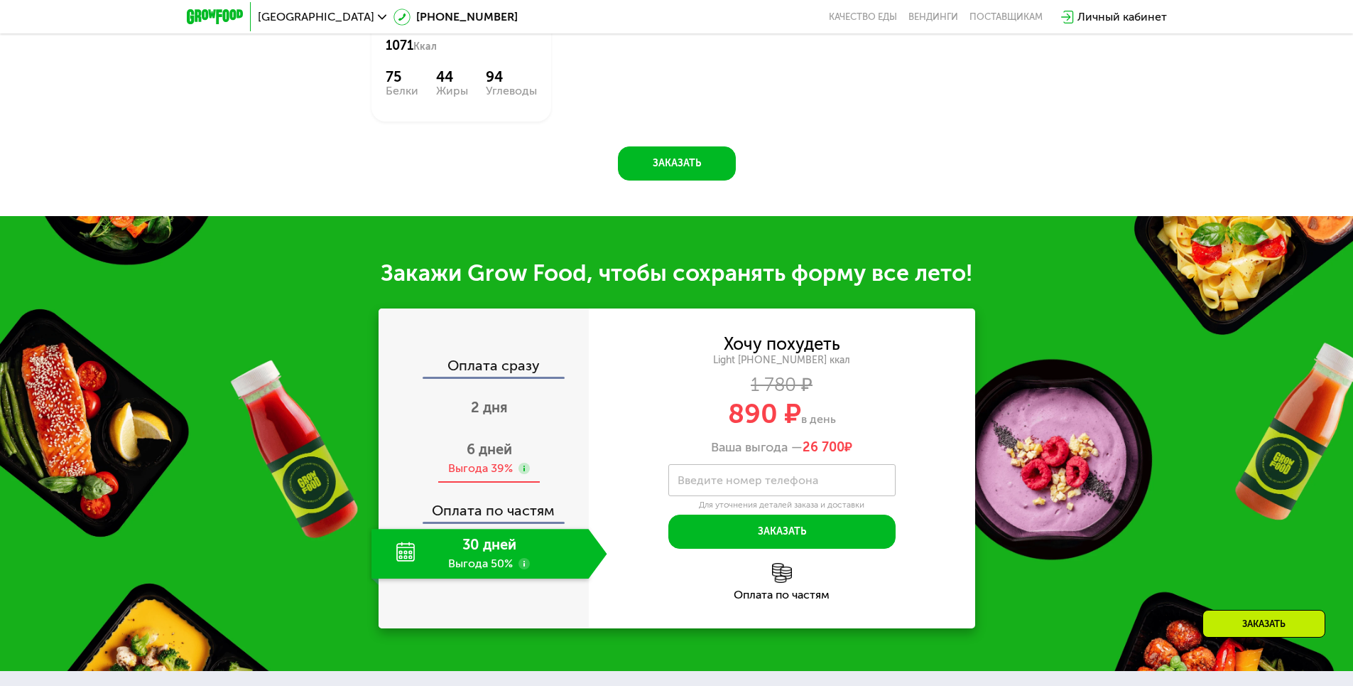
click at [514, 451] on div "6 дней Выгода 39%" at bounding box center [490, 458] width 236 height 50
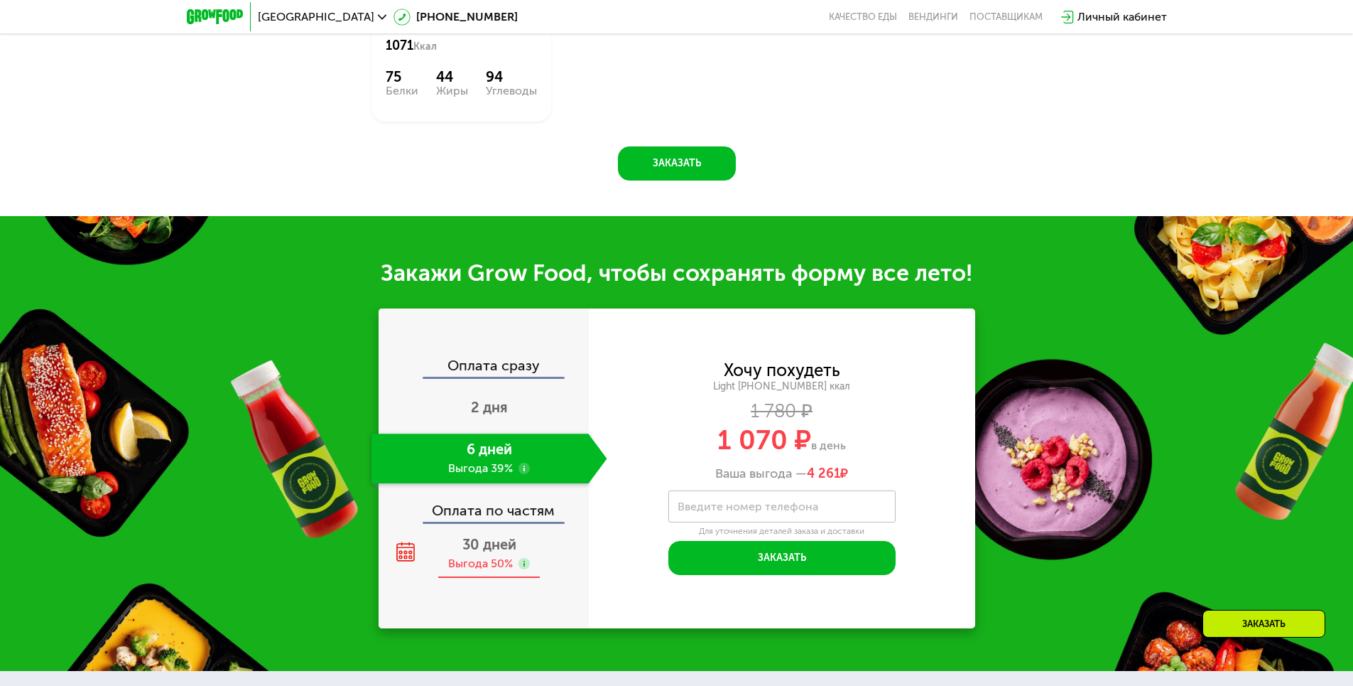
click at [499, 551] on span "30 дней" at bounding box center [489, 544] width 54 height 17
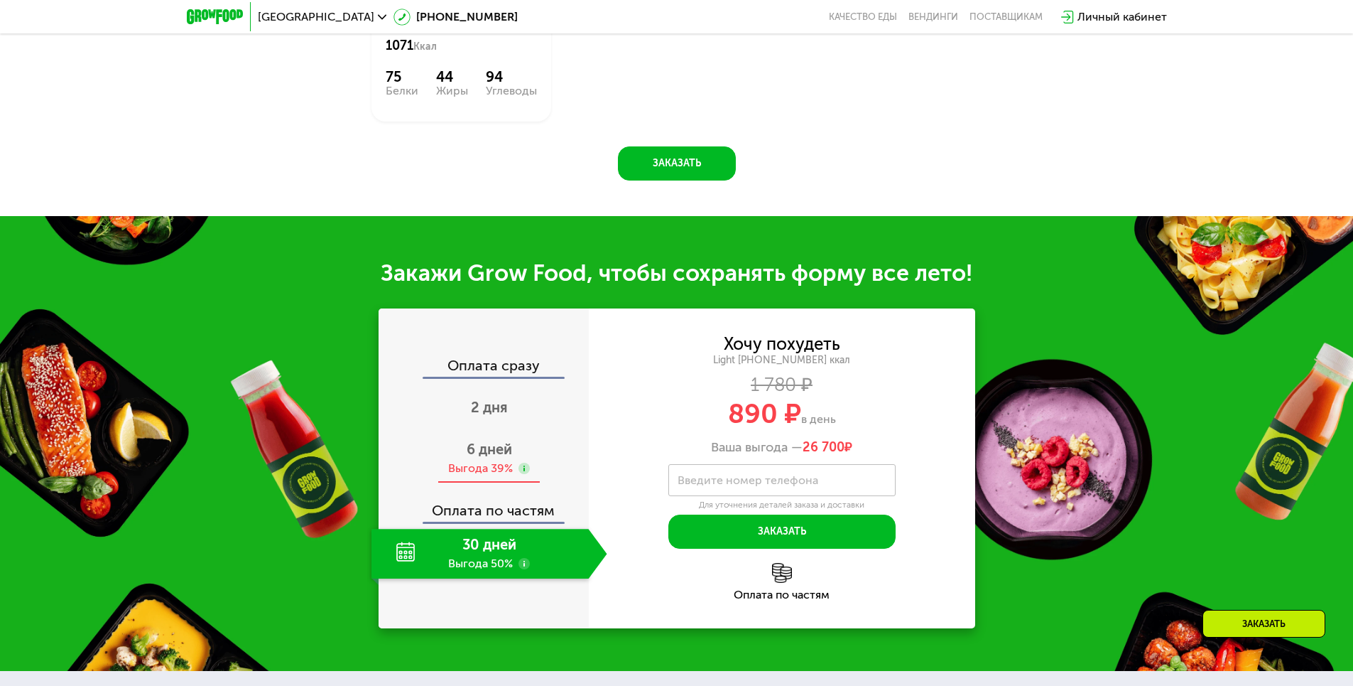
click at [478, 445] on span "6 дней" at bounding box center [489, 448] width 45 height 17
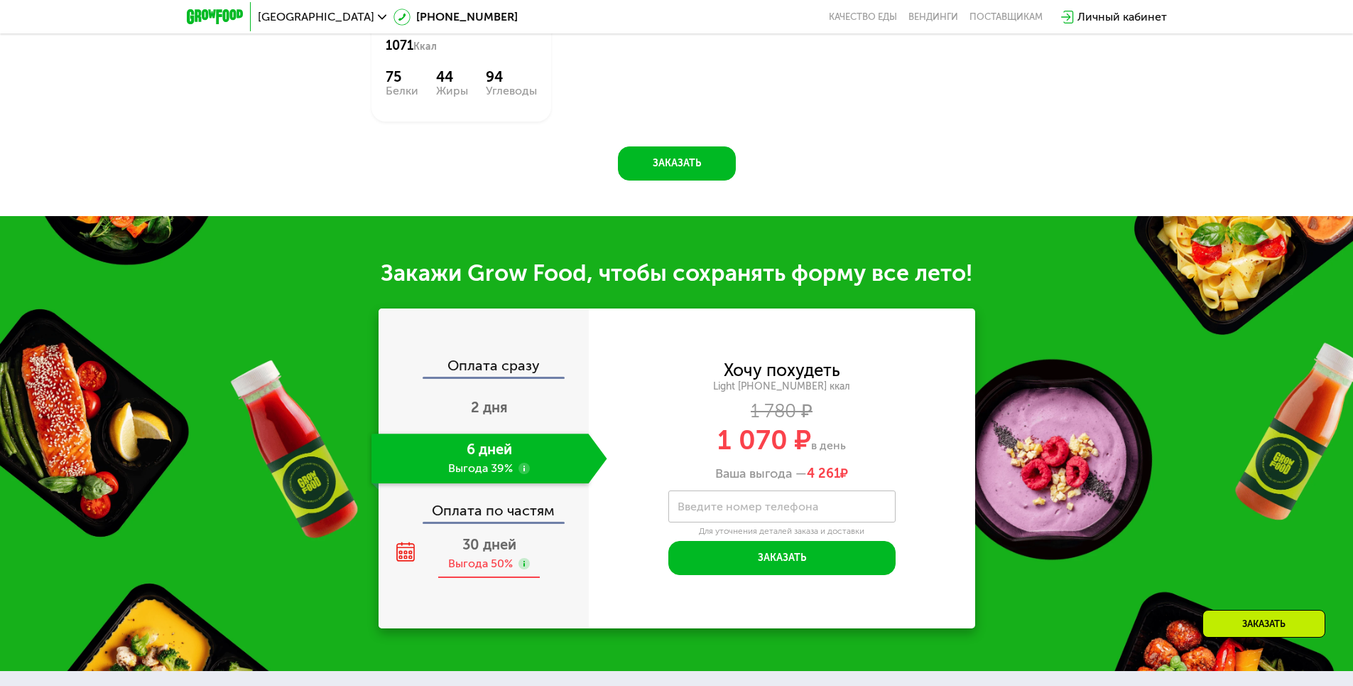
click at [455, 548] on div "30 дней Выгода 50%" at bounding box center [490, 554] width 236 height 50
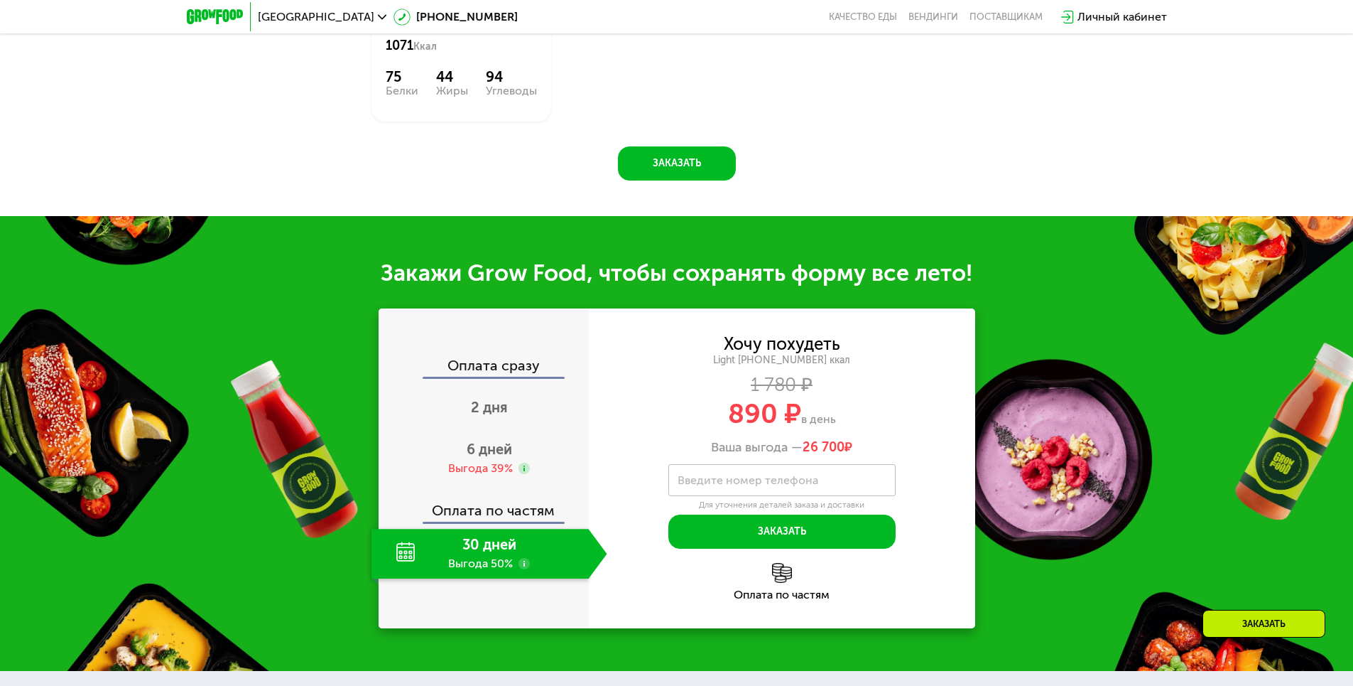
click at [526, 568] on use at bounding box center [524, 563] width 11 height 11
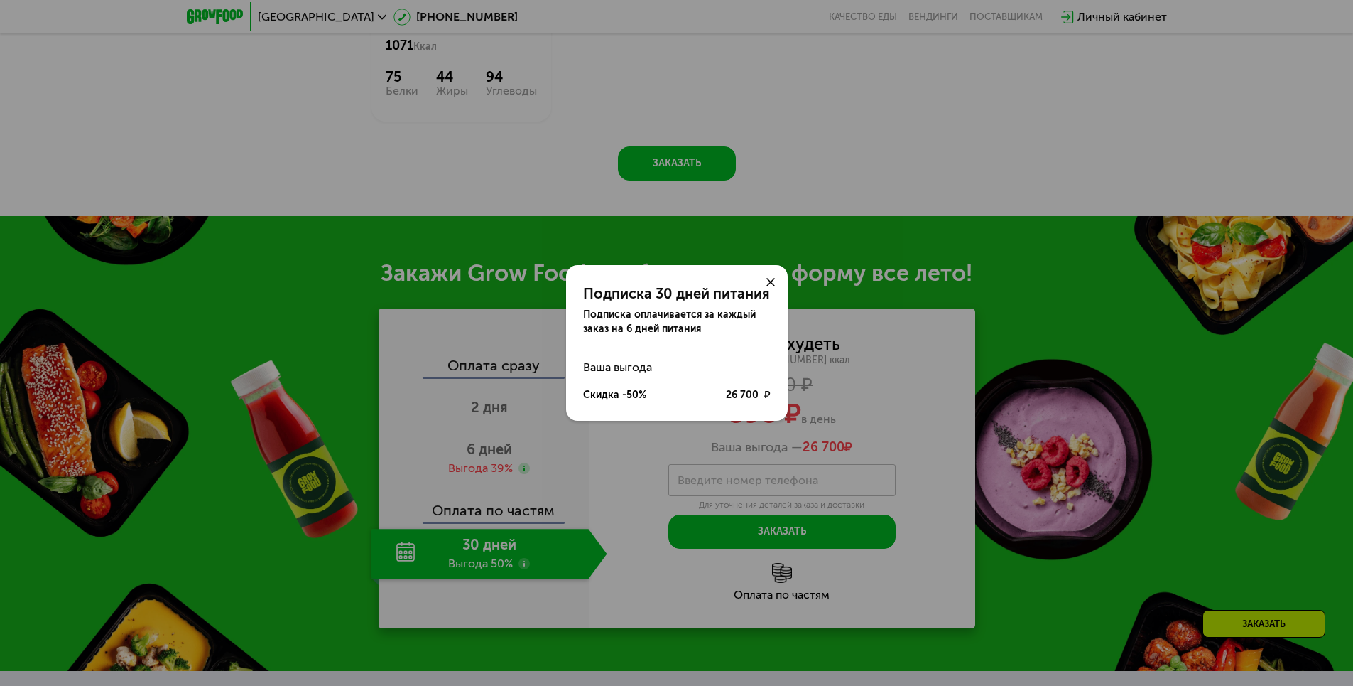
click at [770, 284] on icon at bounding box center [771, 282] width 9 height 9
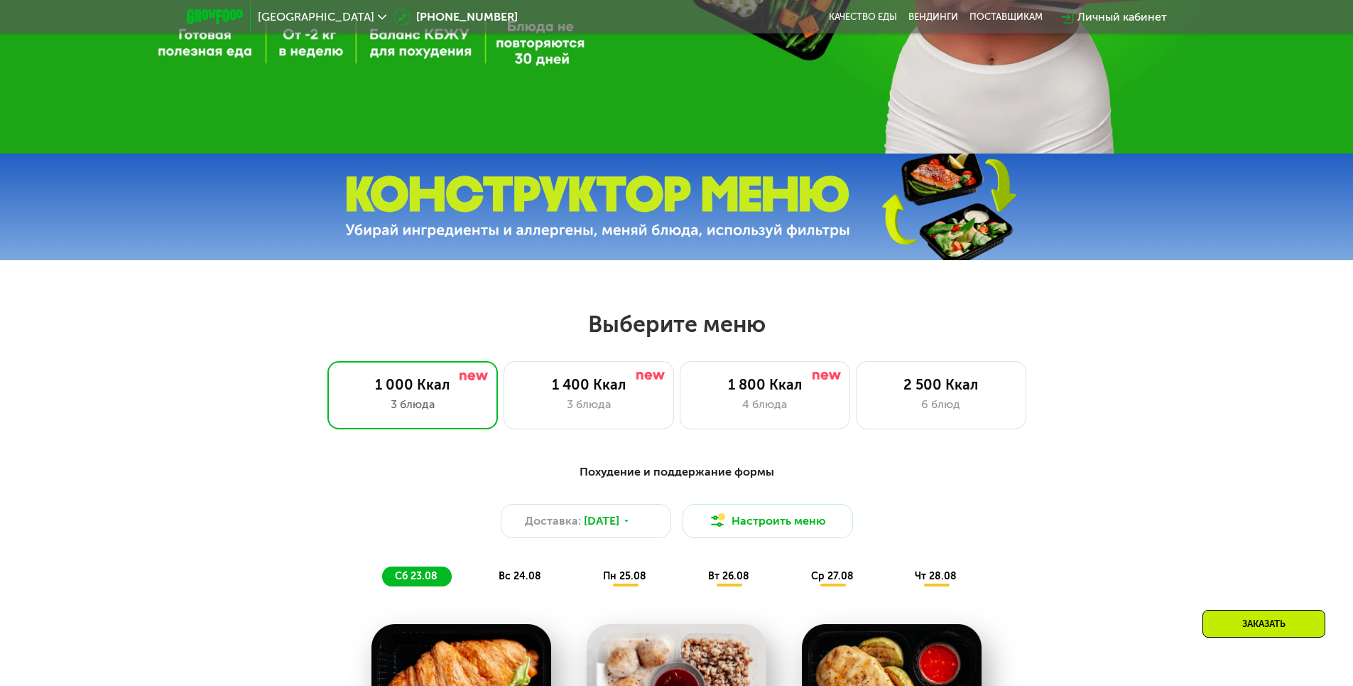
scroll to position [497, 0]
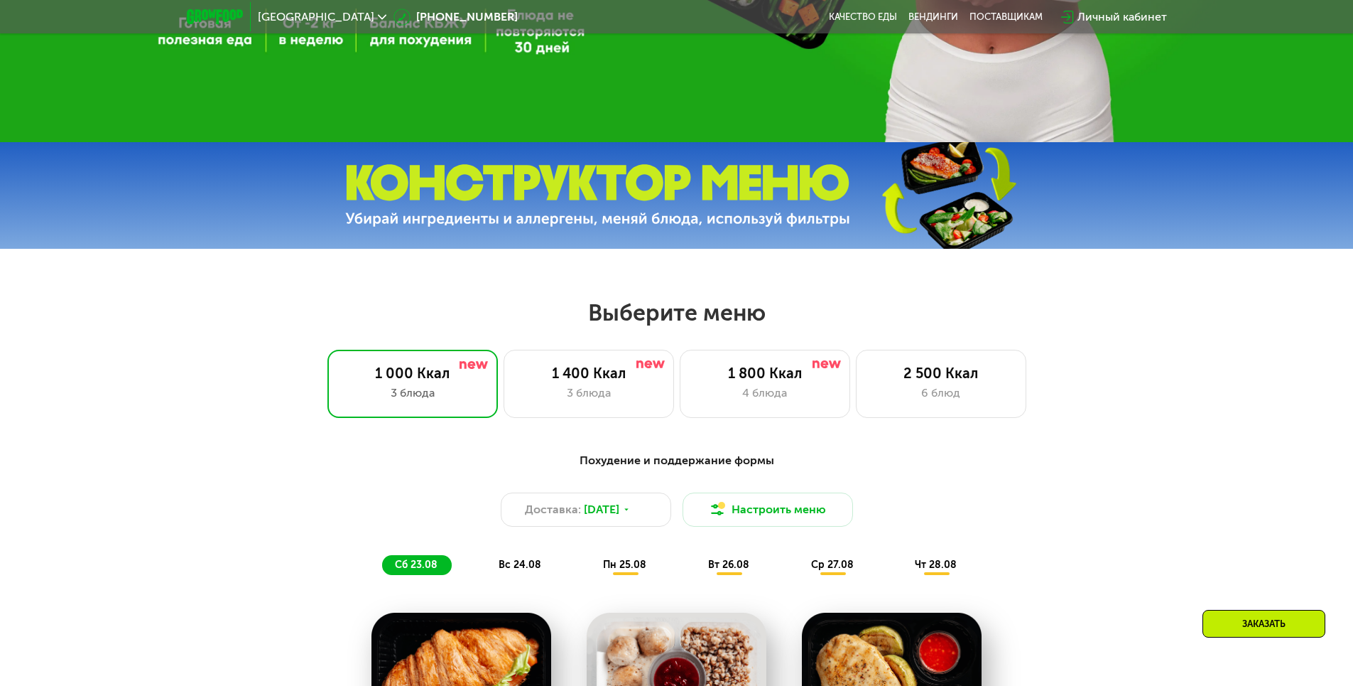
click at [1282, 618] on div "Заказать" at bounding box center [1264, 624] width 123 height 28
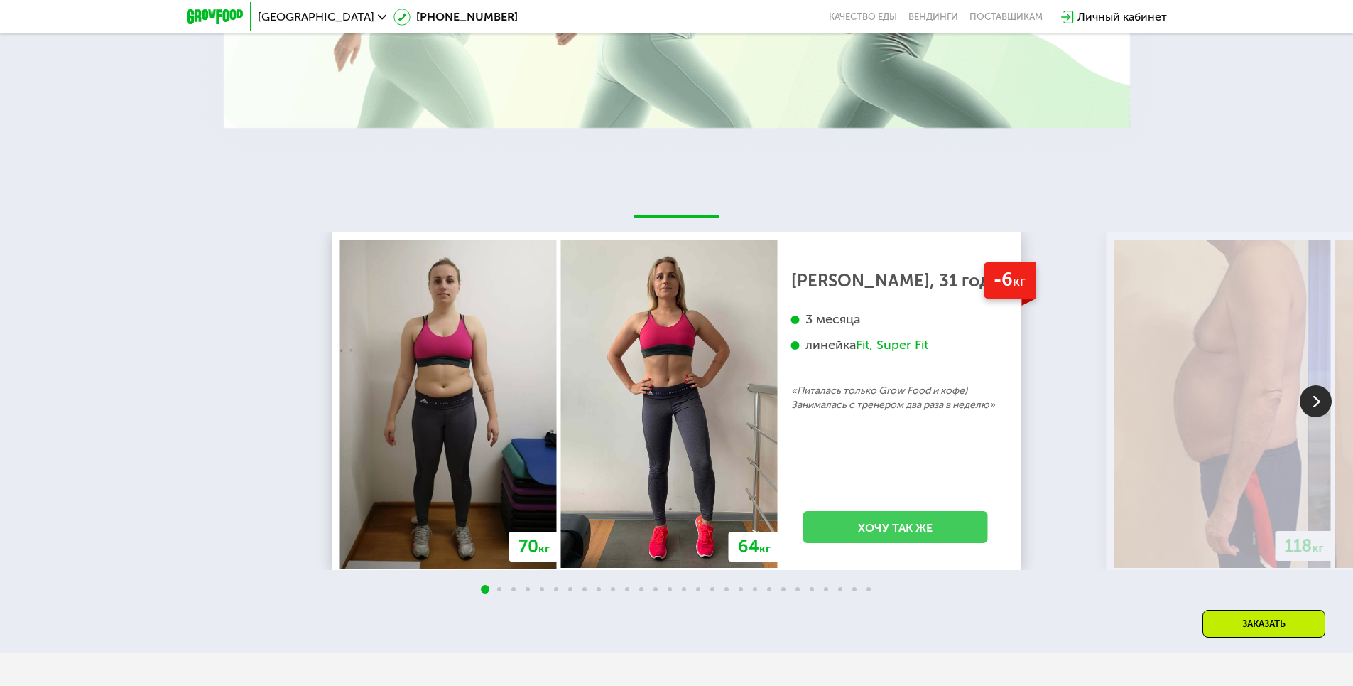
scroll to position [2636, 0]
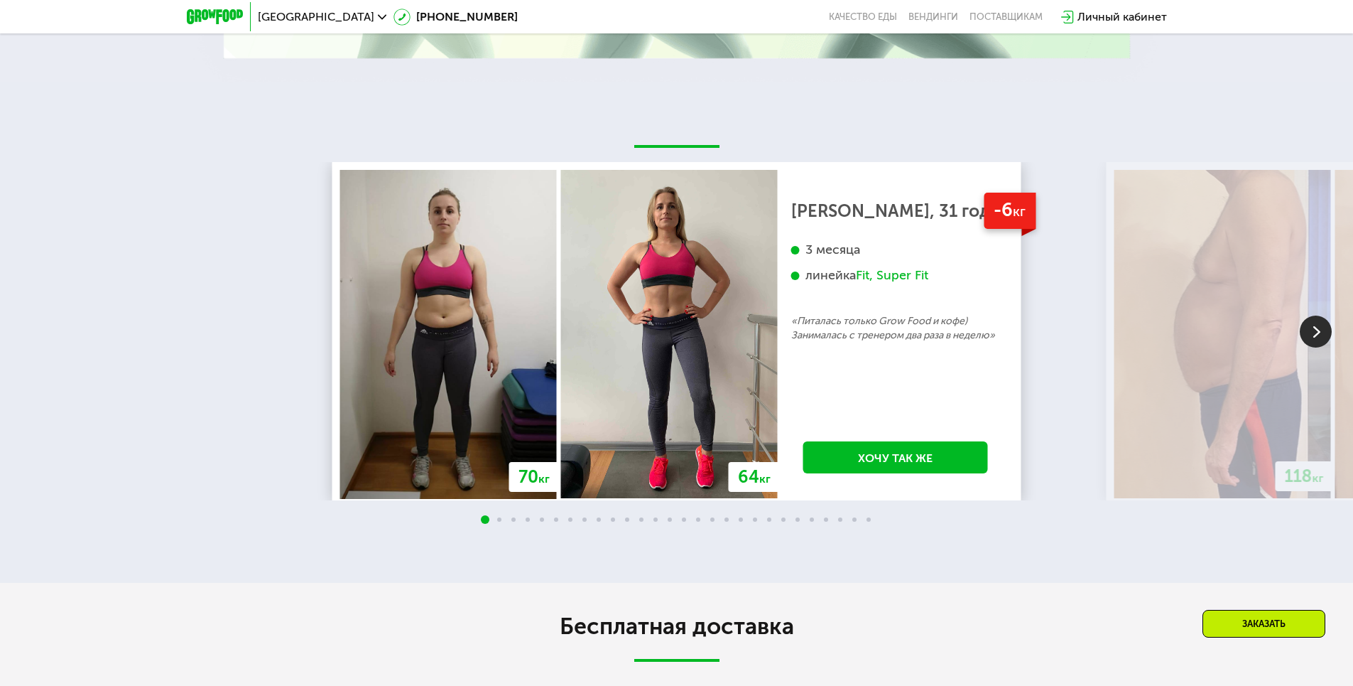
click at [1313, 330] on img at bounding box center [1316, 331] width 32 height 32
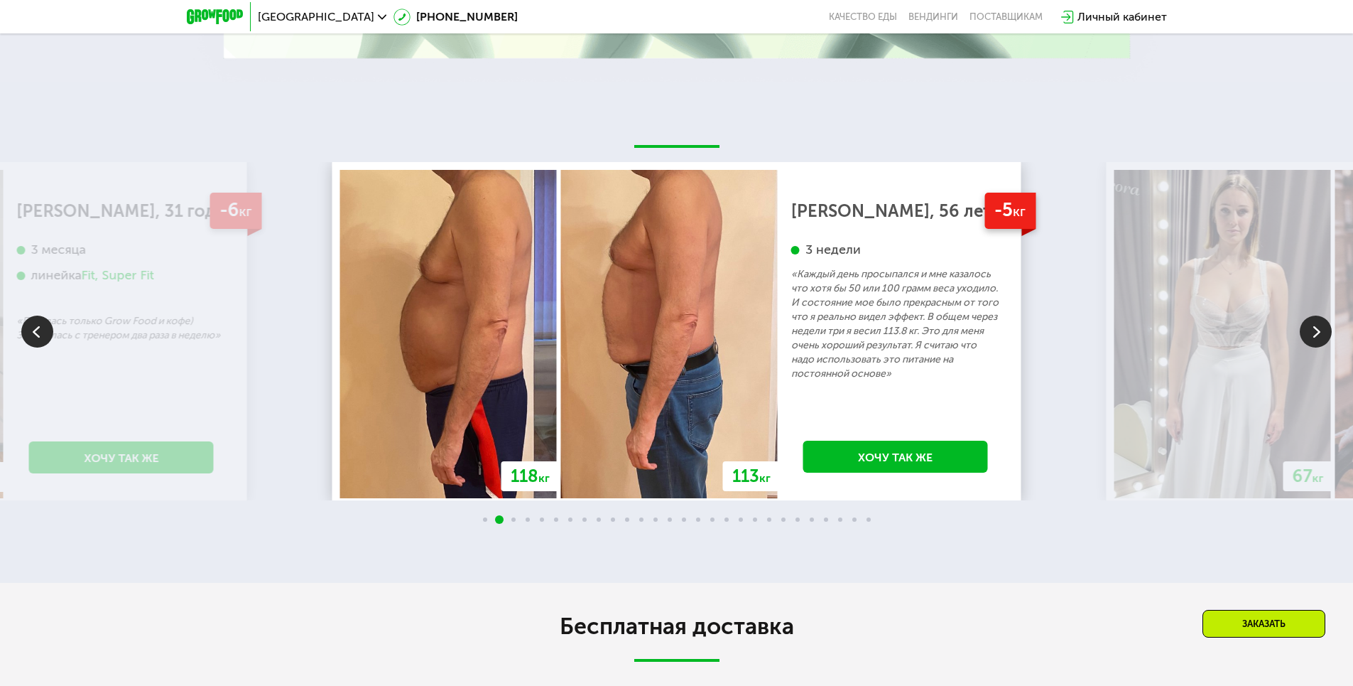
click at [1312, 327] on img at bounding box center [1316, 331] width 32 height 32
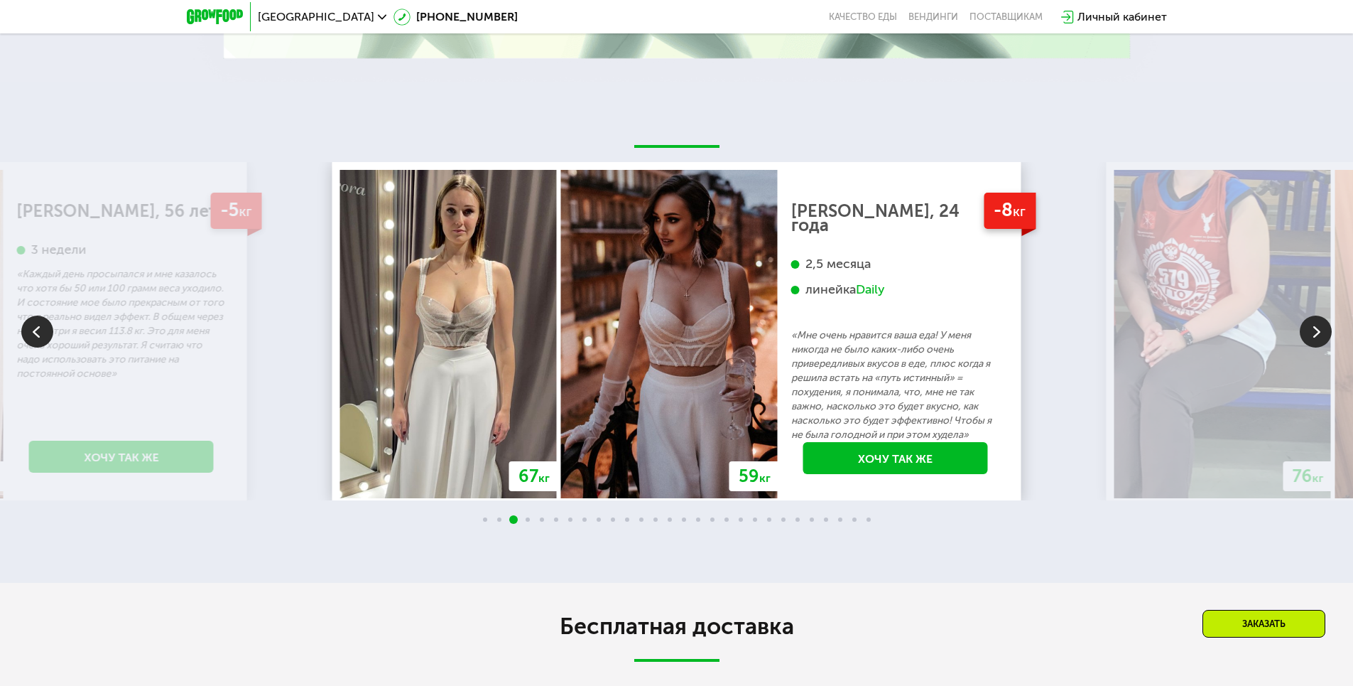
click at [1312, 327] on img at bounding box center [1316, 331] width 32 height 32
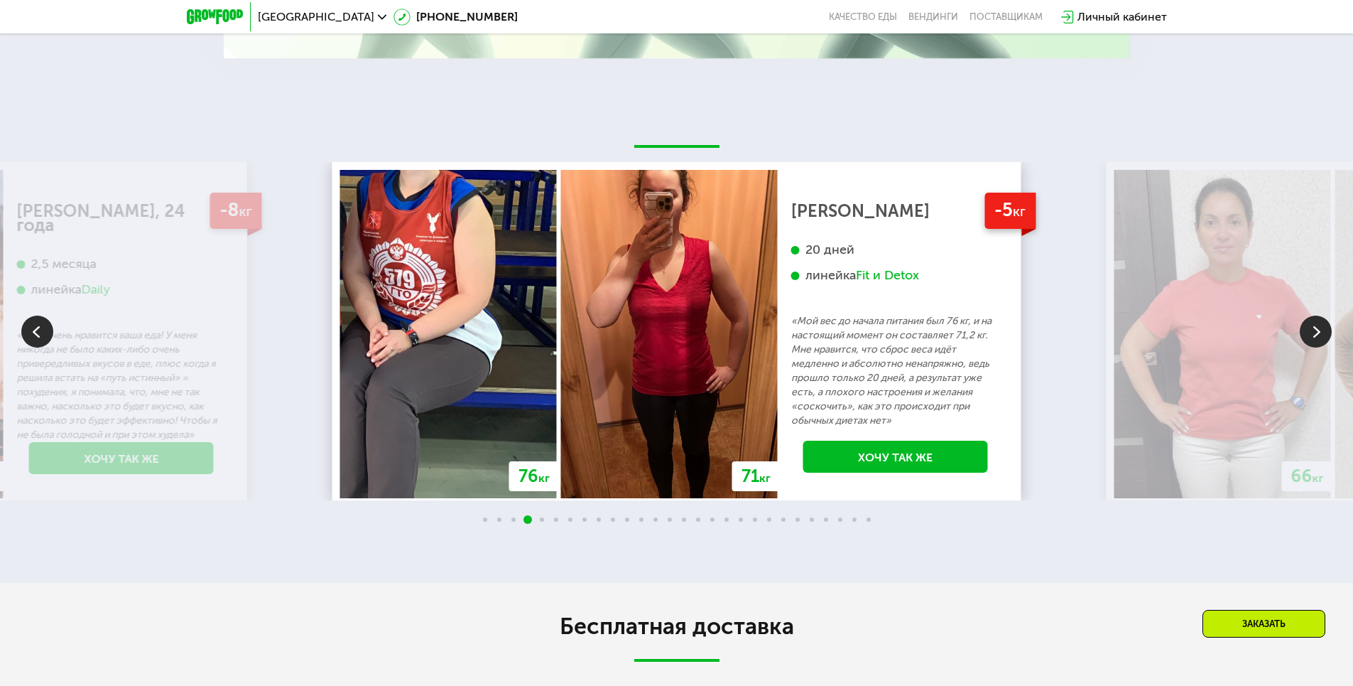
click at [1311, 335] on img at bounding box center [1316, 331] width 32 height 32
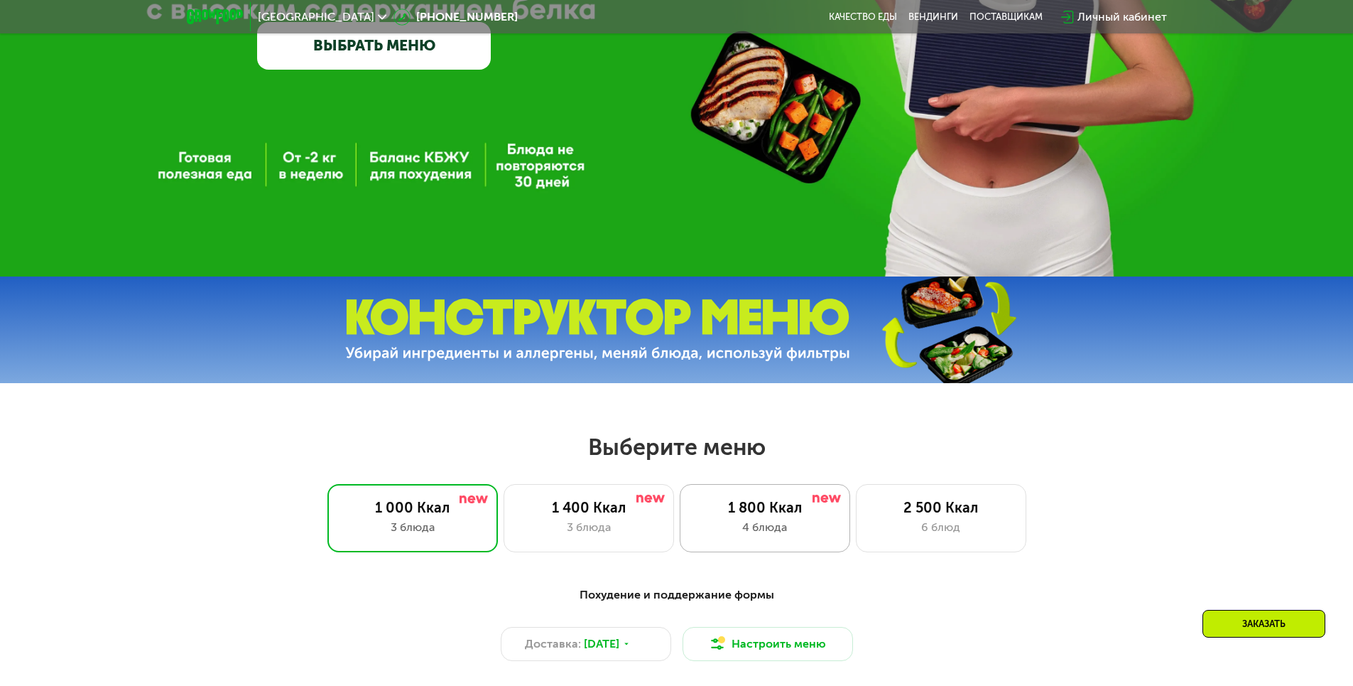
scroll to position [0, 0]
